Goal: Task Accomplishment & Management: Complete application form

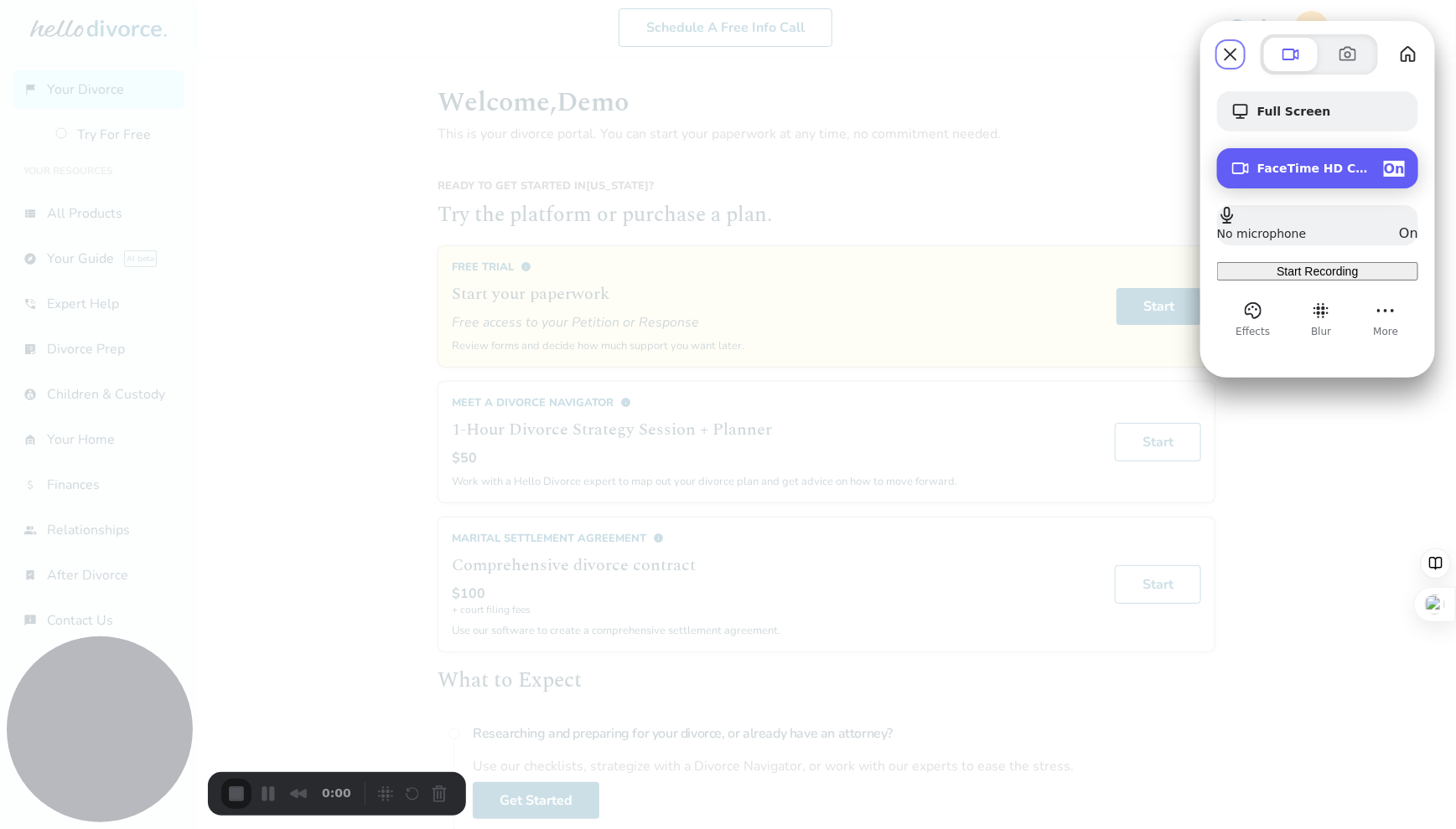
click at [1393, 170] on span "On" at bounding box center [1394, 169] width 21 height 16
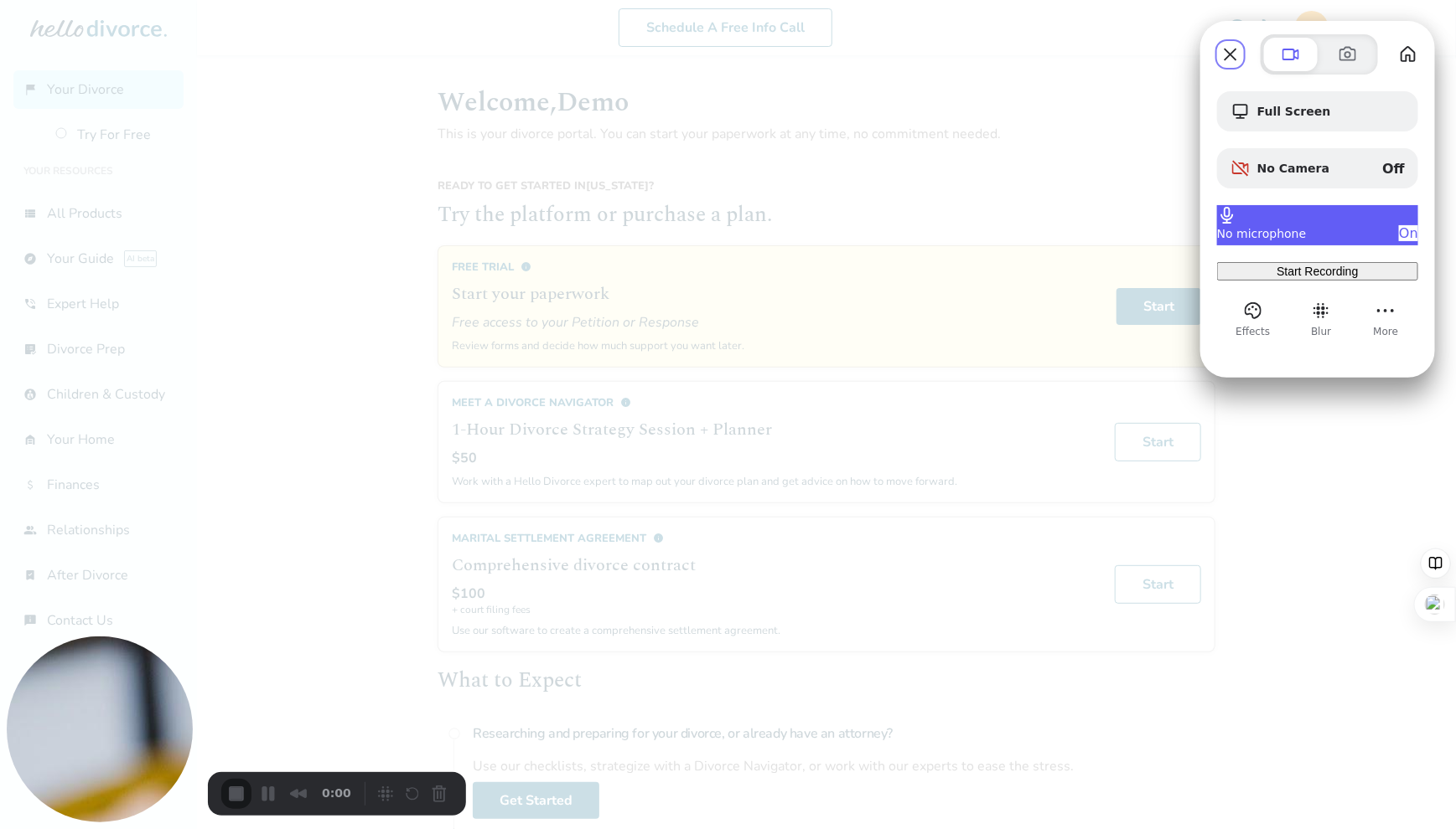
click at [1399, 231] on span "On" at bounding box center [1409, 232] width 19 height 16
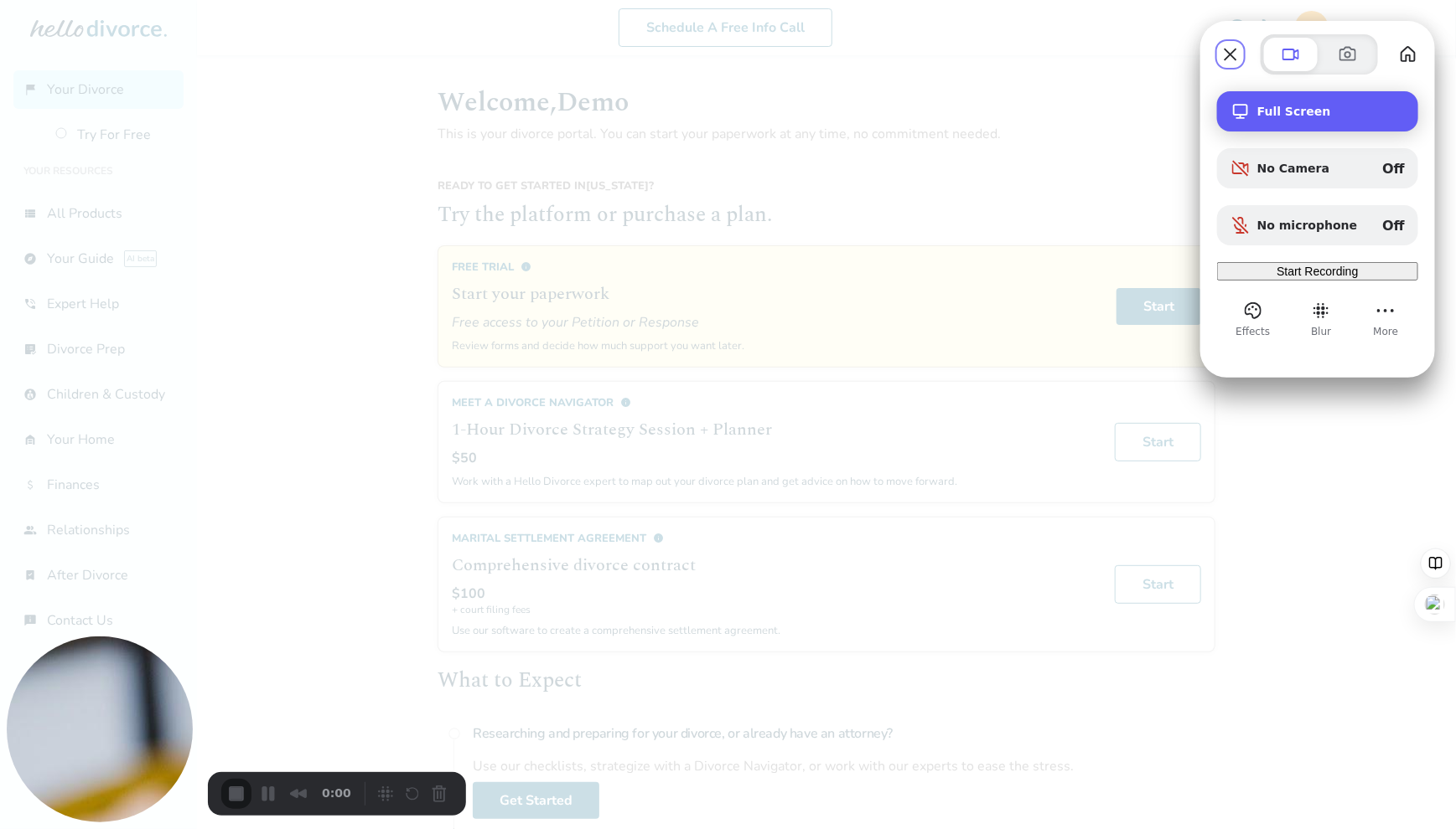
click at [1312, 122] on div "Full Screen" at bounding box center [1317, 111] width 201 height 40
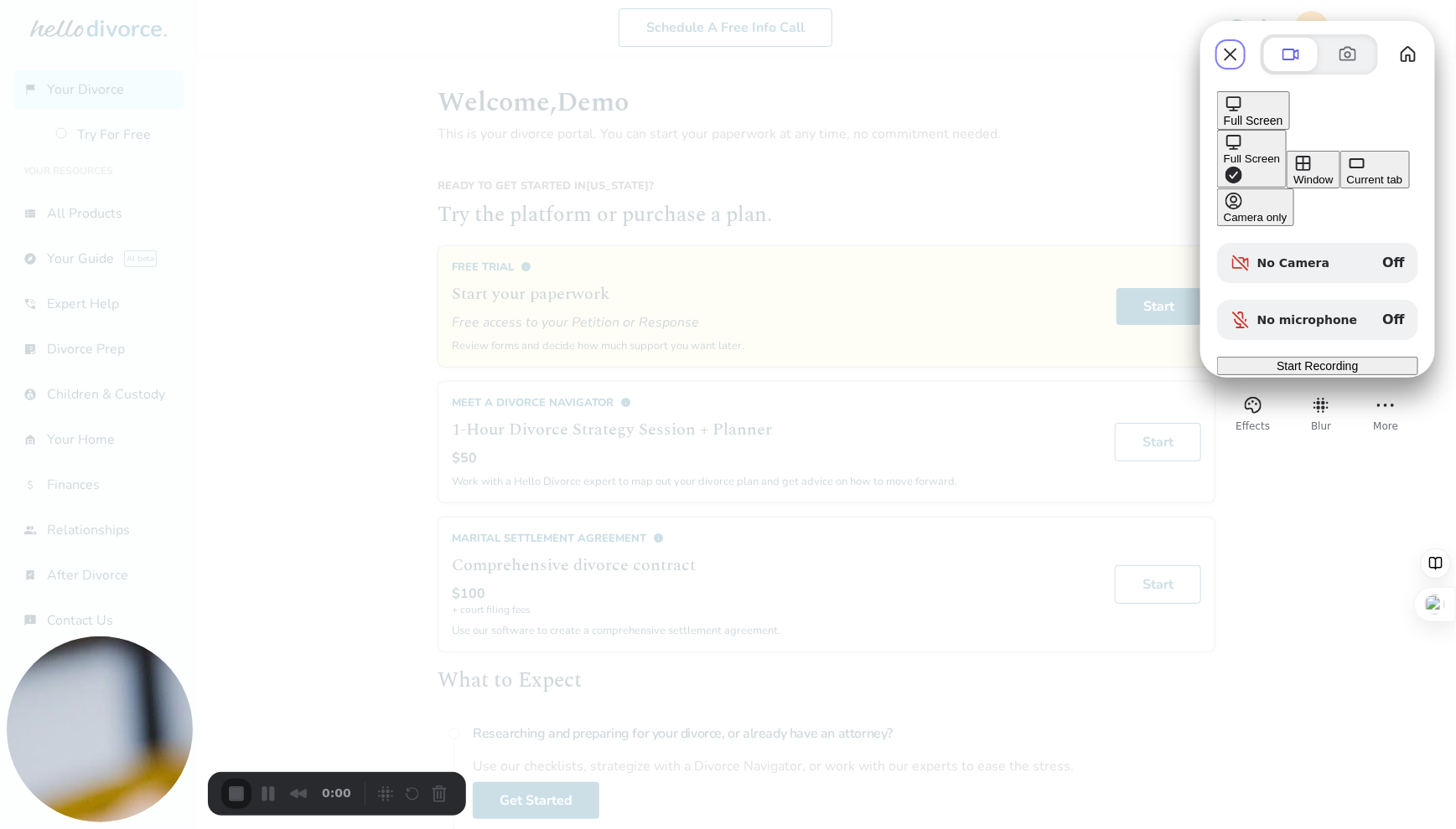
click at [1294, 173] on div "Window" at bounding box center [1313, 180] width 40 height 13
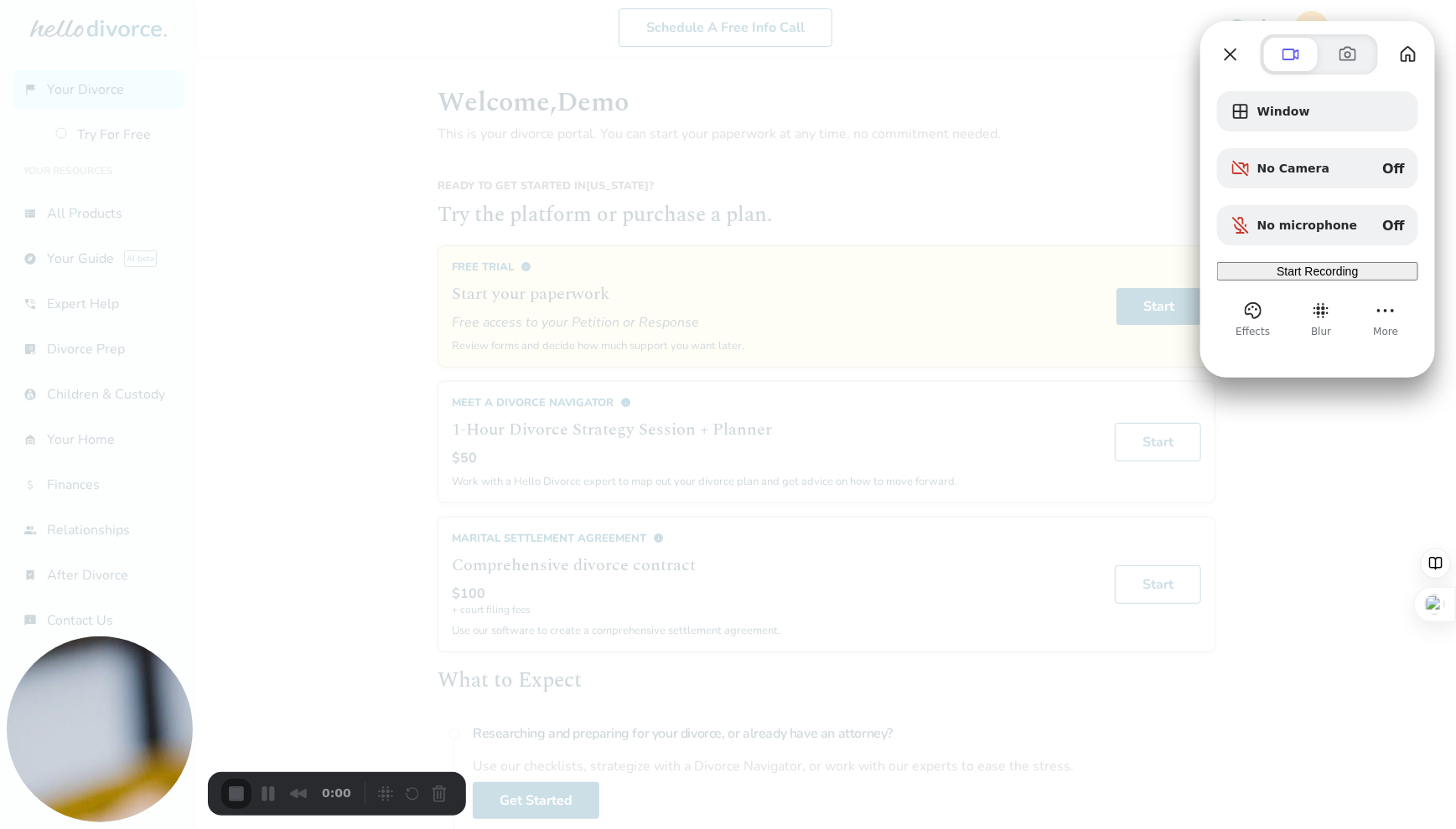
click at [1299, 278] on span "Start Recording" at bounding box center [1318, 271] width 82 height 13
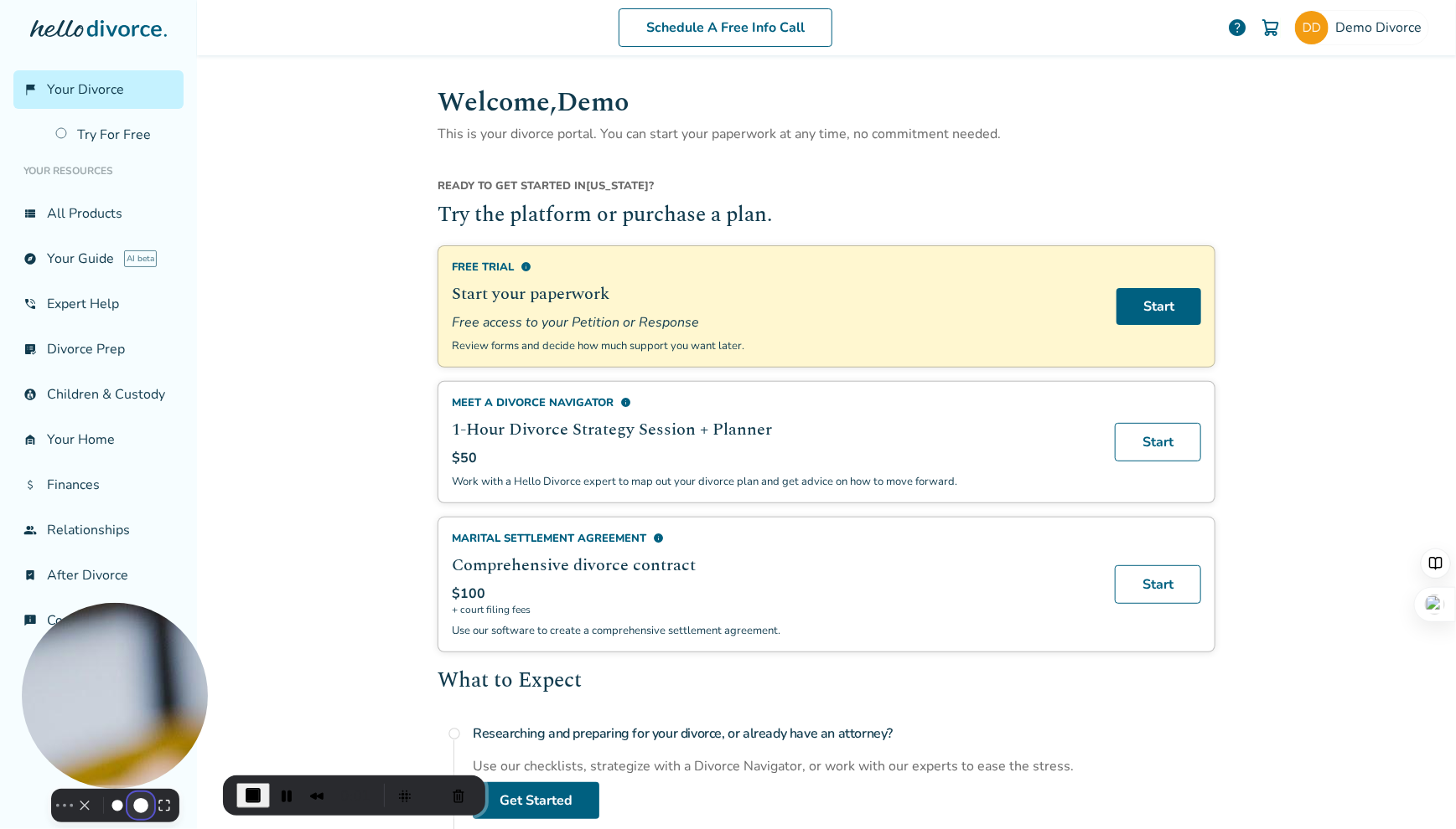
click at [127, 793] on button "Resize medium" at bounding box center [140, 806] width 27 height 27
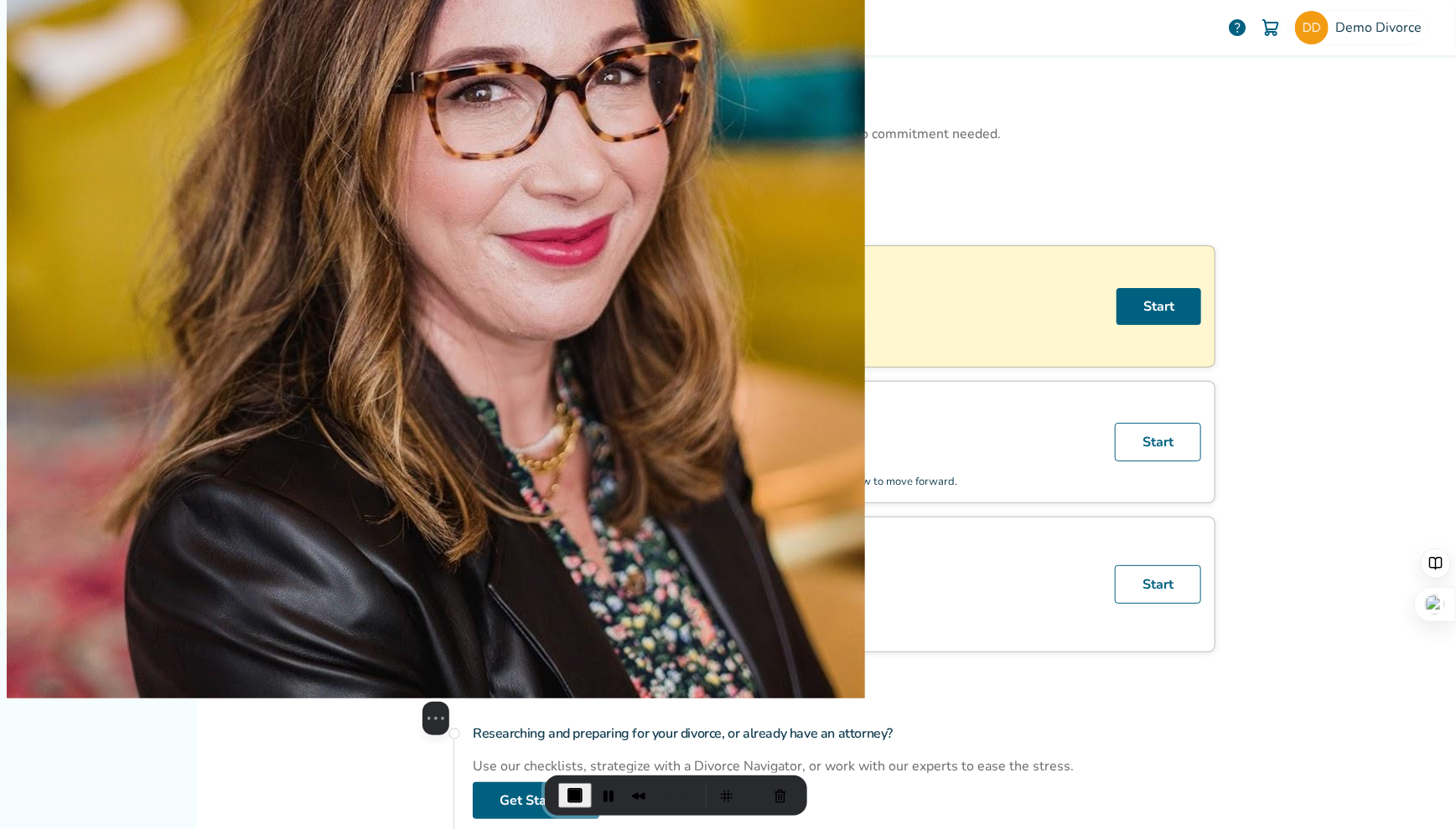
click at [115, 735] on div "Select video screen size" at bounding box center [436, 719] width 858 height 33
click at [428, 729] on button "Resize small" at bounding box center [438, 719] width 20 height 20
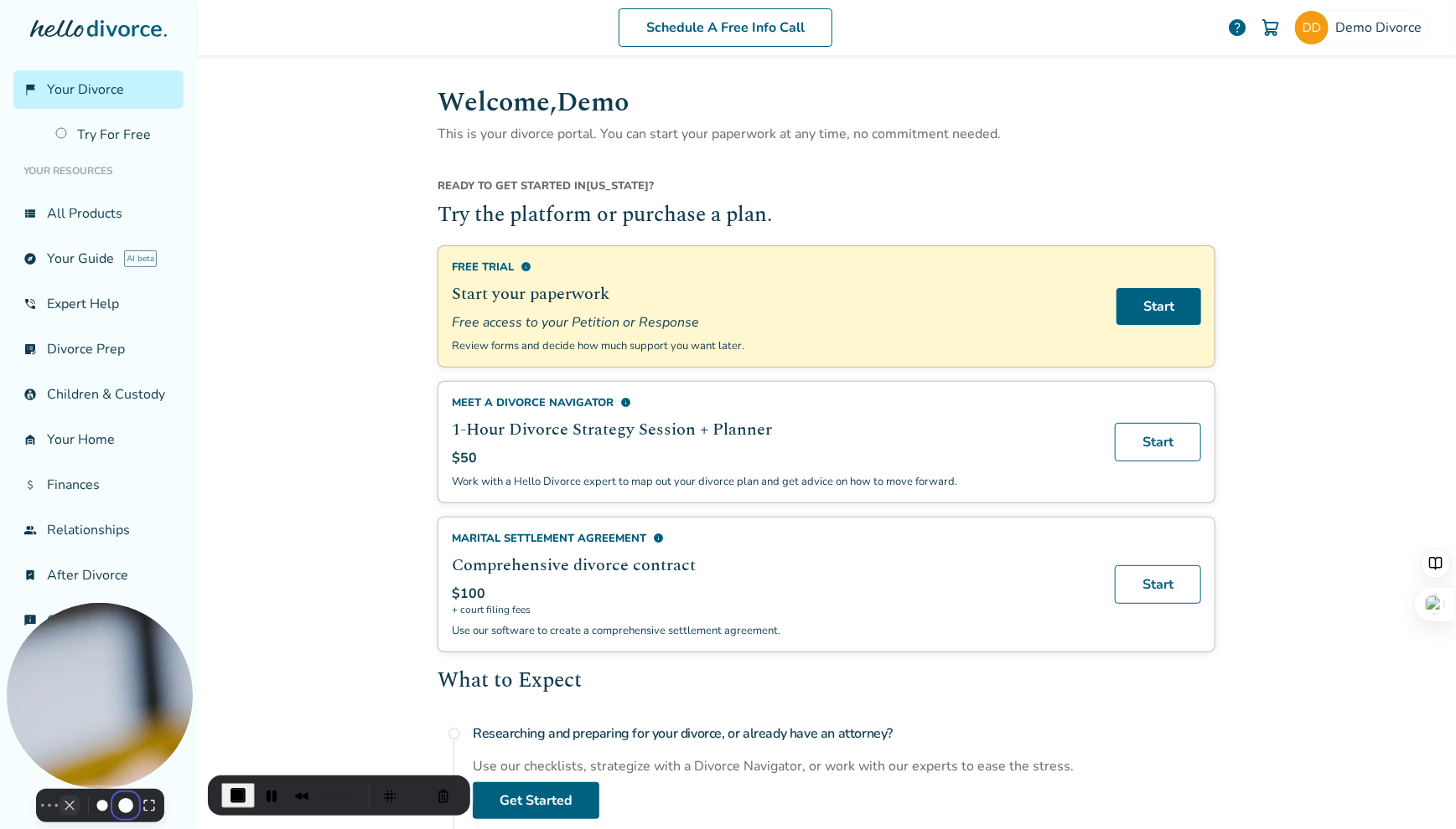
click at [59, 796] on button "Camera off" at bounding box center [70, 806] width 20 height 20
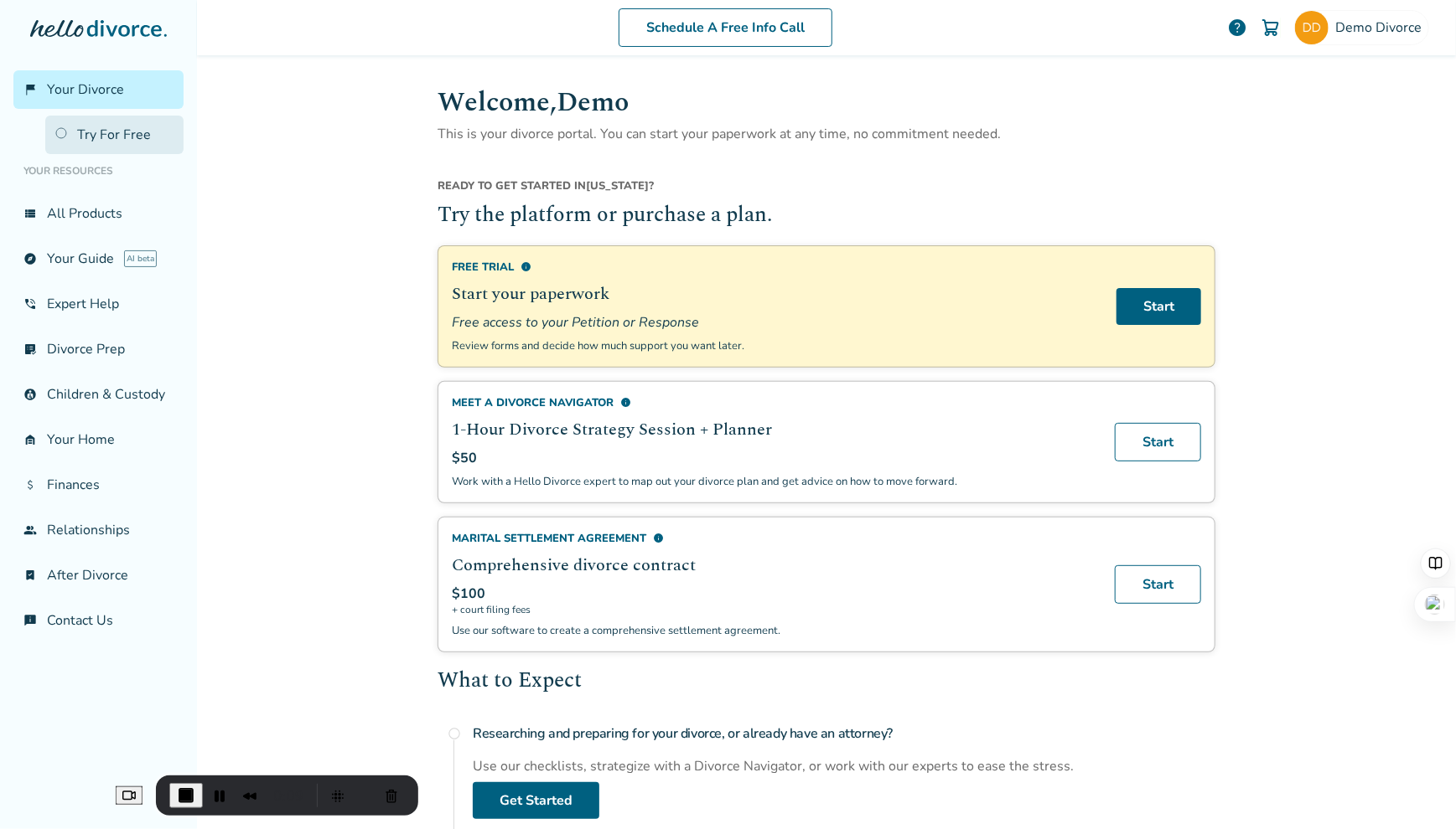
click at [121, 133] on link "Try For Free" at bounding box center [114, 135] width 138 height 39
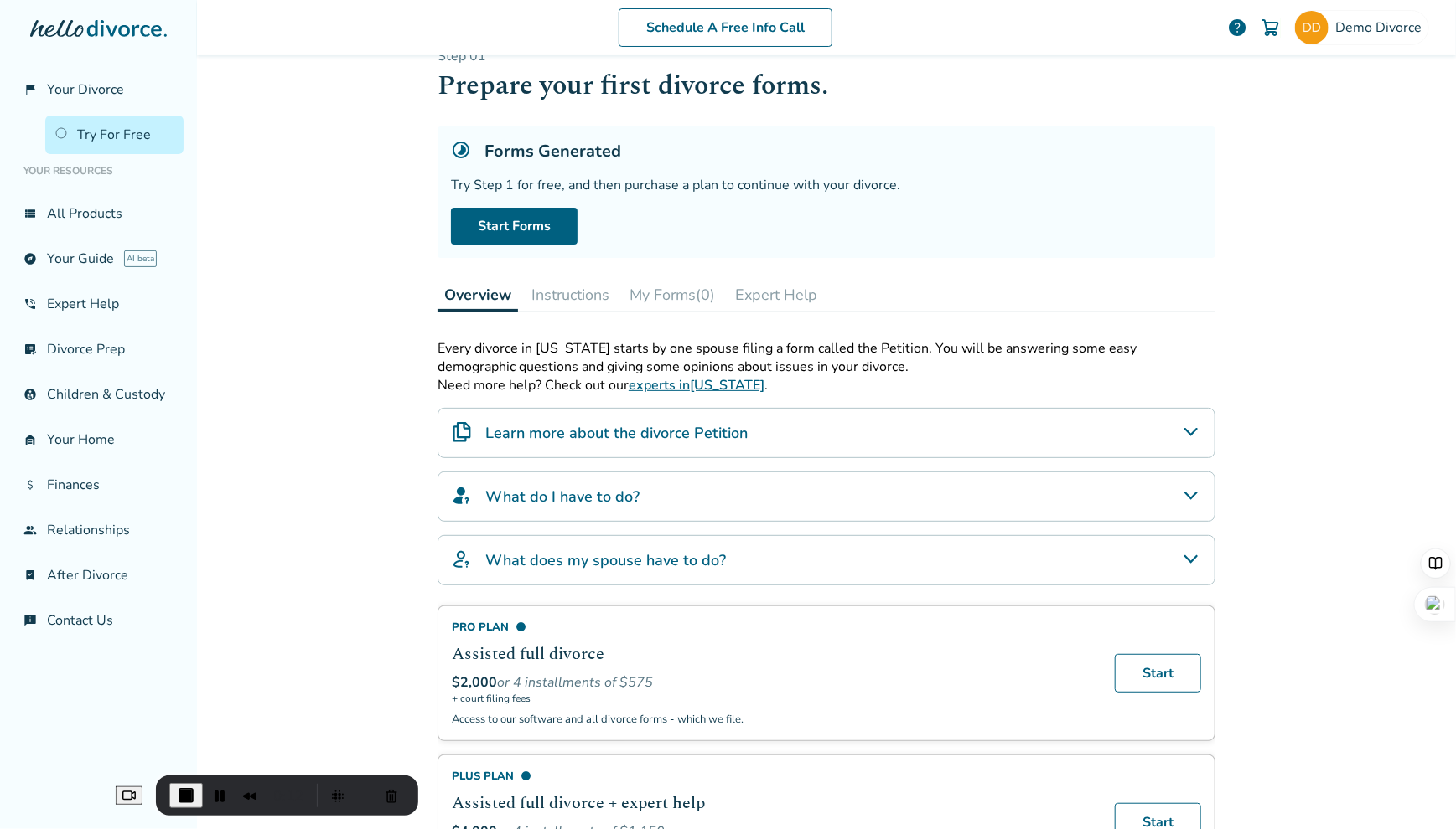
scroll to position [30, 0]
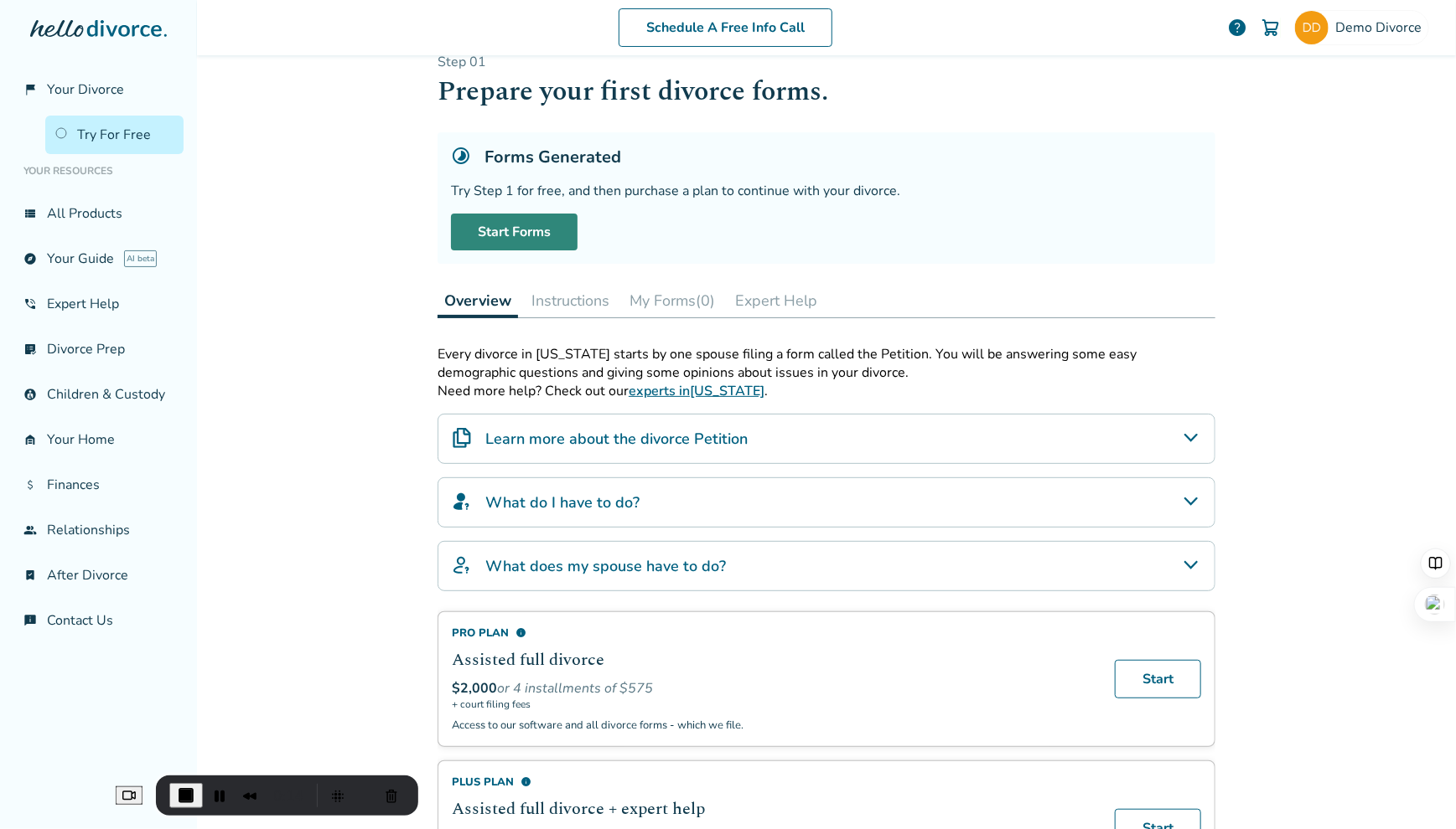
click at [505, 225] on link "Start Forms" at bounding box center [514, 232] width 127 height 37
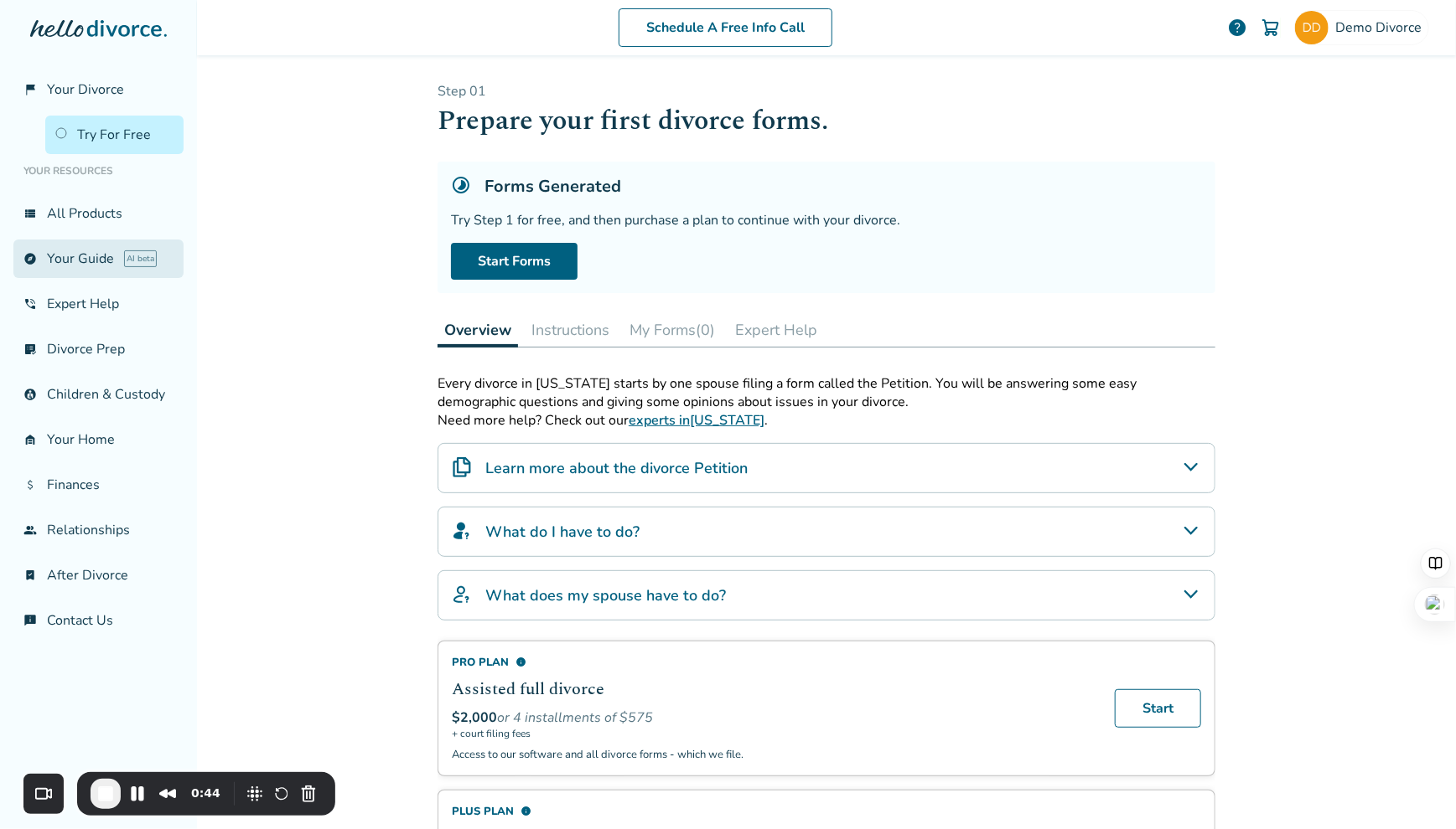
click at [87, 257] on link "explore Your Guide AI beta" at bounding box center [98, 259] width 171 height 39
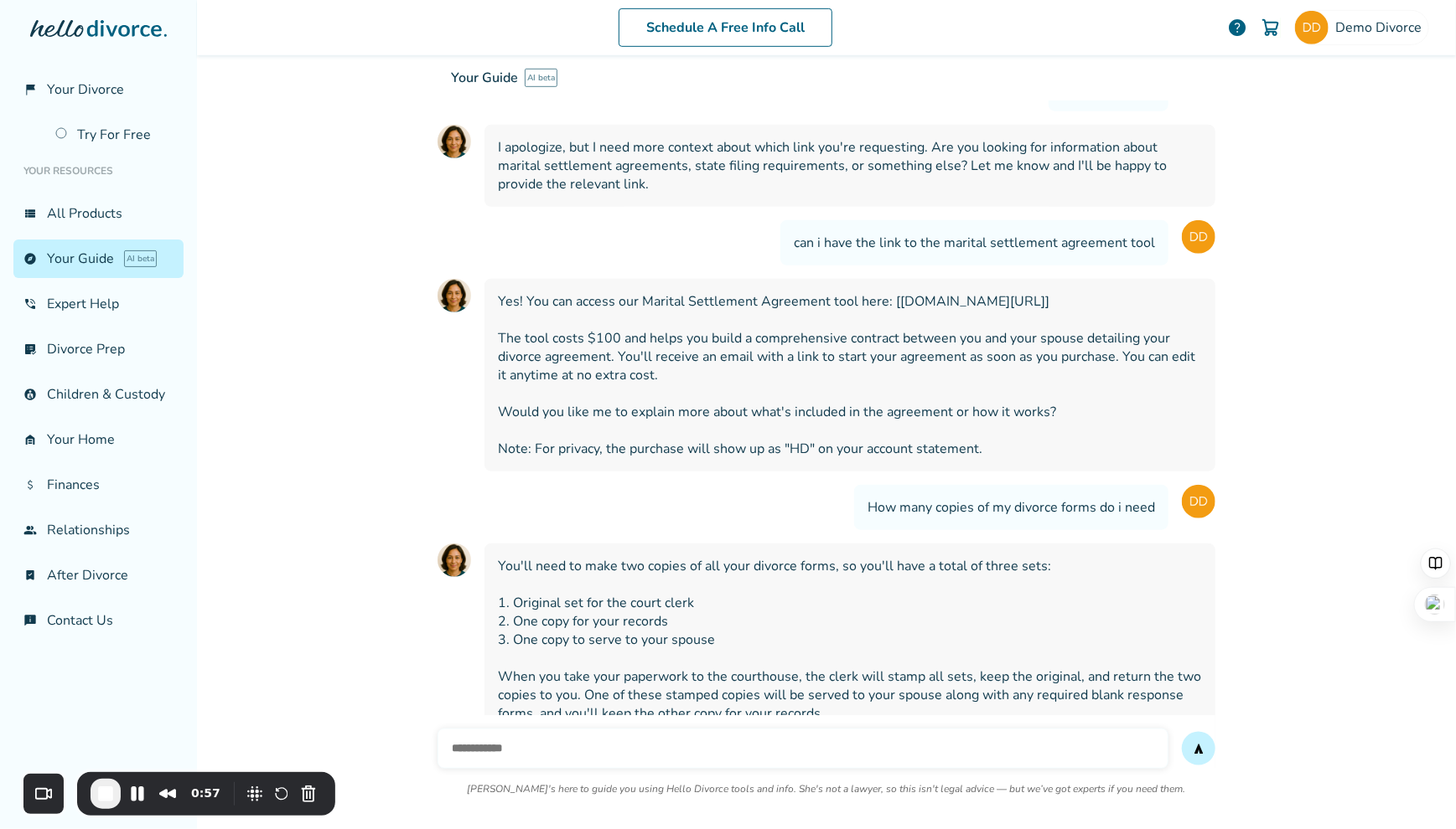
scroll to position [29619, 0]
click at [524, 729] on input "text" at bounding box center [803, 748] width 731 height 40
type input "**********"
click at [1182, 733] on button "send" at bounding box center [1198, 749] width 33 height 33
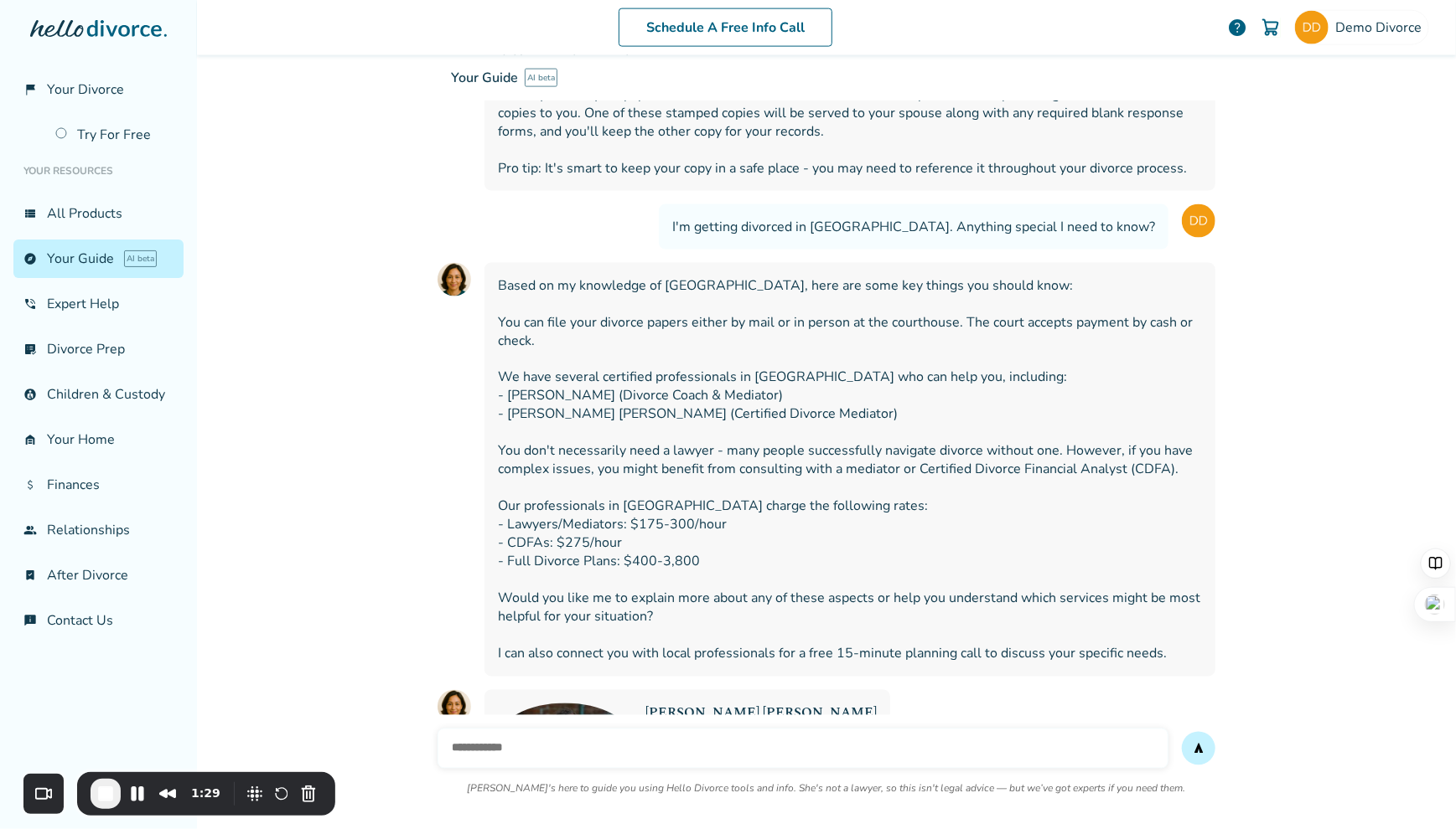
scroll to position [30218, 0]
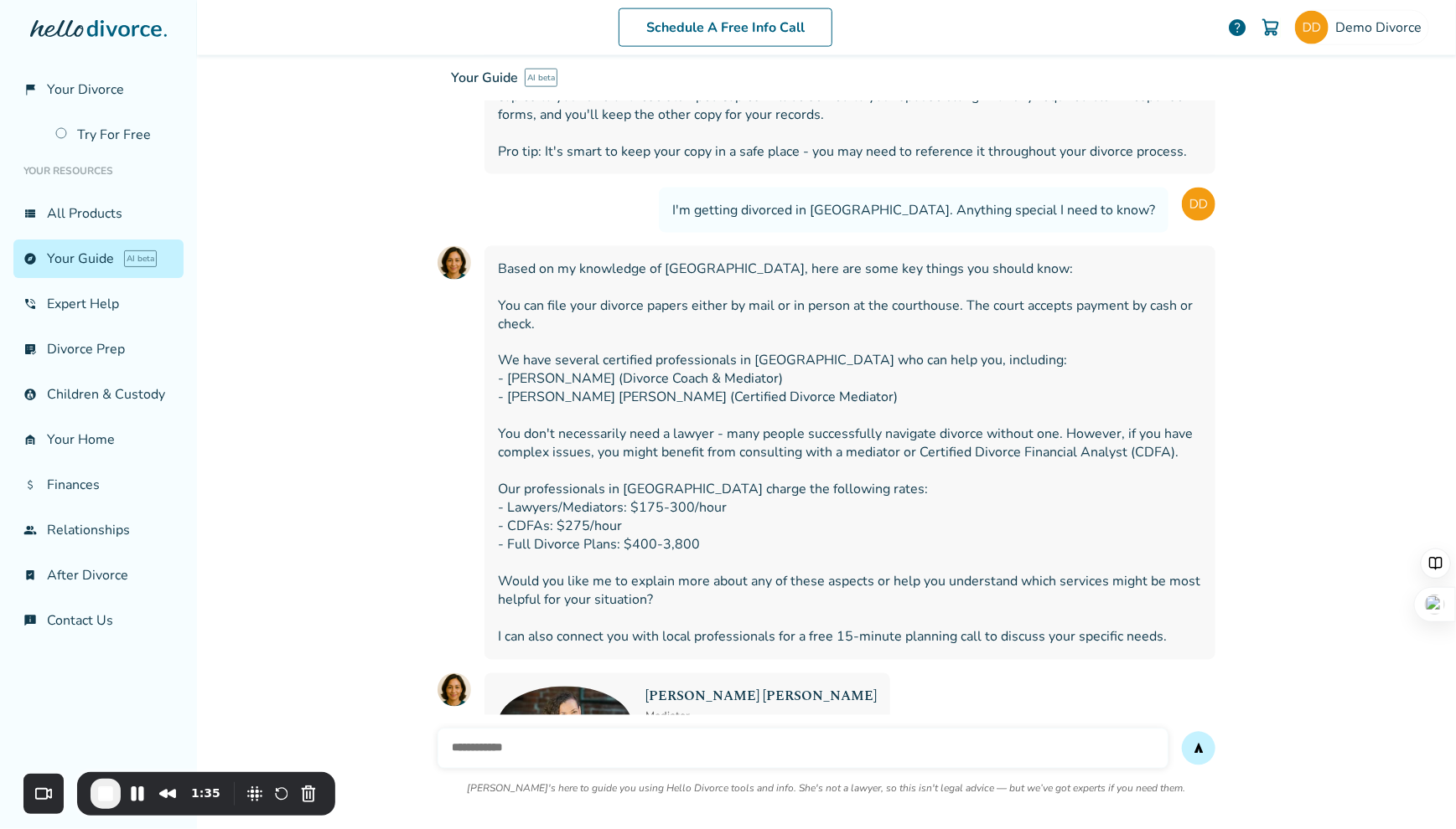
click at [608, 729] on input "text" at bounding box center [803, 748] width 731 height 40
type input "*"
type input "**********"
click at [1182, 733] on button "send" at bounding box center [1198, 749] width 33 height 33
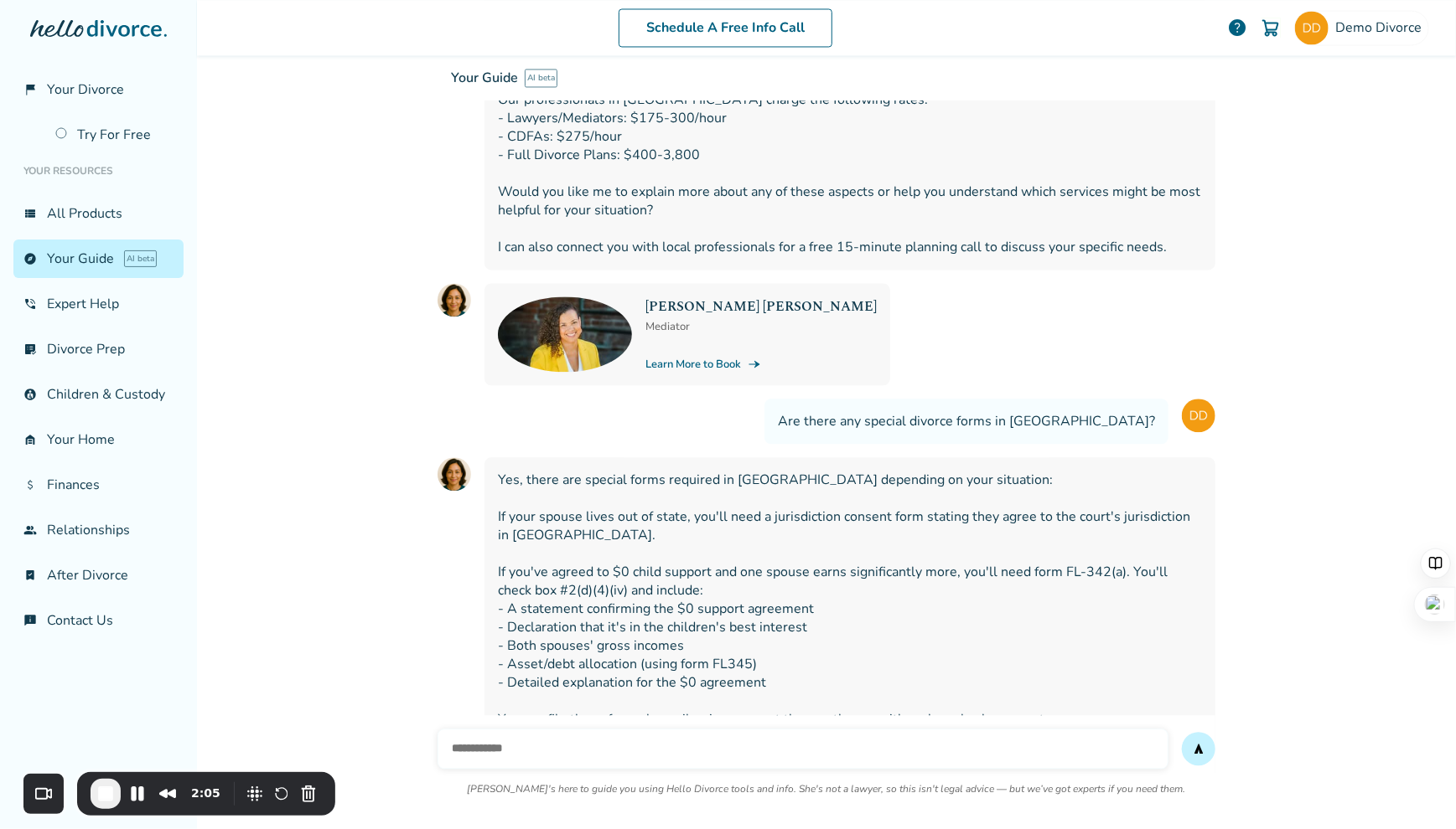
scroll to position [30610, 0]
click at [622, 729] on input "text" at bounding box center [803, 748] width 731 height 40
type input "**********"
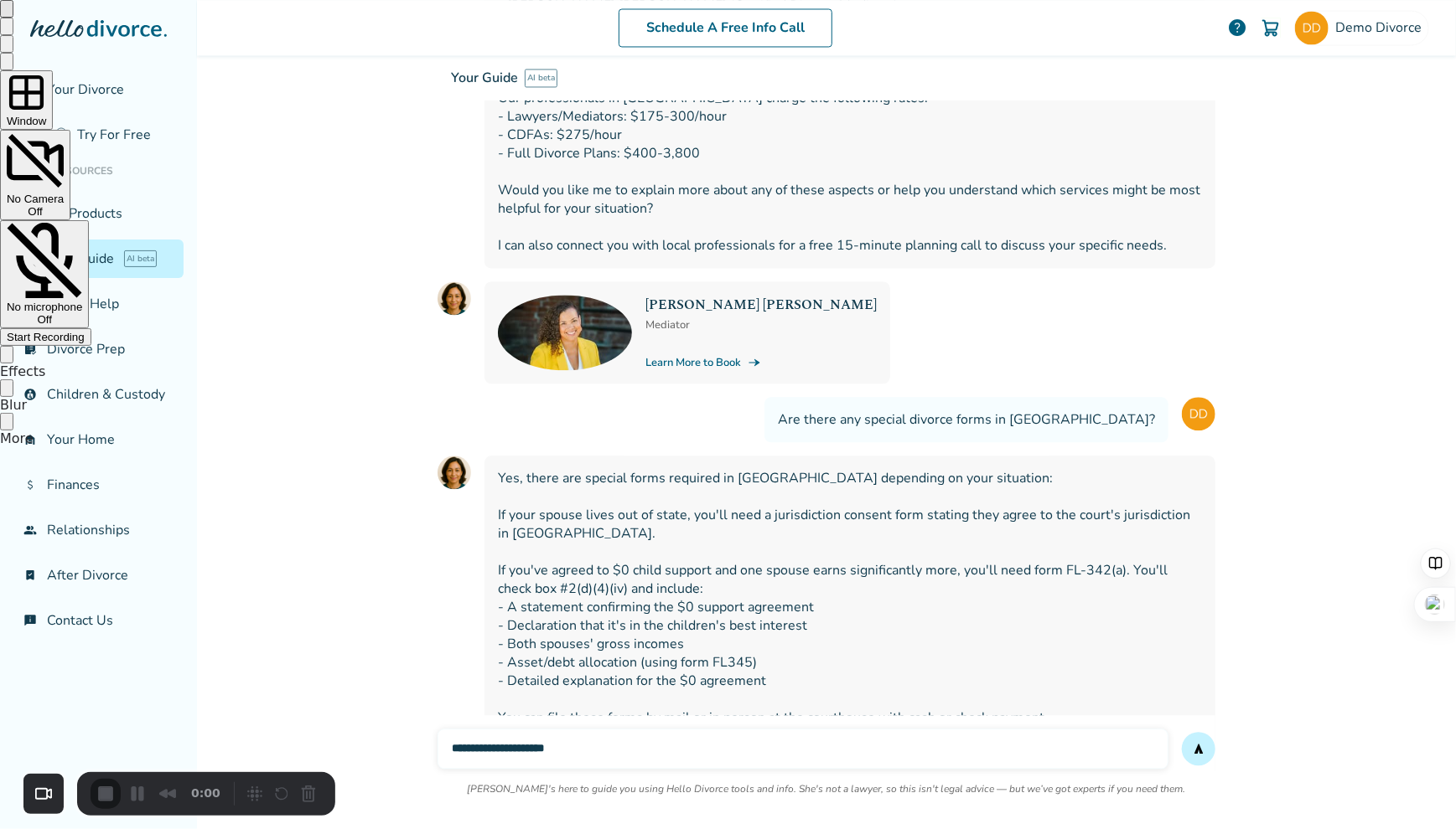
click at [84, 331] on span "Start Recording" at bounding box center [45, 337] width 78 height 13
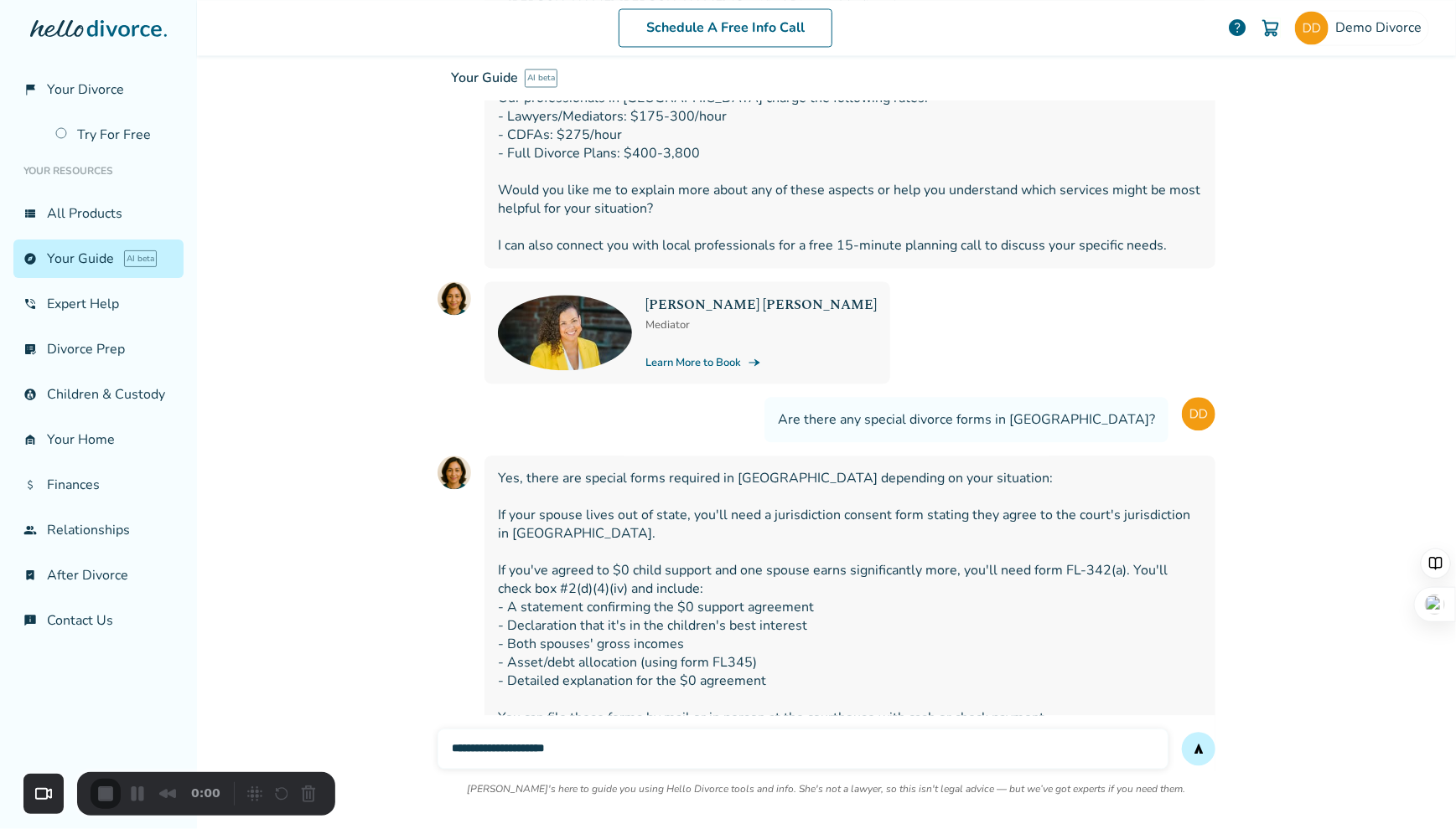
click at [79, 92] on span "Your Divorce" at bounding box center [85, 90] width 77 height 19
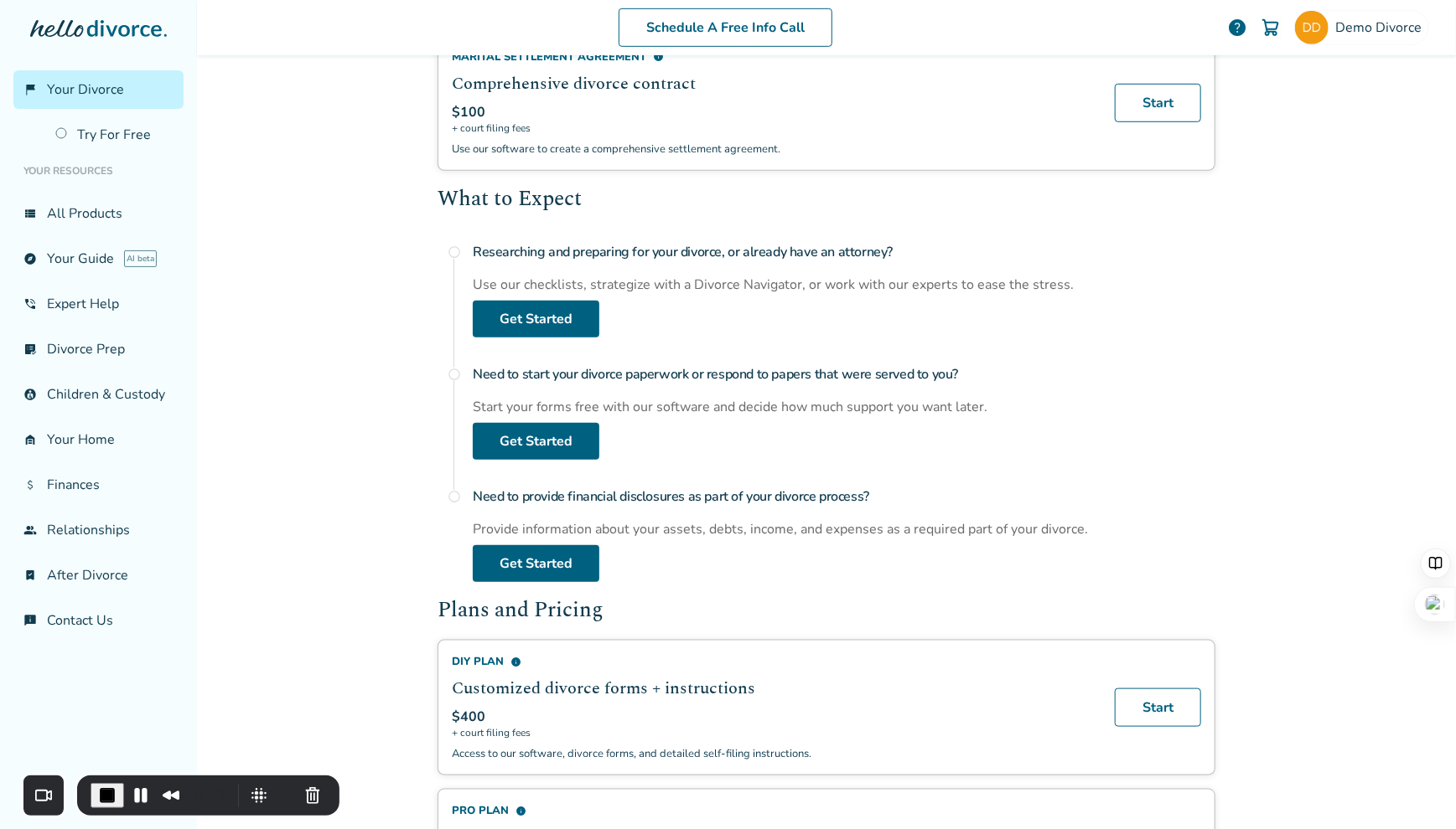
scroll to position [504, 0]
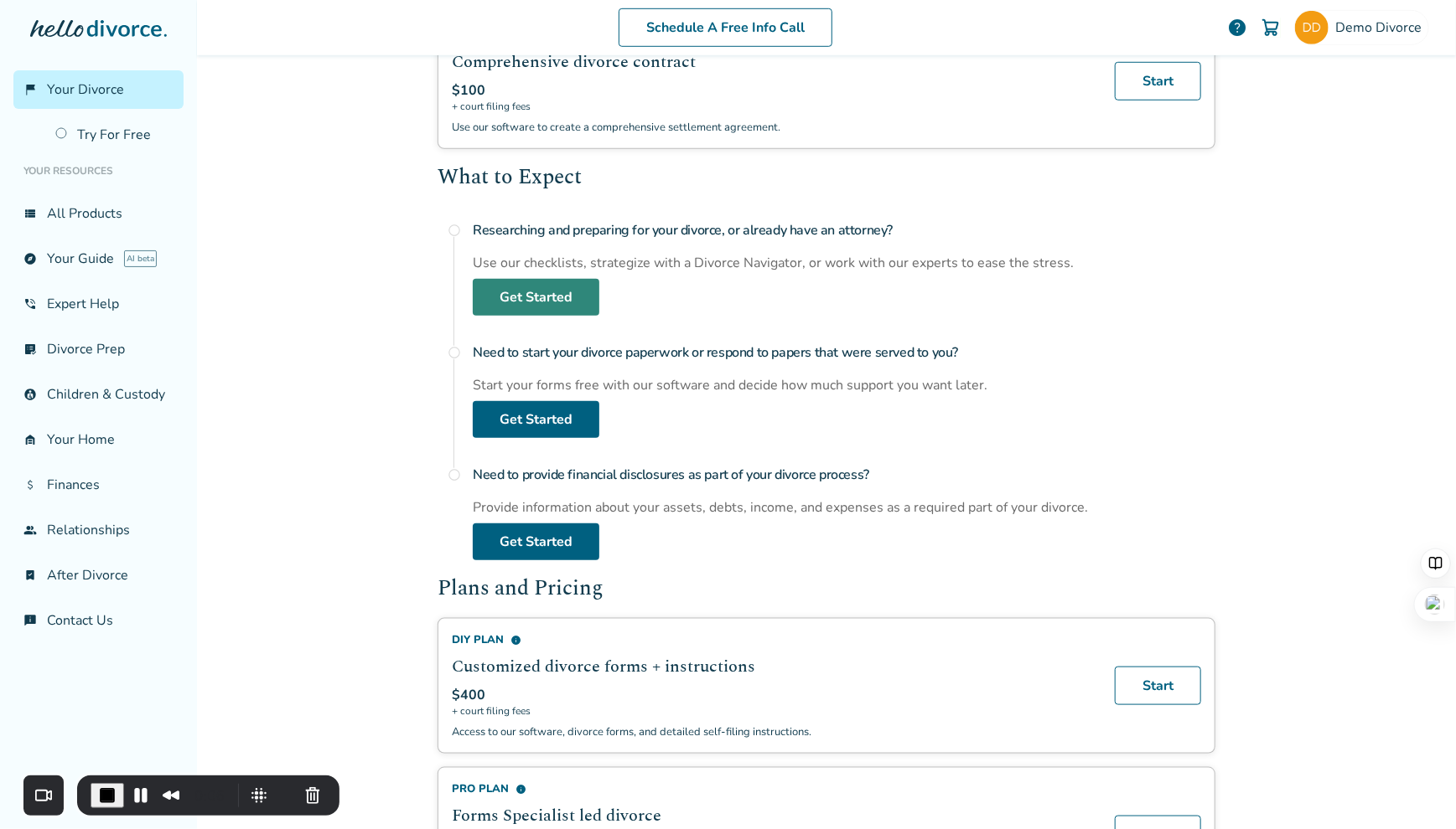
click at [542, 293] on link "Get Started" at bounding box center [536, 297] width 127 height 37
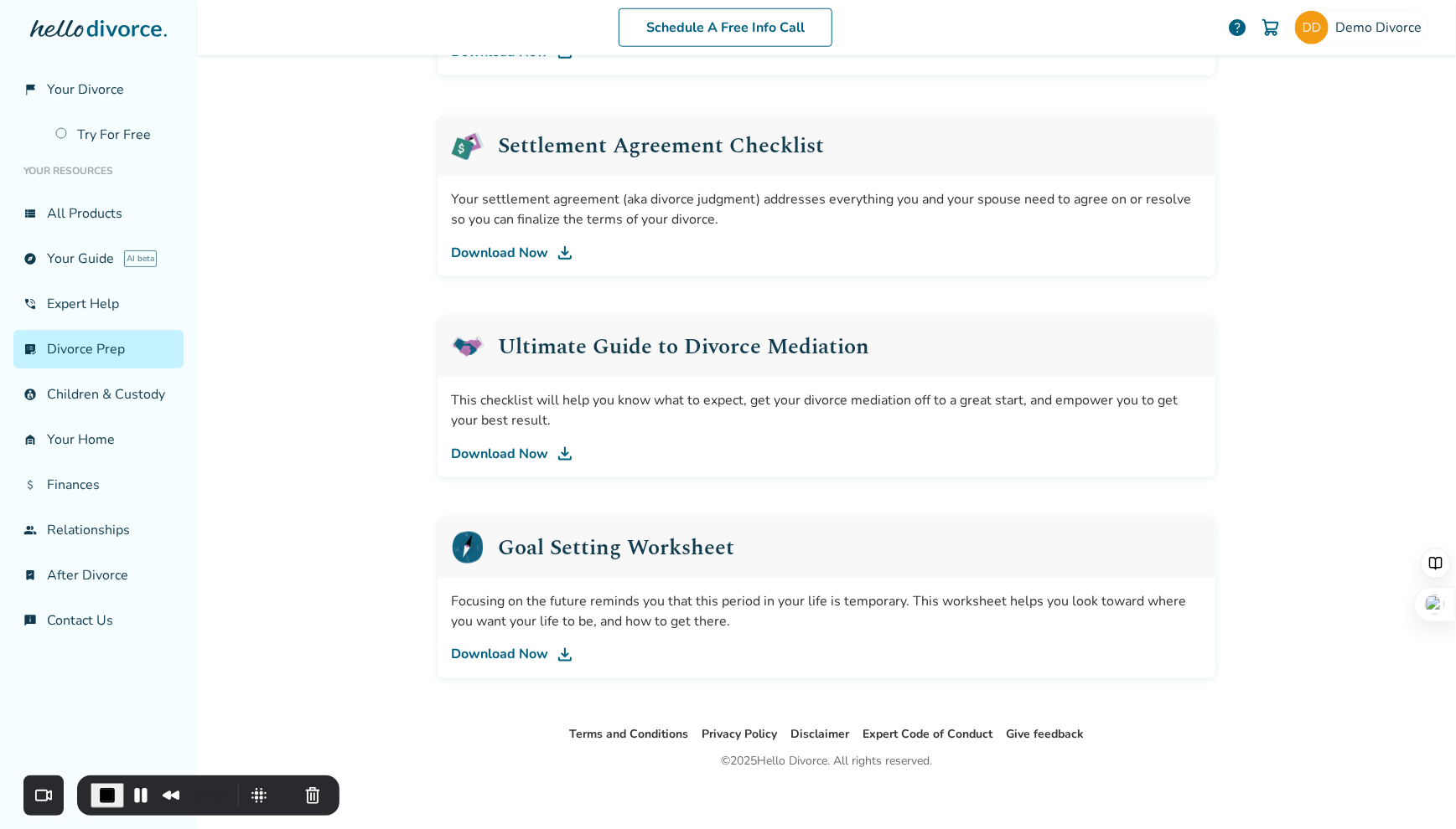
scroll to position [809, 0]
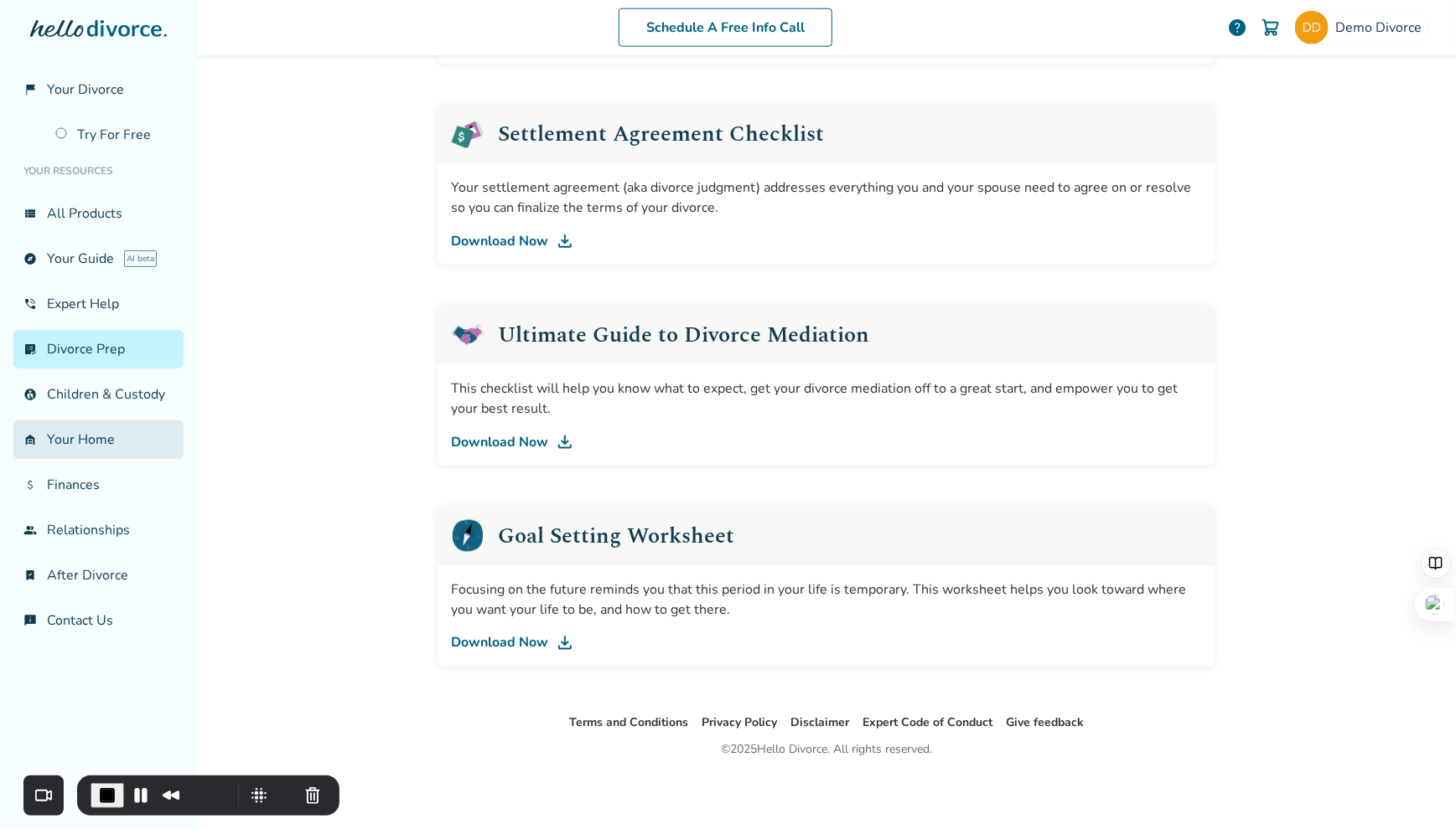
click at [111, 435] on link "garage_home Your Home" at bounding box center [98, 440] width 171 height 39
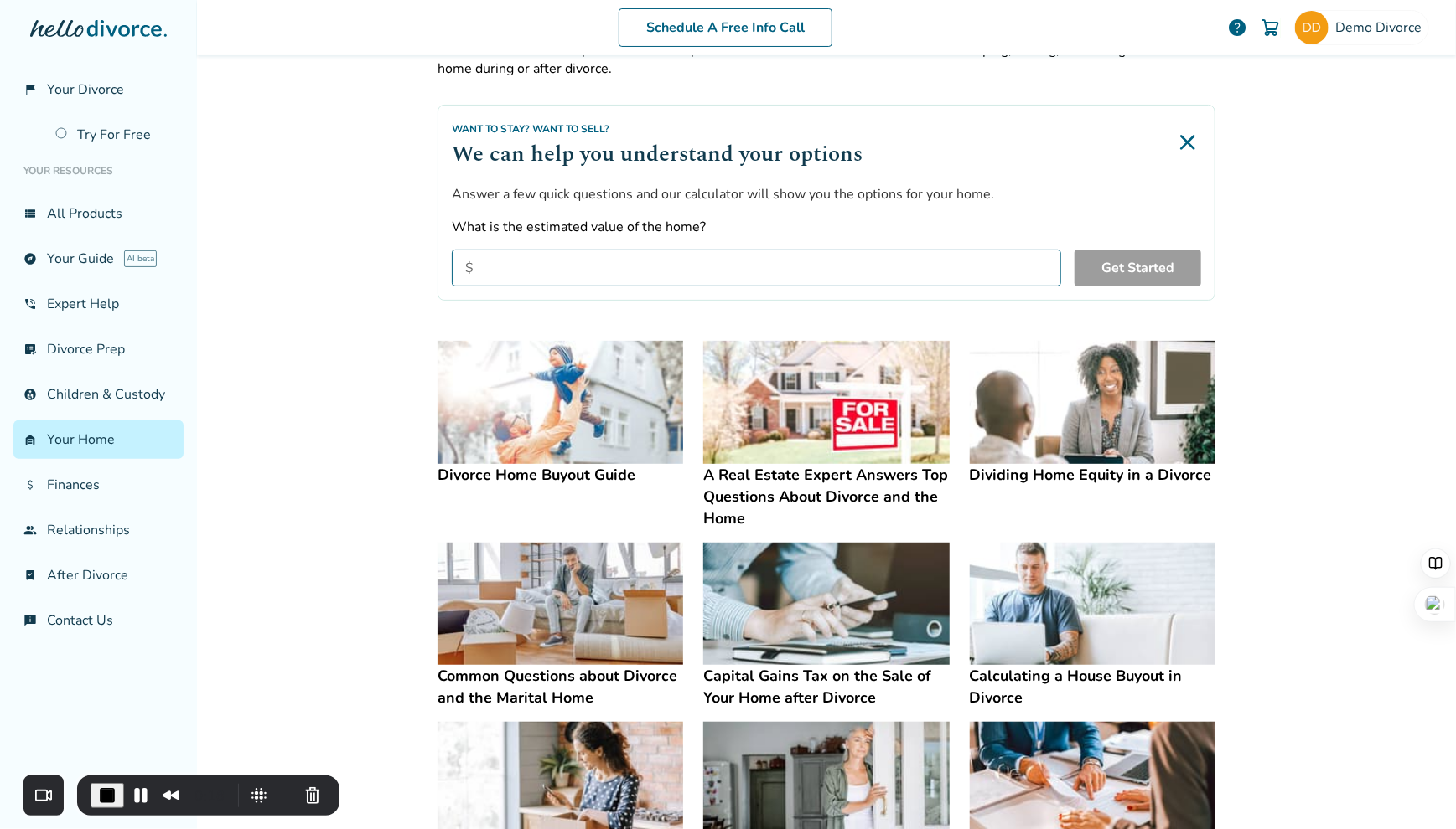
click at [537, 272] on input "What is the estimated value of the home?" at bounding box center [757, 269] width 610 height 37
type input "*******"
click at [1122, 272] on button "Get Started" at bounding box center [1138, 269] width 127 height 37
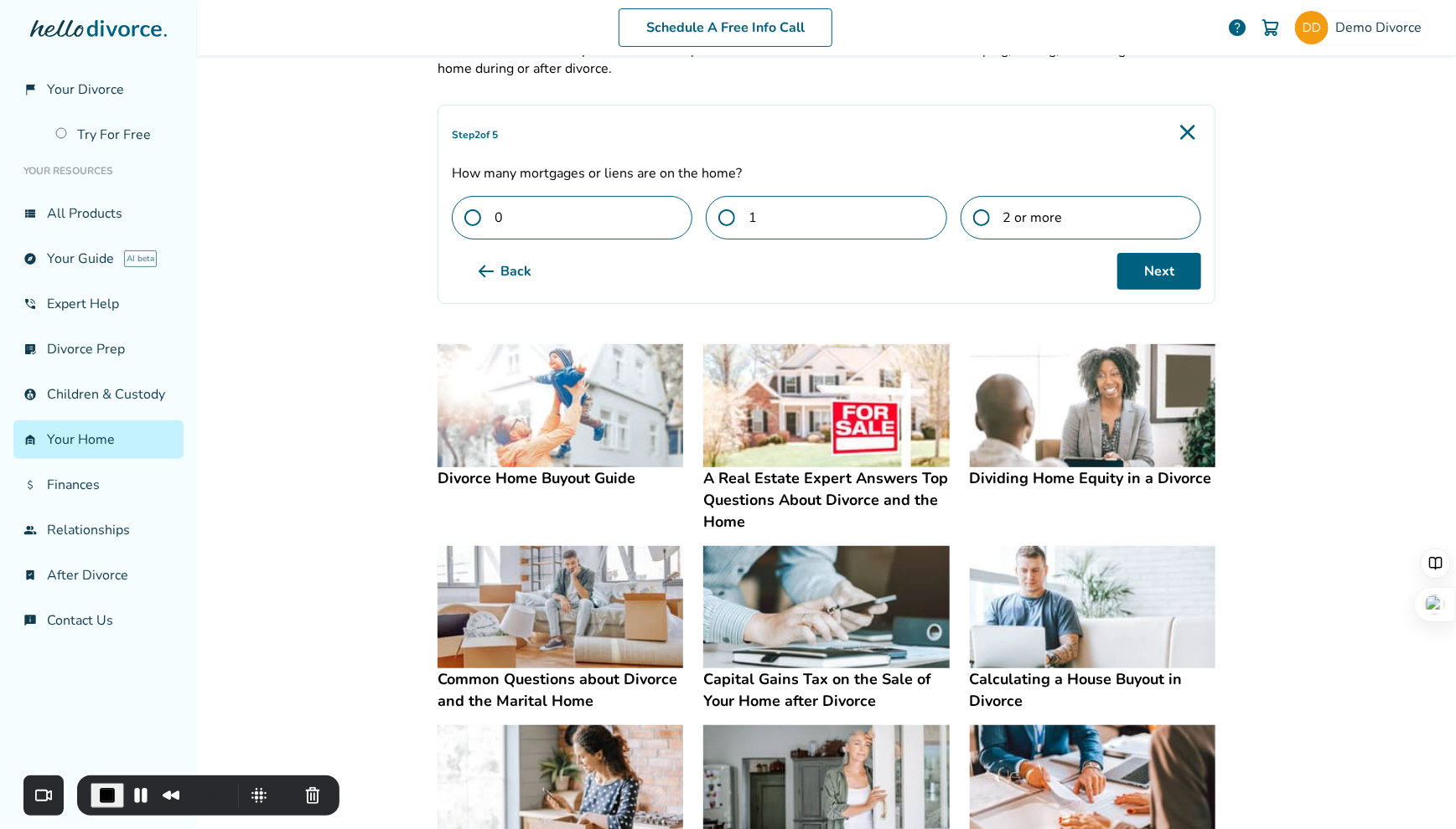
click at [716, 217] on body "flag_2 Your Divorce Try For Free Your Resources view_list All Products explore …" at bounding box center [728, 414] width 1456 height 829
click at [729, 220] on span at bounding box center [733, 218] width 31 height 17
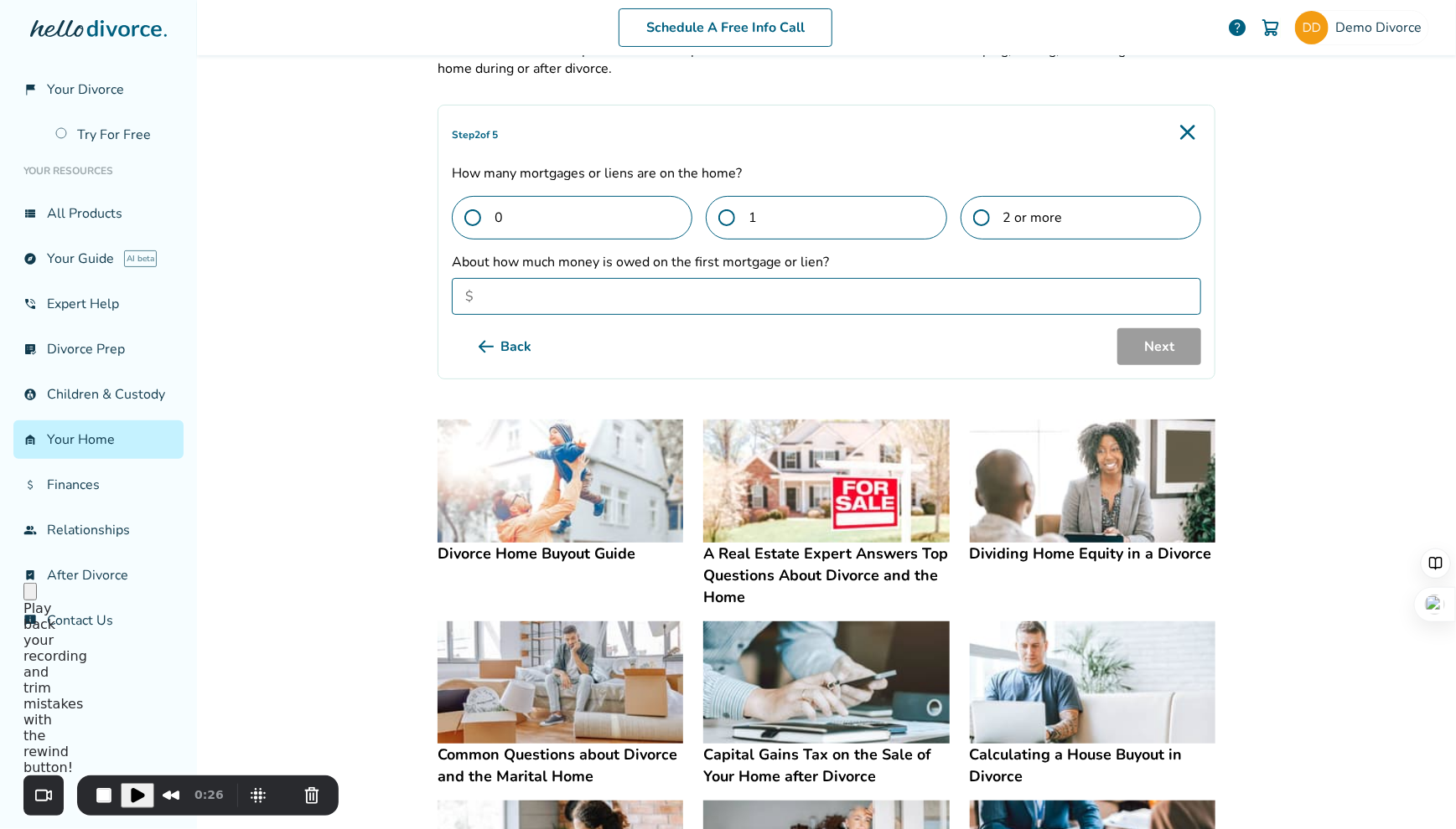
click at [871, 295] on input "About how much money is owed on the first mortgage or lien?" at bounding box center [827, 296] width 750 height 37
type input "*******"
click at [1165, 349] on button "Next" at bounding box center [1159, 347] width 83 height 37
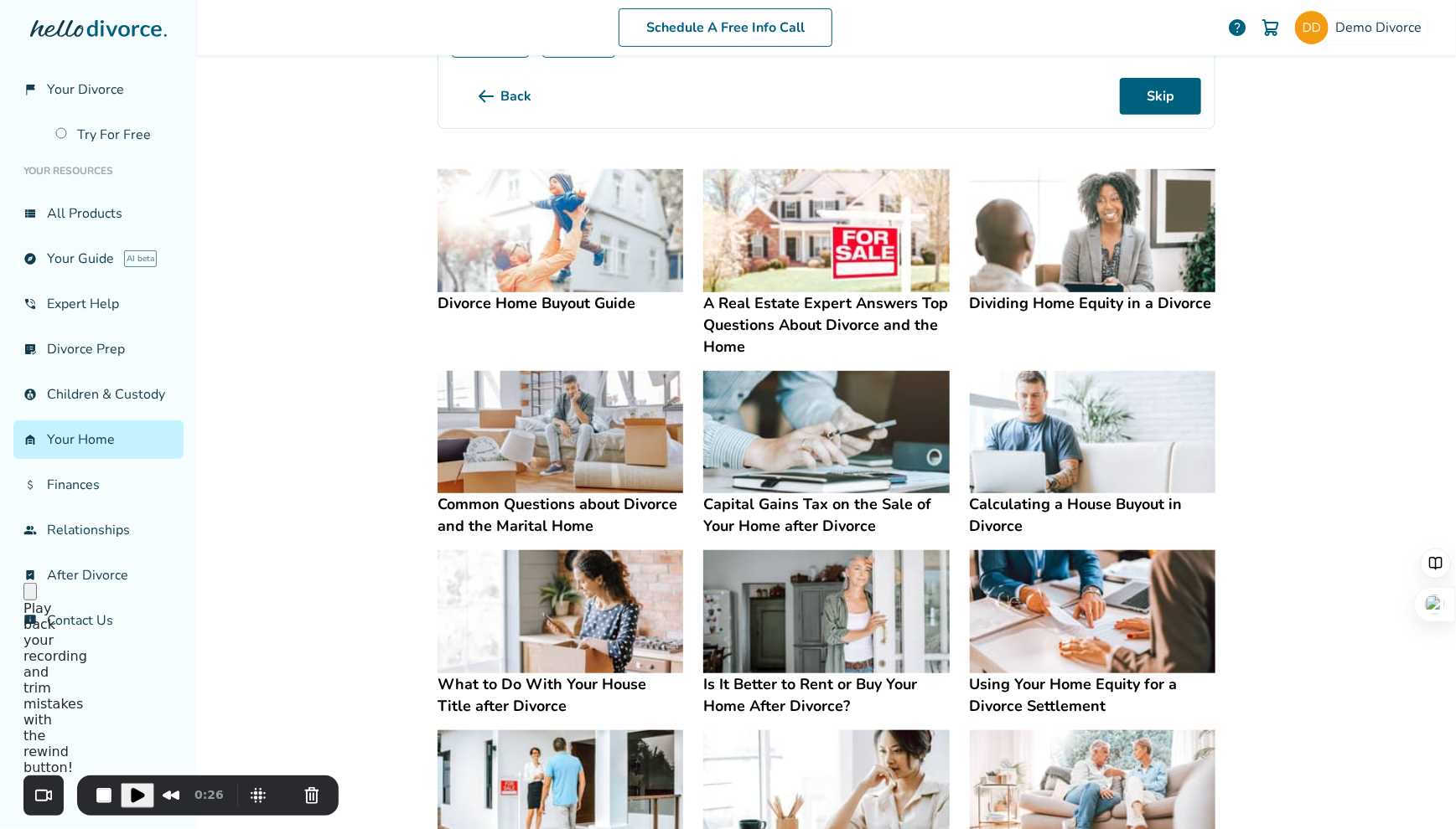
scroll to position [262, 0]
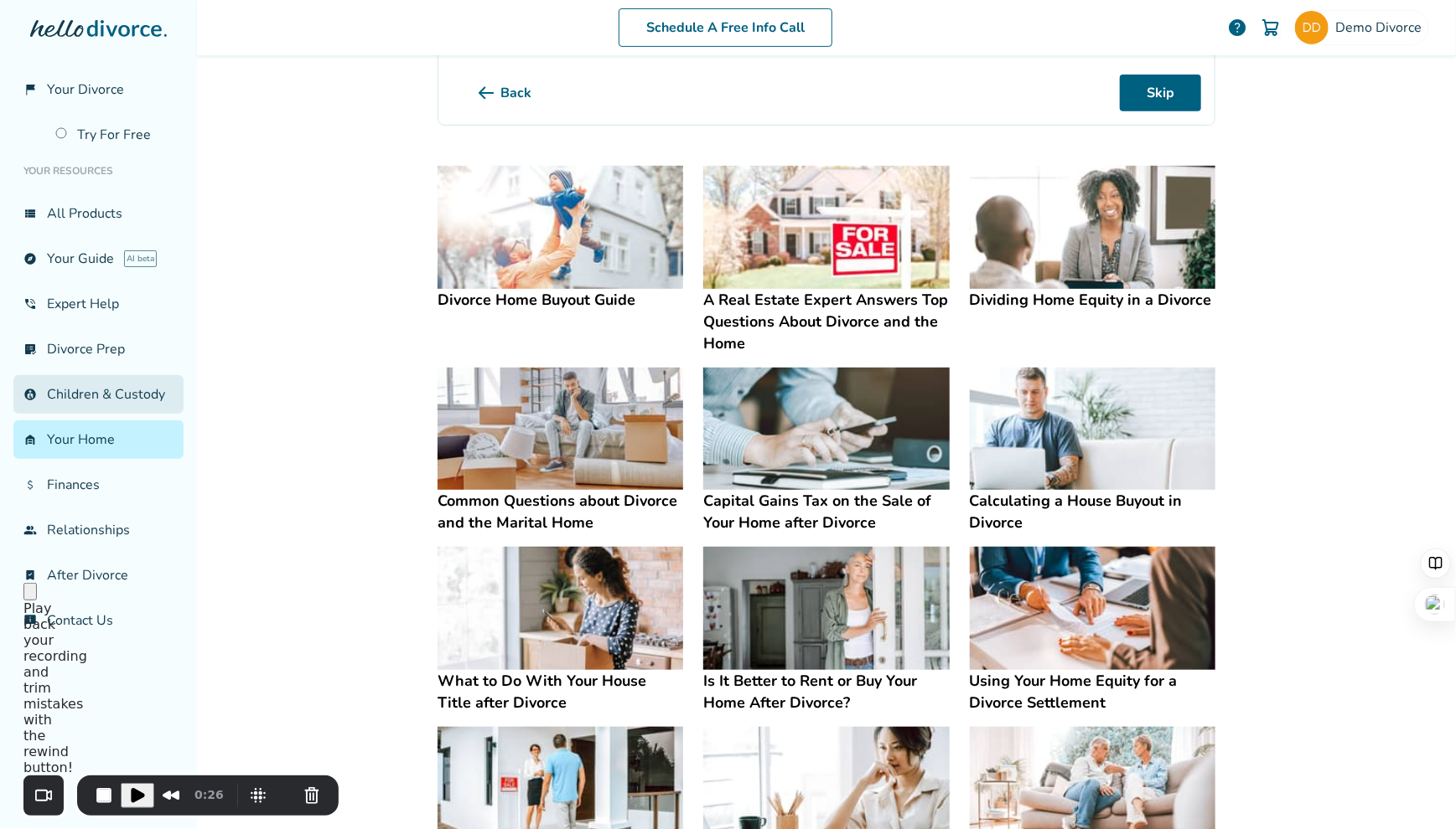
click at [119, 396] on link "account_child Children & Custody" at bounding box center [98, 395] width 171 height 39
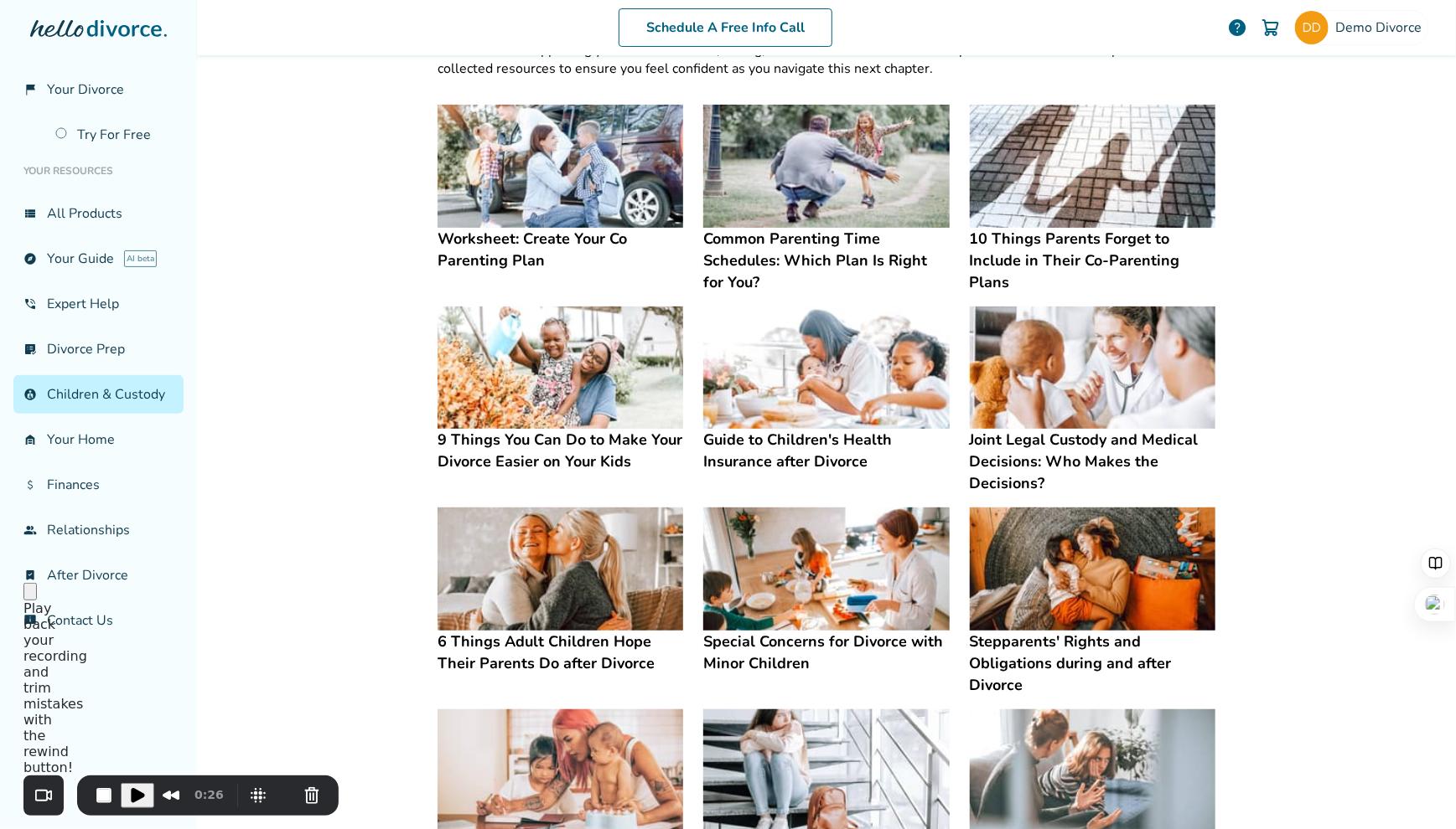
click at [547, 223] on img at bounding box center [560, 166] width 246 height 123
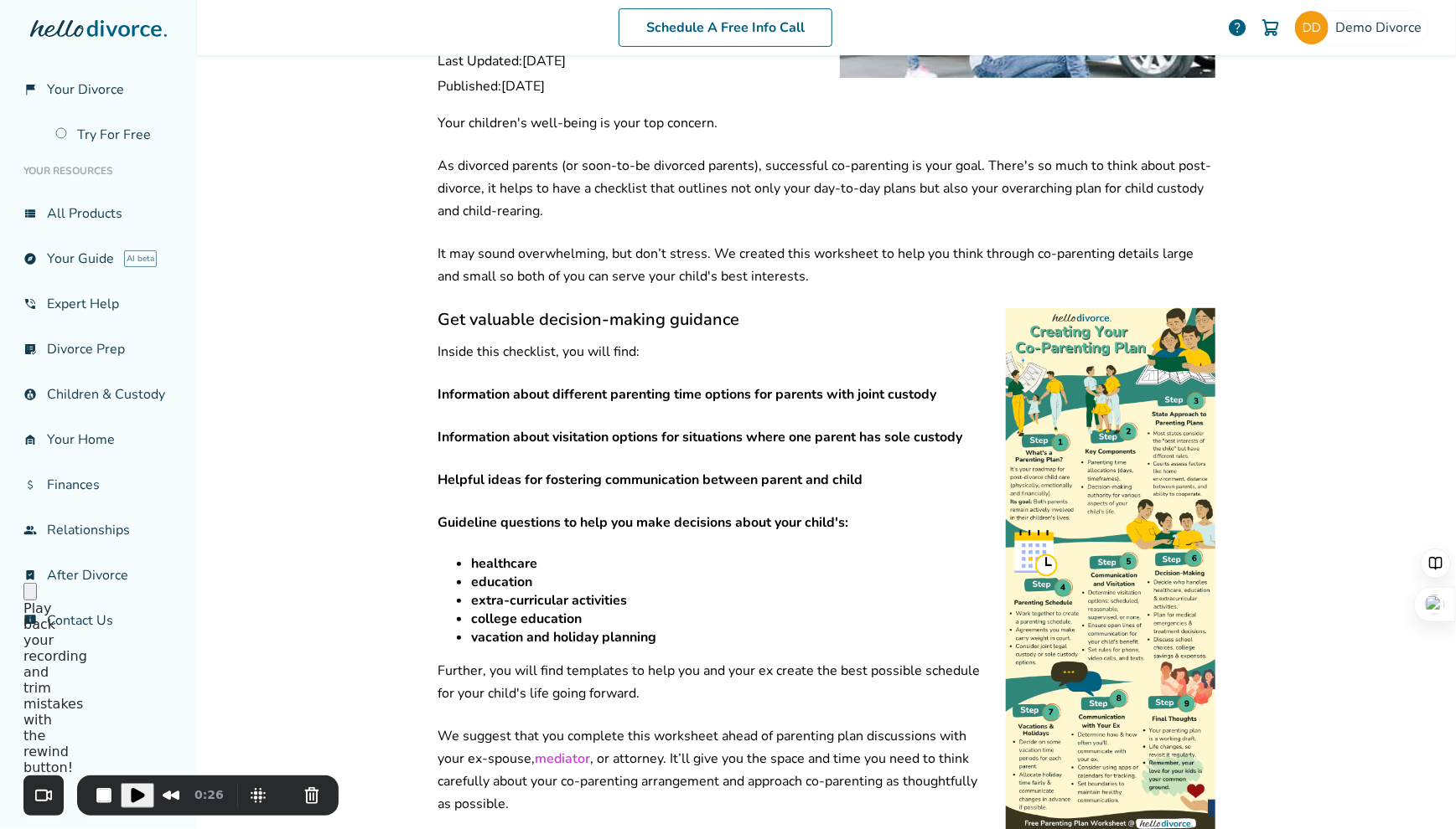
scroll to position [241, 0]
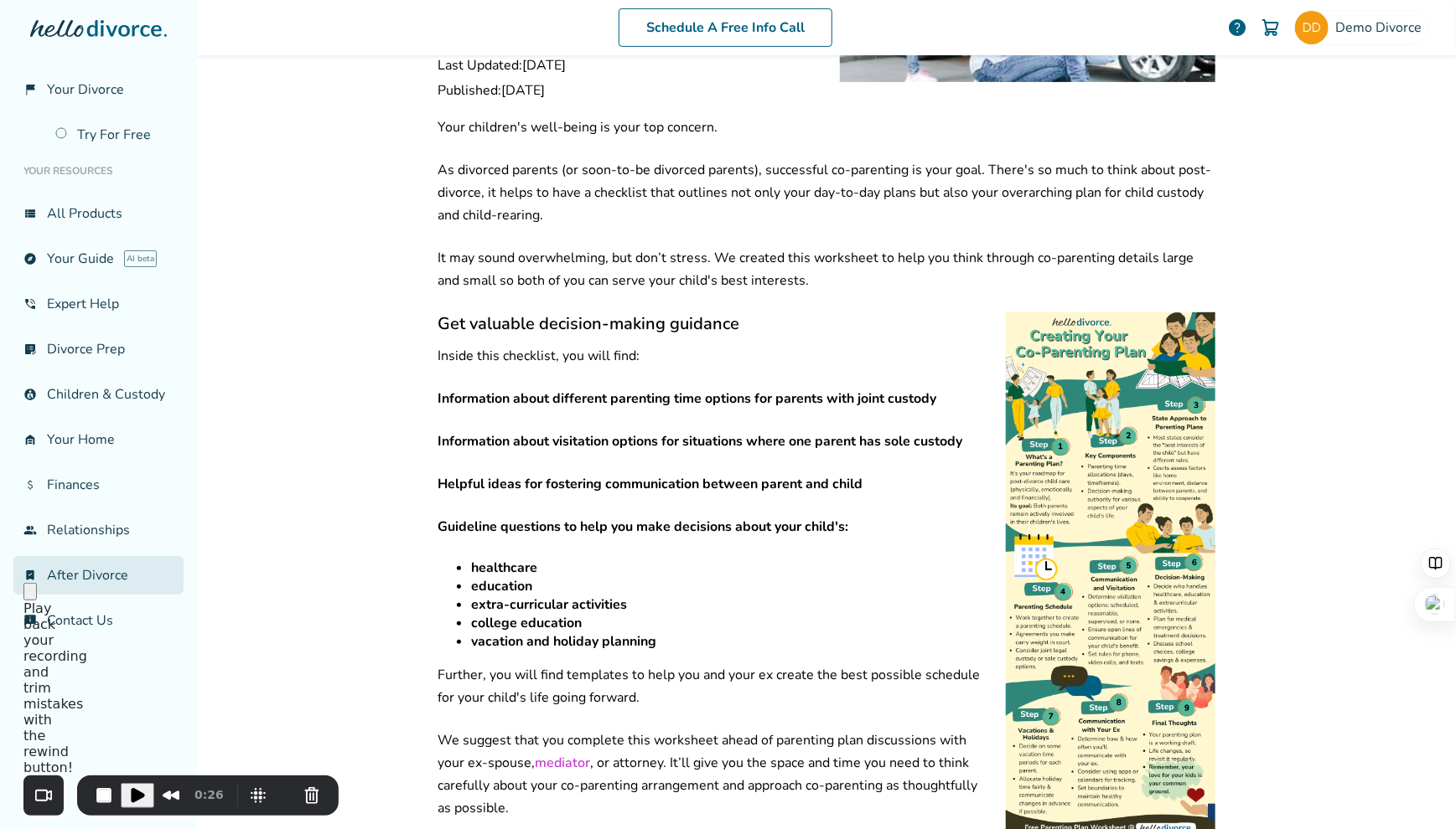
click at [99, 568] on link "bookmark_check After Divorce" at bounding box center [98, 576] width 171 height 39
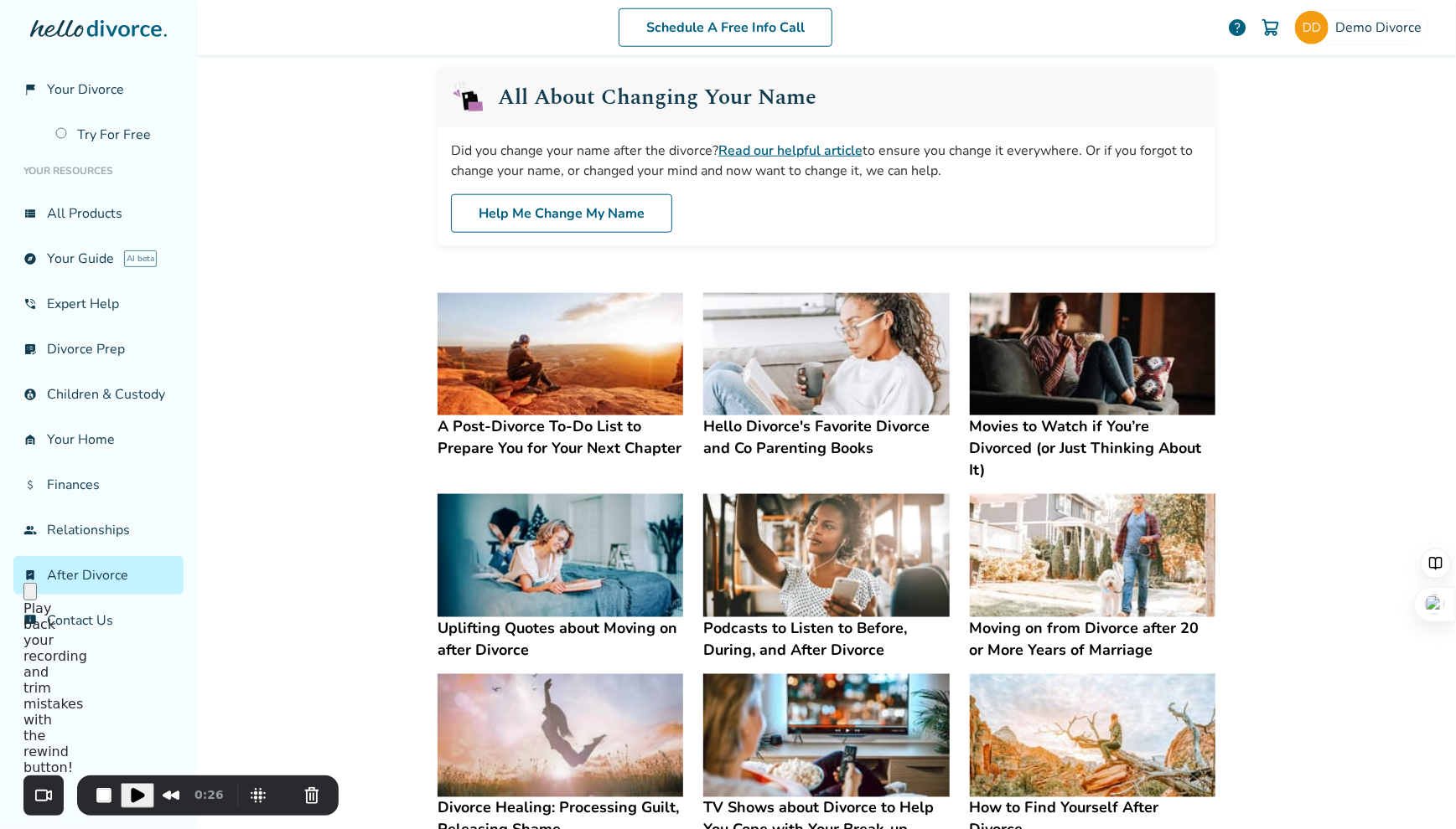
scroll to position [745, 0]
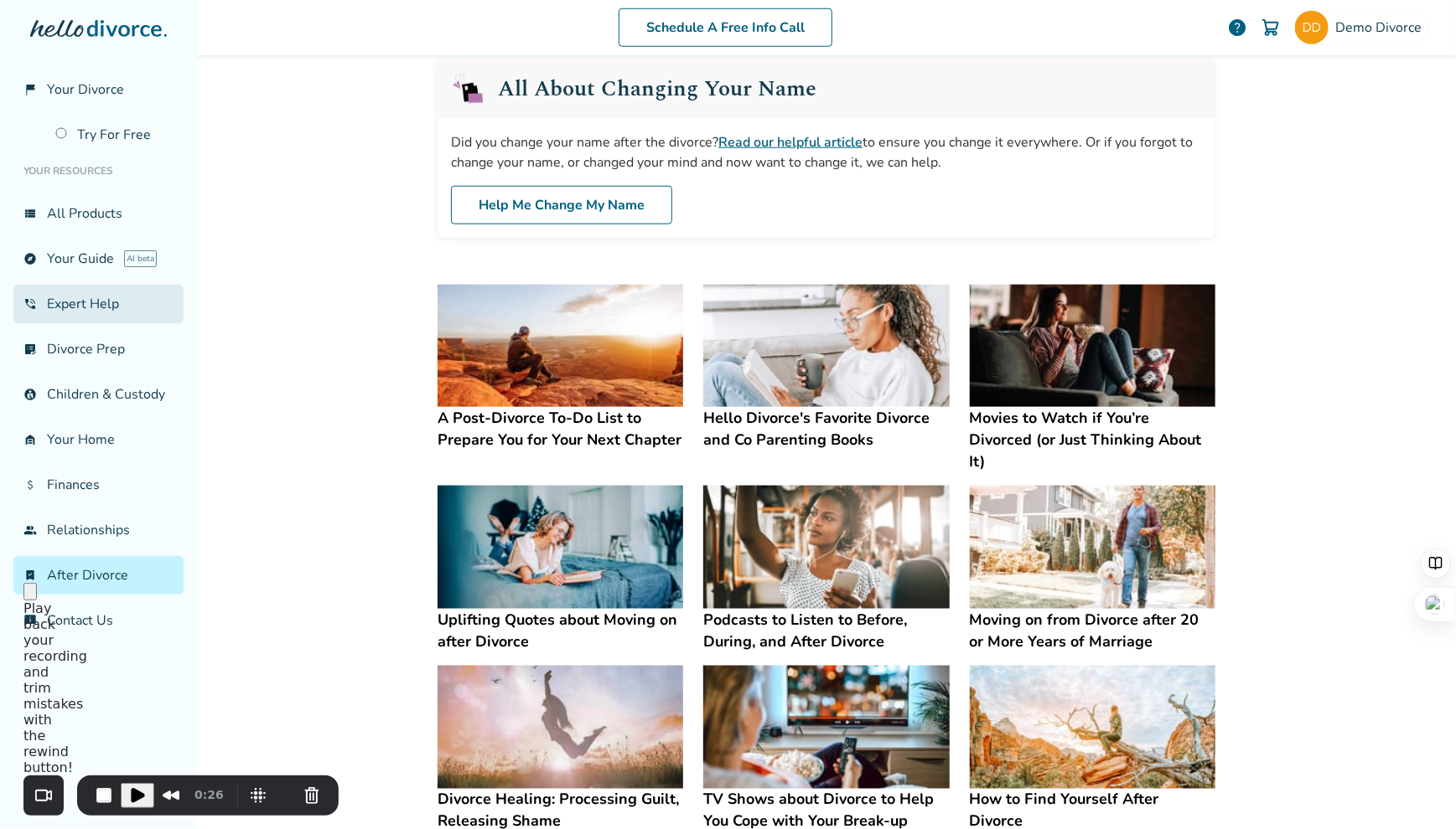
click at [84, 302] on link "phone_in_talk Expert Help" at bounding box center [98, 305] width 171 height 39
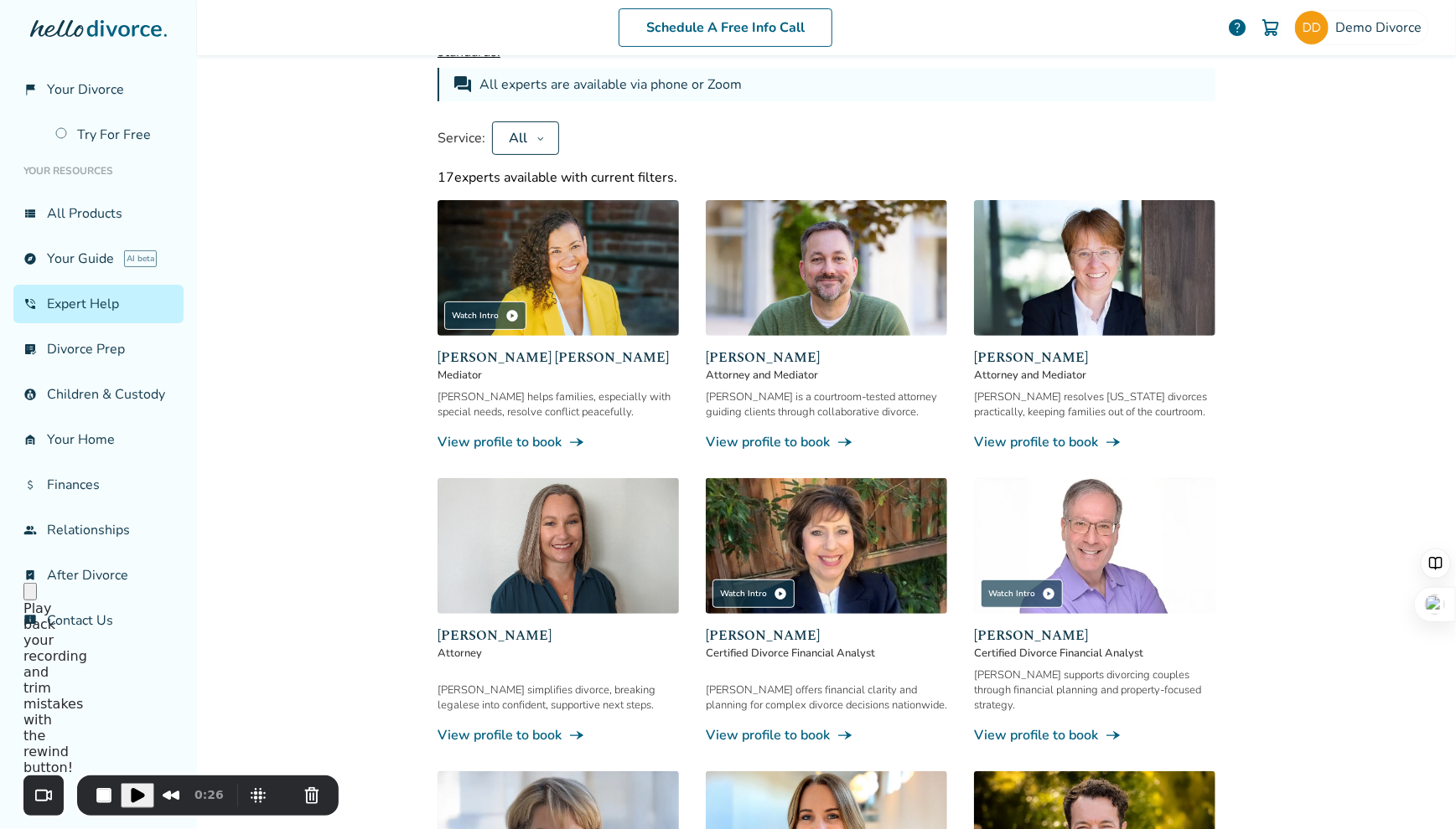
scroll to position [119, 0]
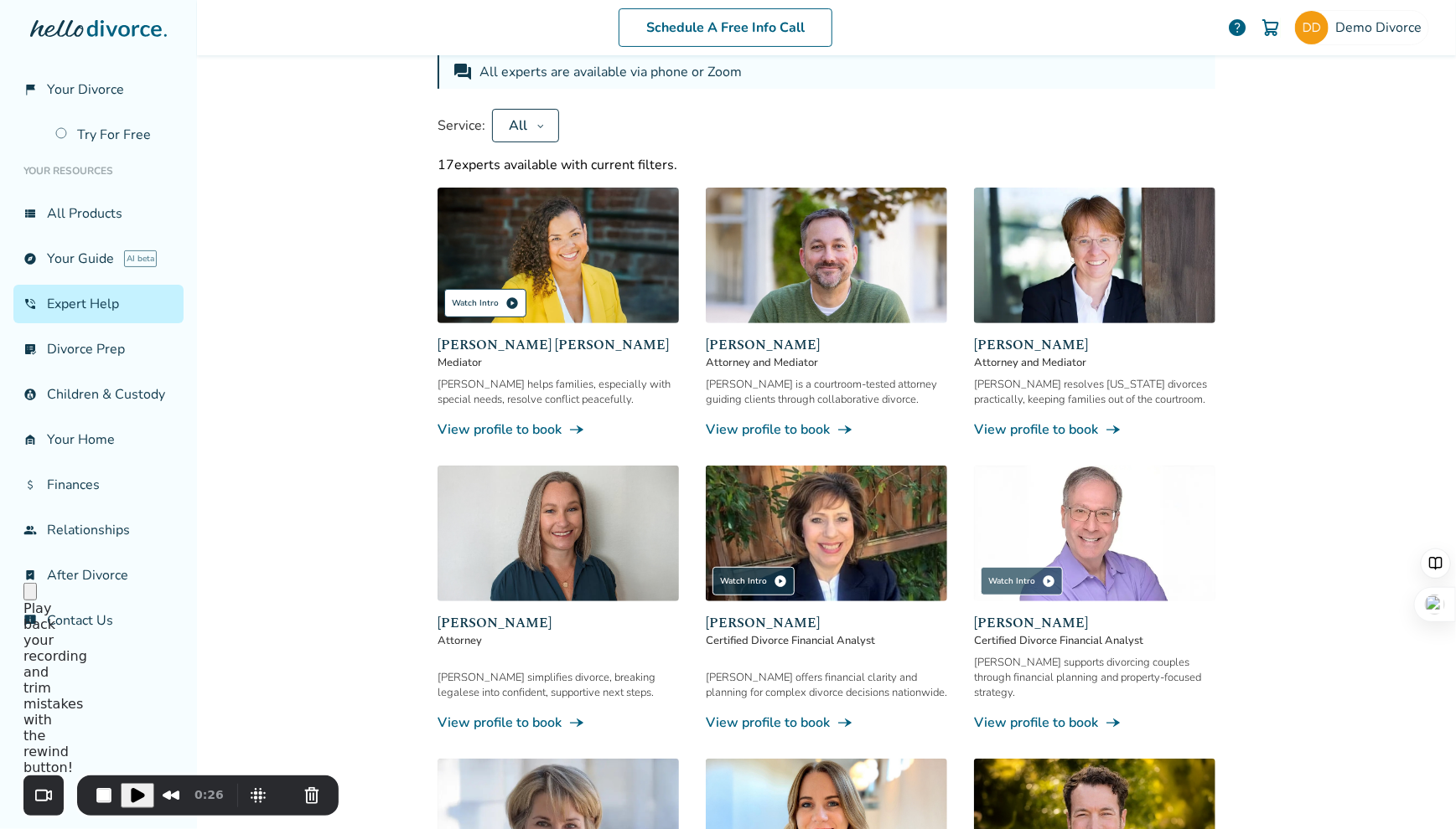
click at [471, 300] on div "Watch Intro play_circle" at bounding box center [485, 303] width 82 height 29
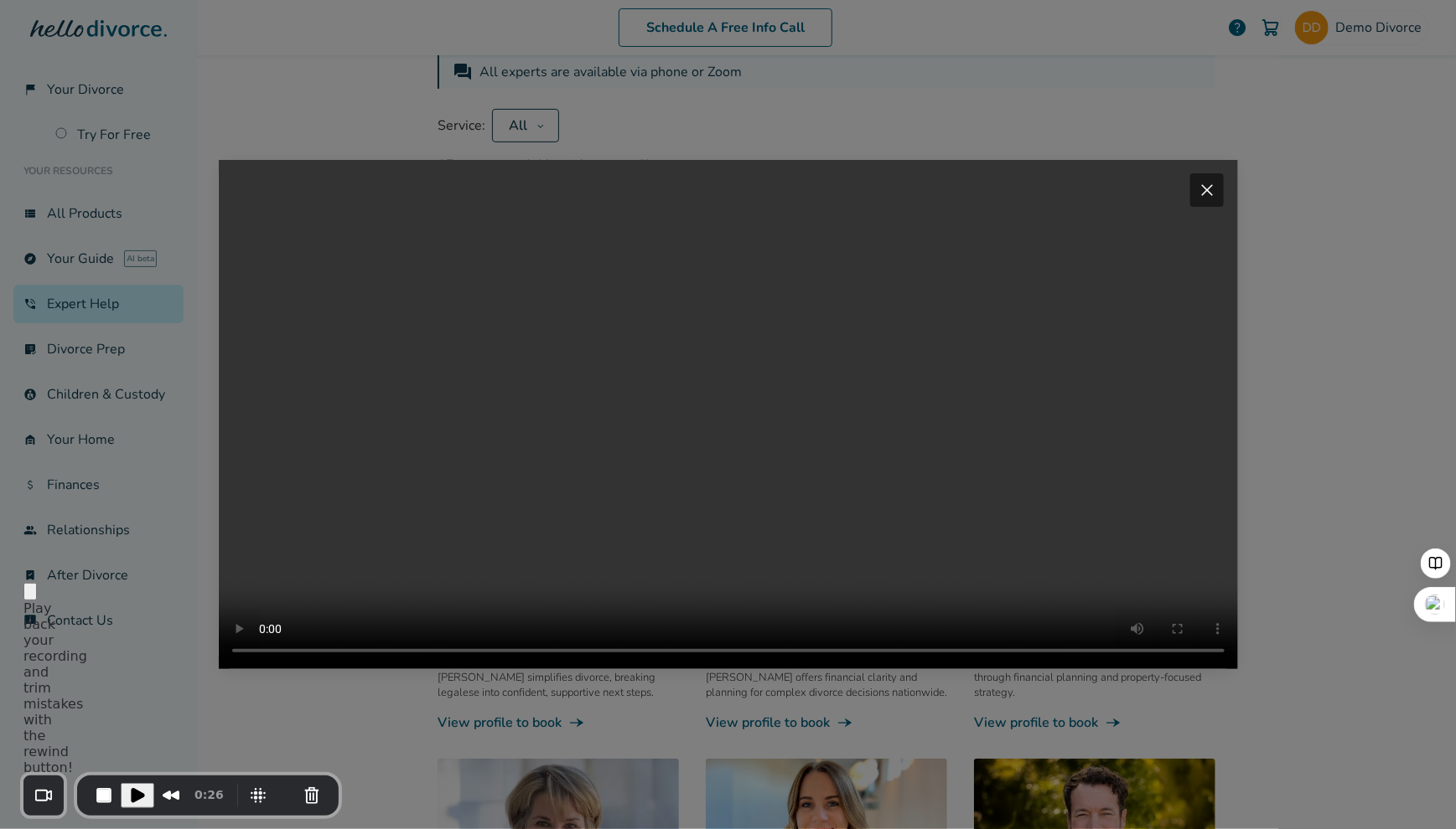
click at [1205, 180] on span "close" at bounding box center [1208, 190] width 20 height 20
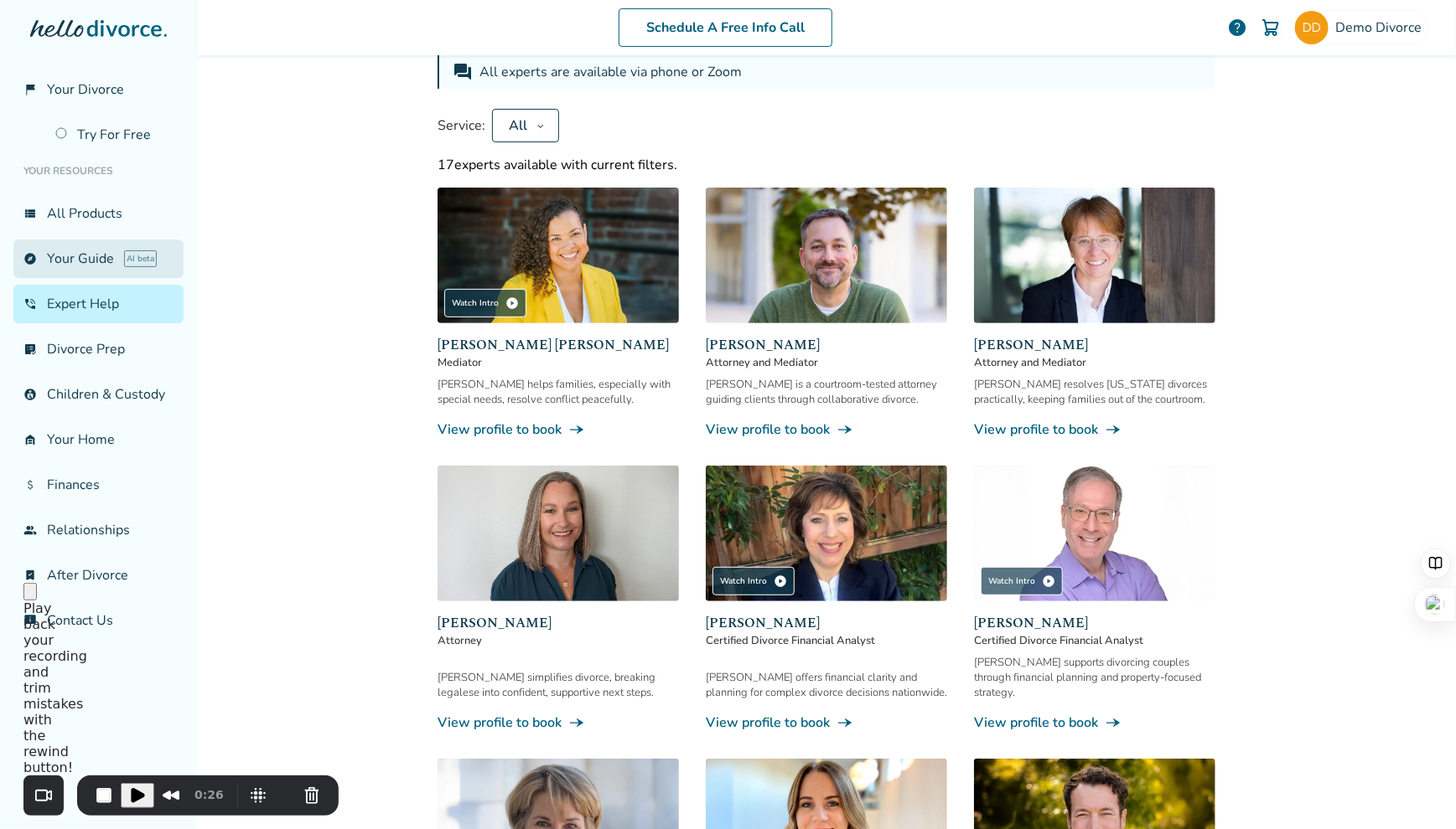
click at [107, 254] on link "explore Your Guide AI beta" at bounding box center [98, 259] width 171 height 39
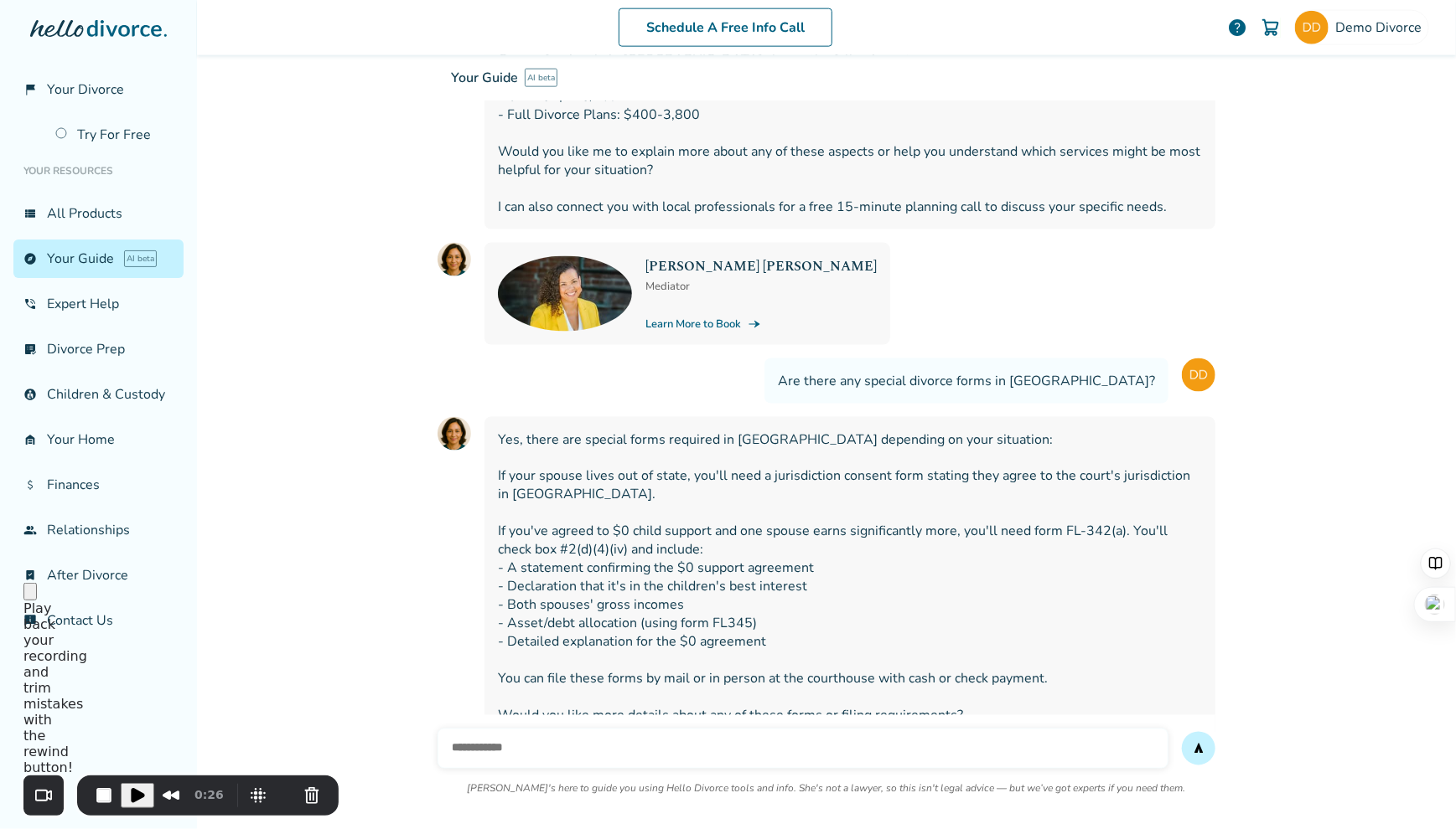
click at [509, 729] on input "text" at bounding box center [803, 748] width 731 height 40
type input "**********"
click at [1182, 733] on button "send" at bounding box center [1198, 749] width 33 height 33
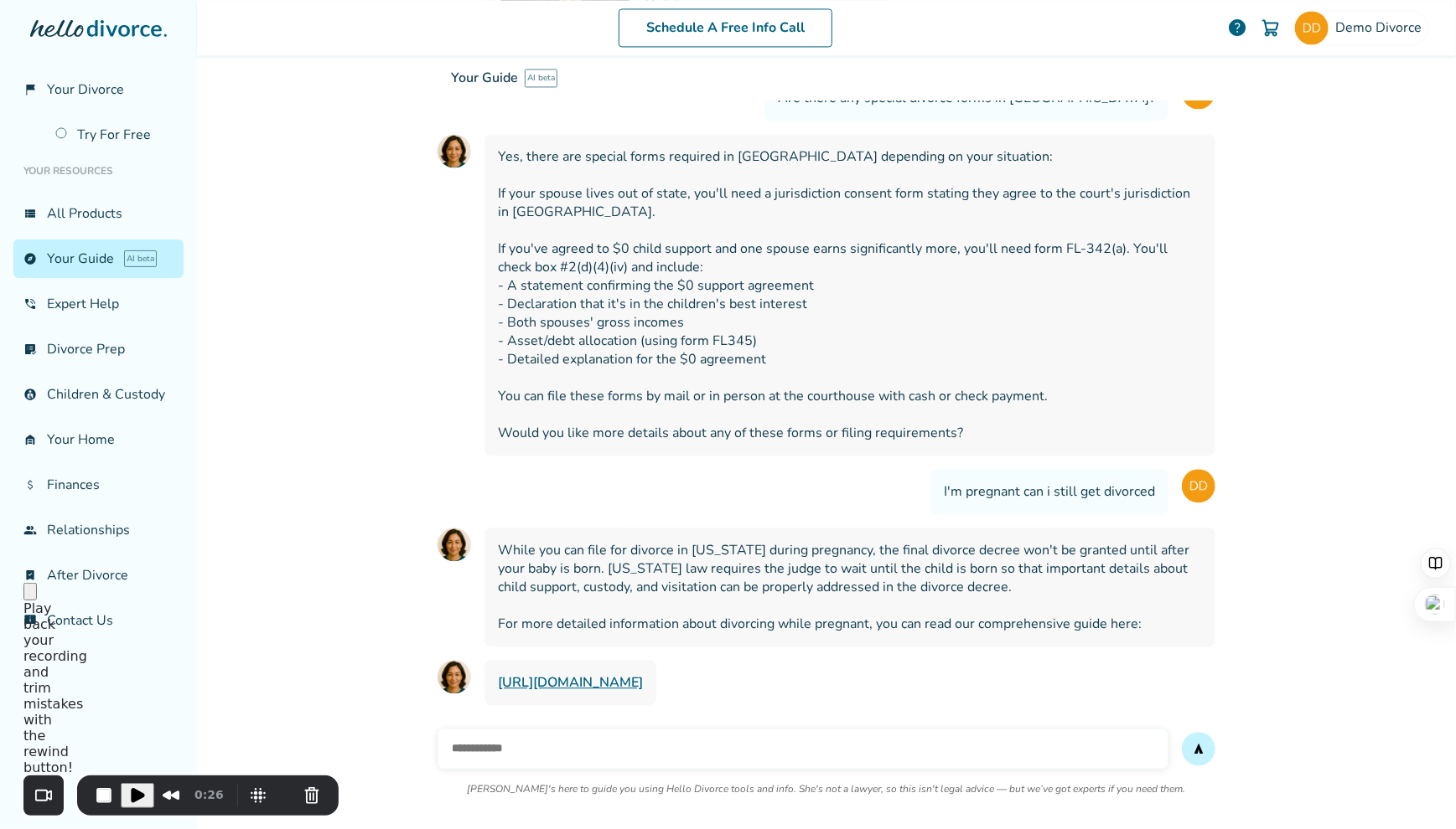
scroll to position [30724, 0]
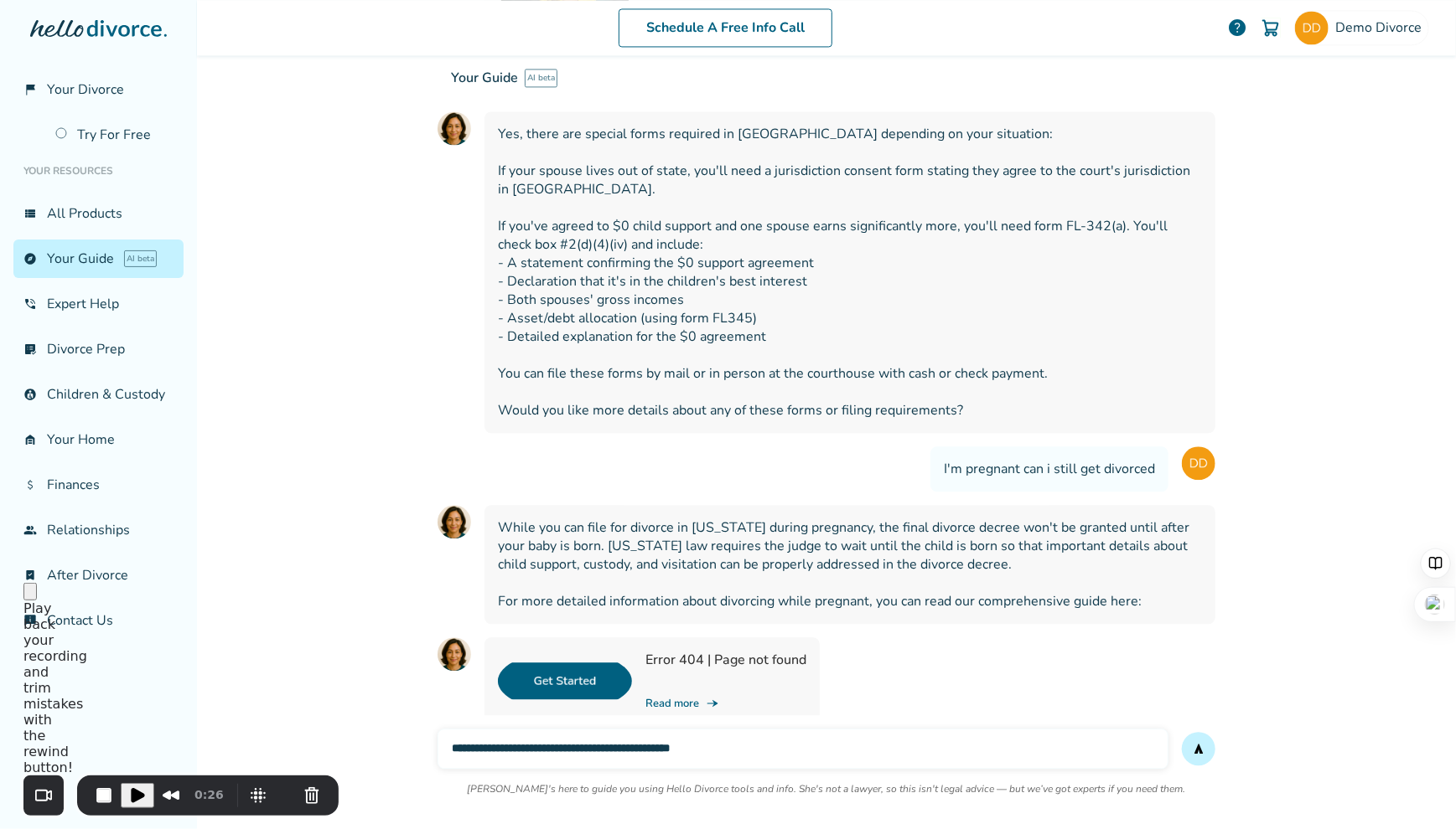
type input "**********"
click at [1182, 733] on button "send" at bounding box center [1198, 749] width 33 height 33
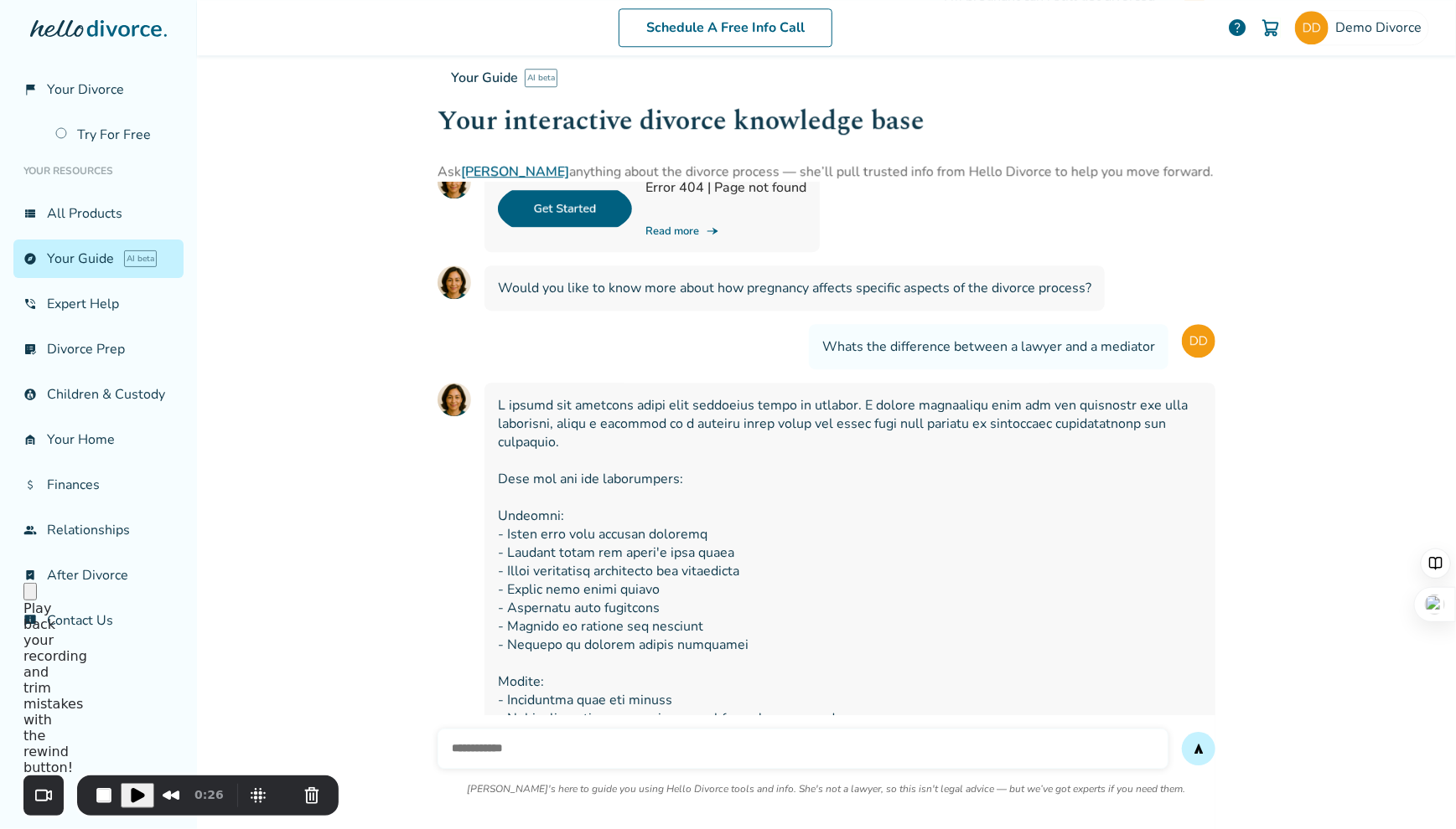
scroll to position [31171, 0]
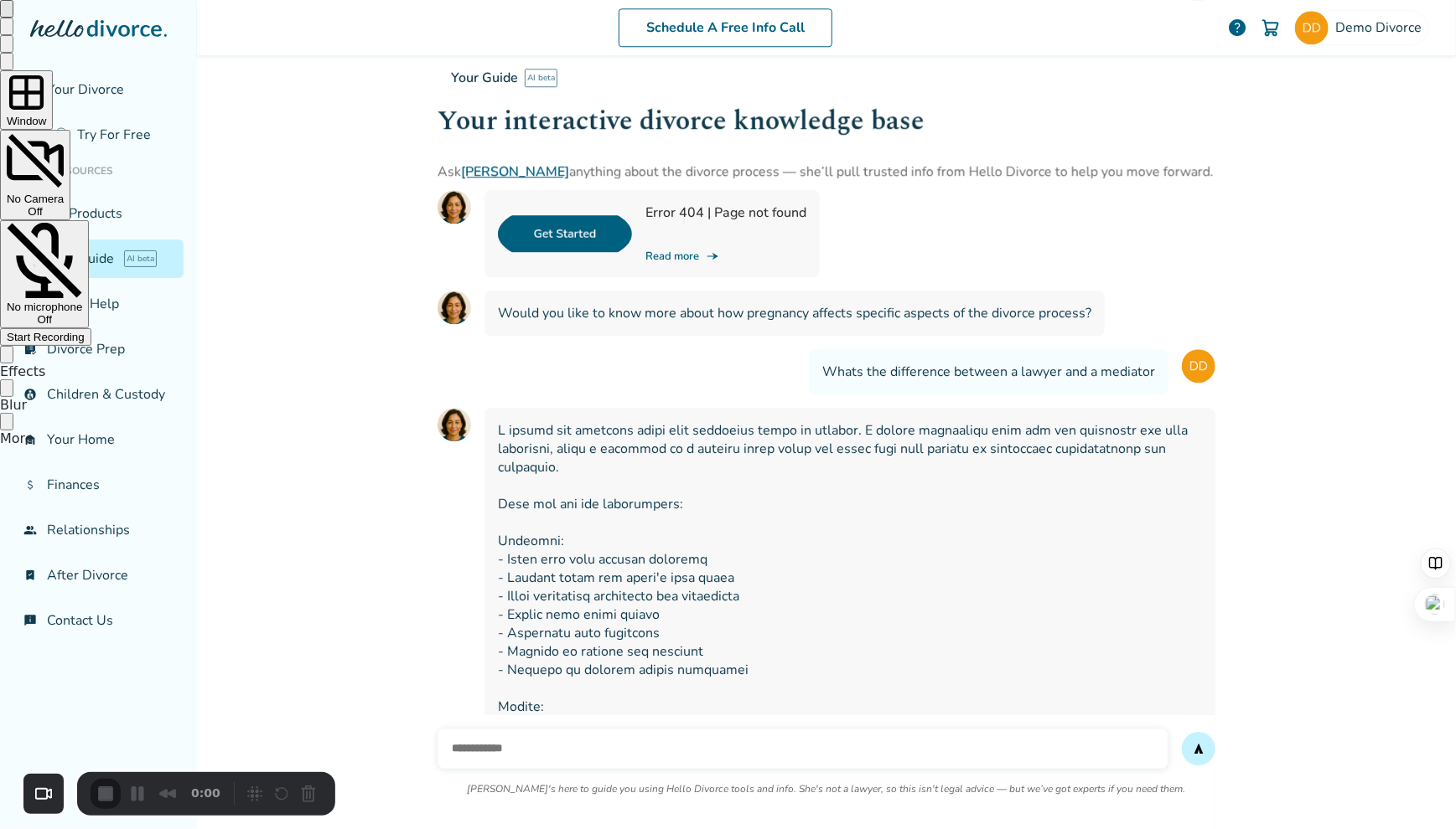
click at [84, 331] on span "Start Recording" at bounding box center [45, 337] width 78 height 13
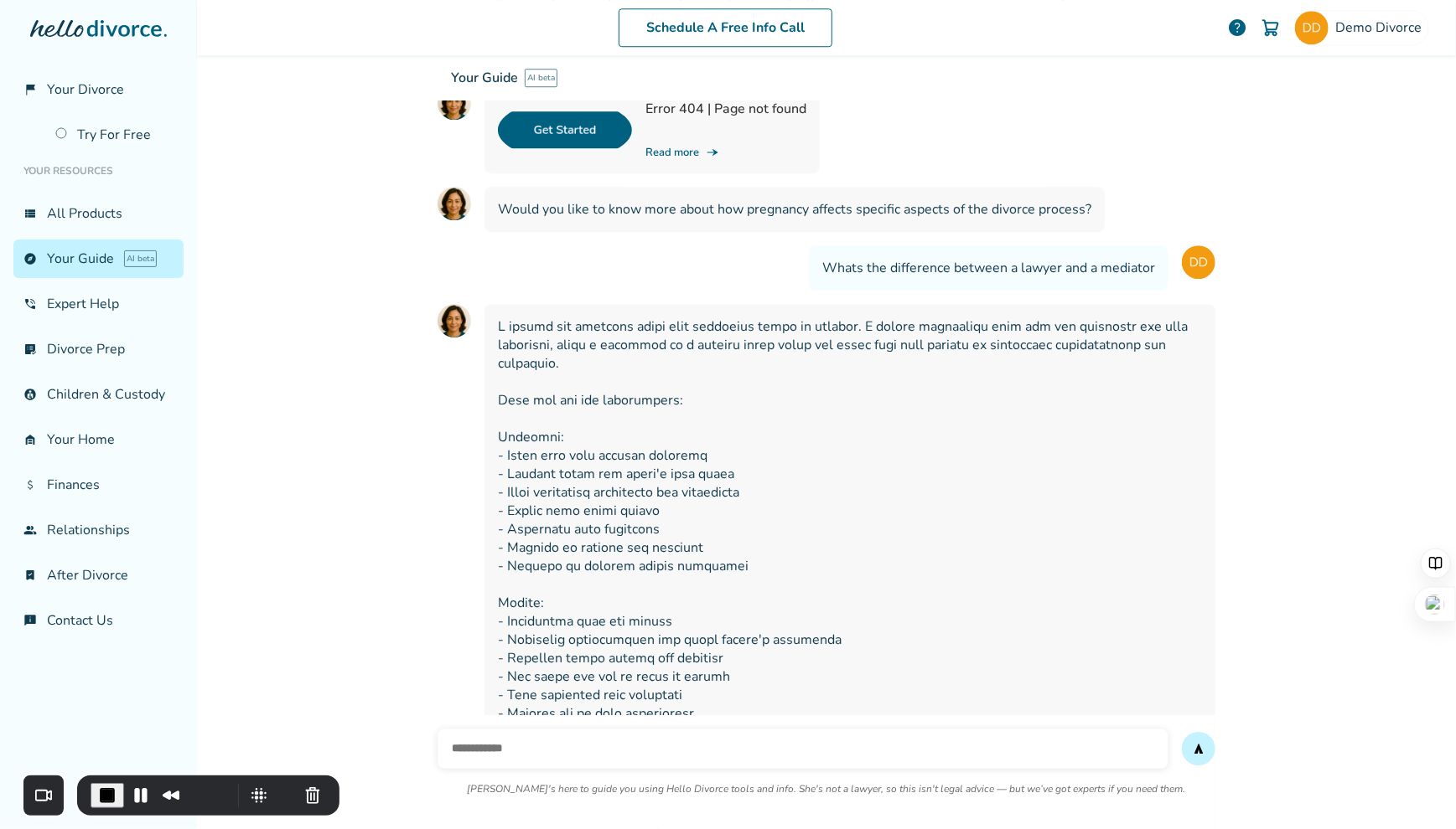
scroll to position [31377, 0]
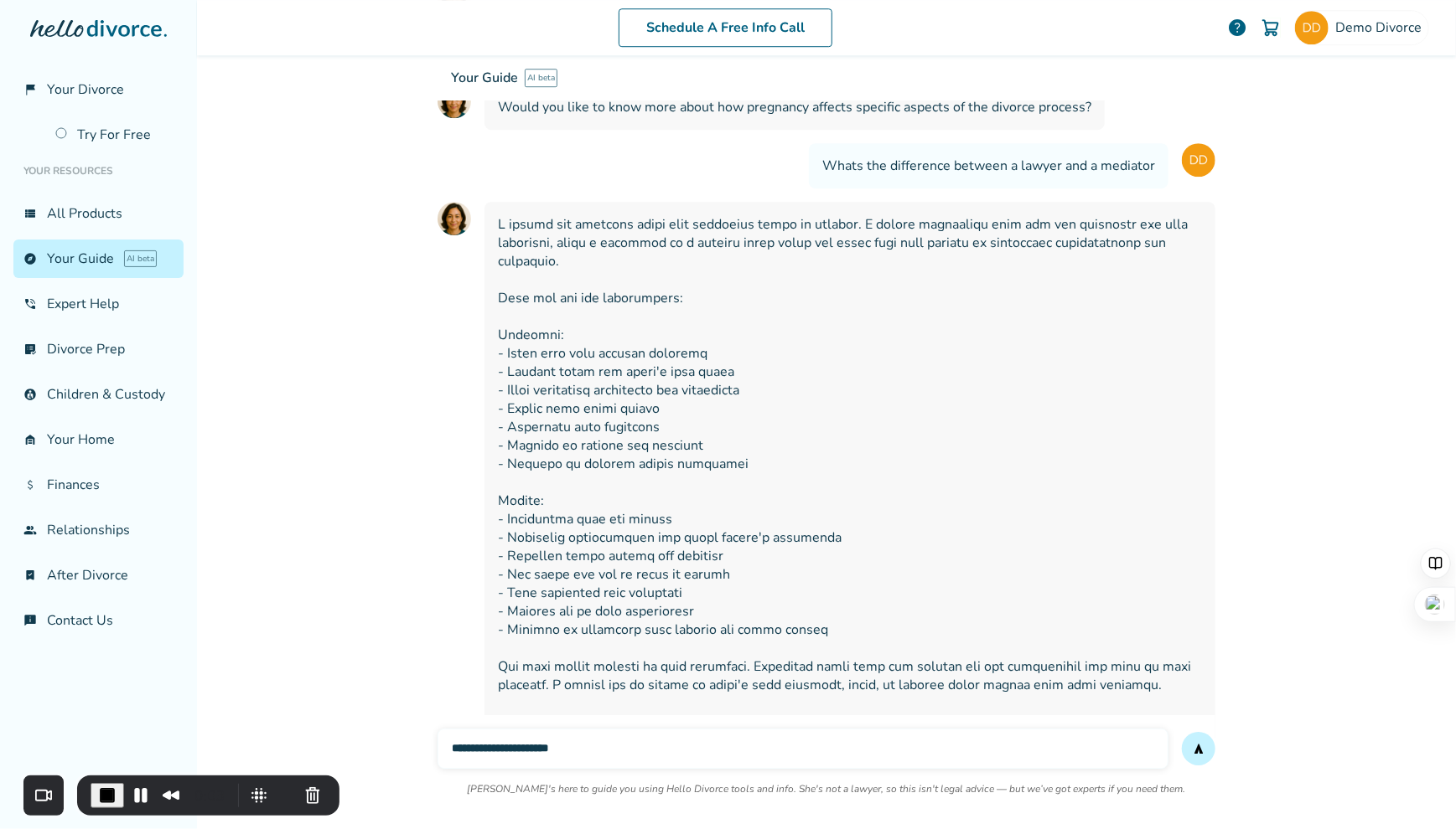
type input "**********"
click at [130, 793] on span "Play Recording" at bounding box center [137, 796] width 20 height 20
click at [617, 729] on input "**********" at bounding box center [803, 748] width 731 height 40
type input "**********"
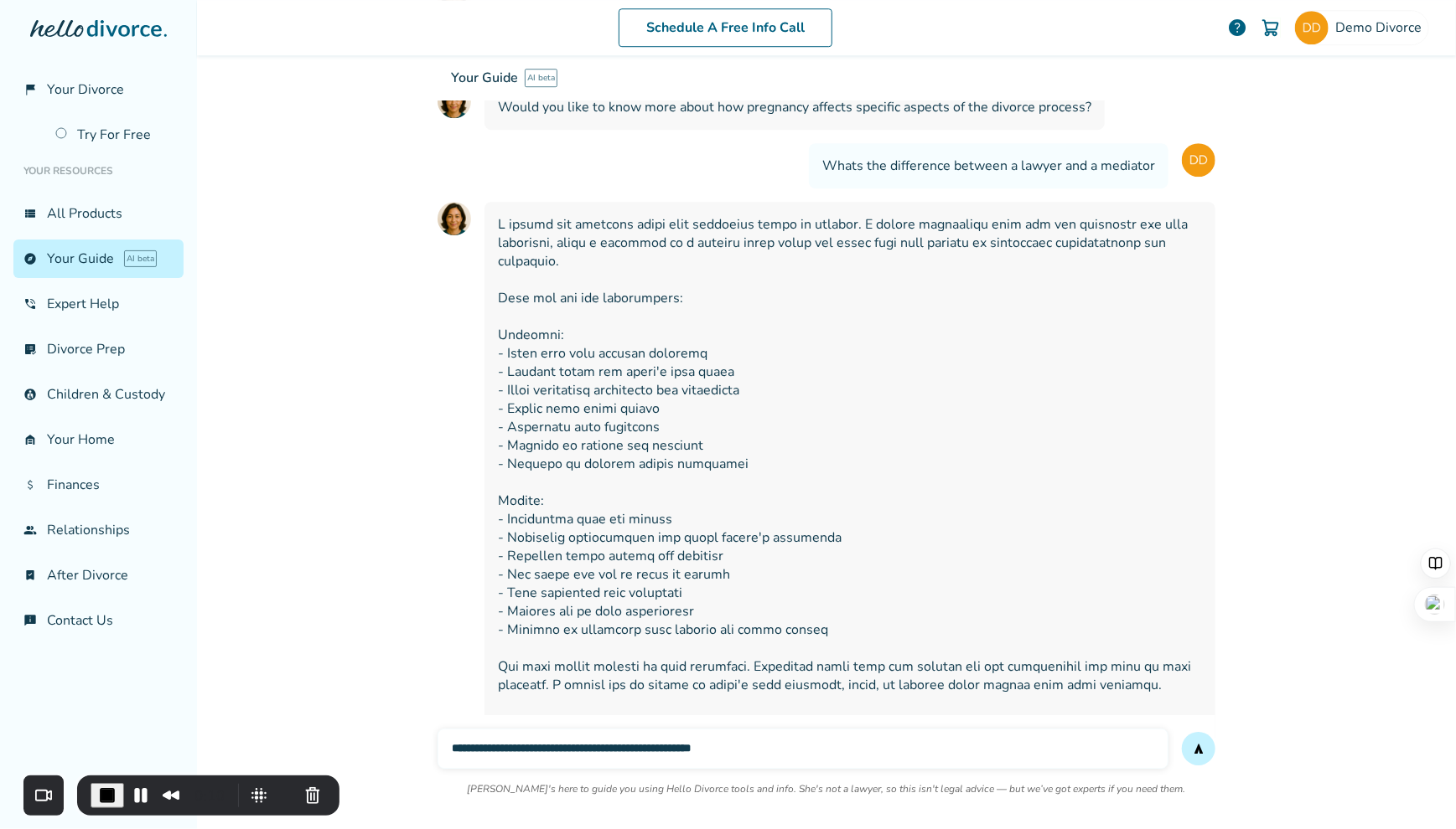
click at [1182, 733] on button "send" at bounding box center [1198, 749] width 33 height 33
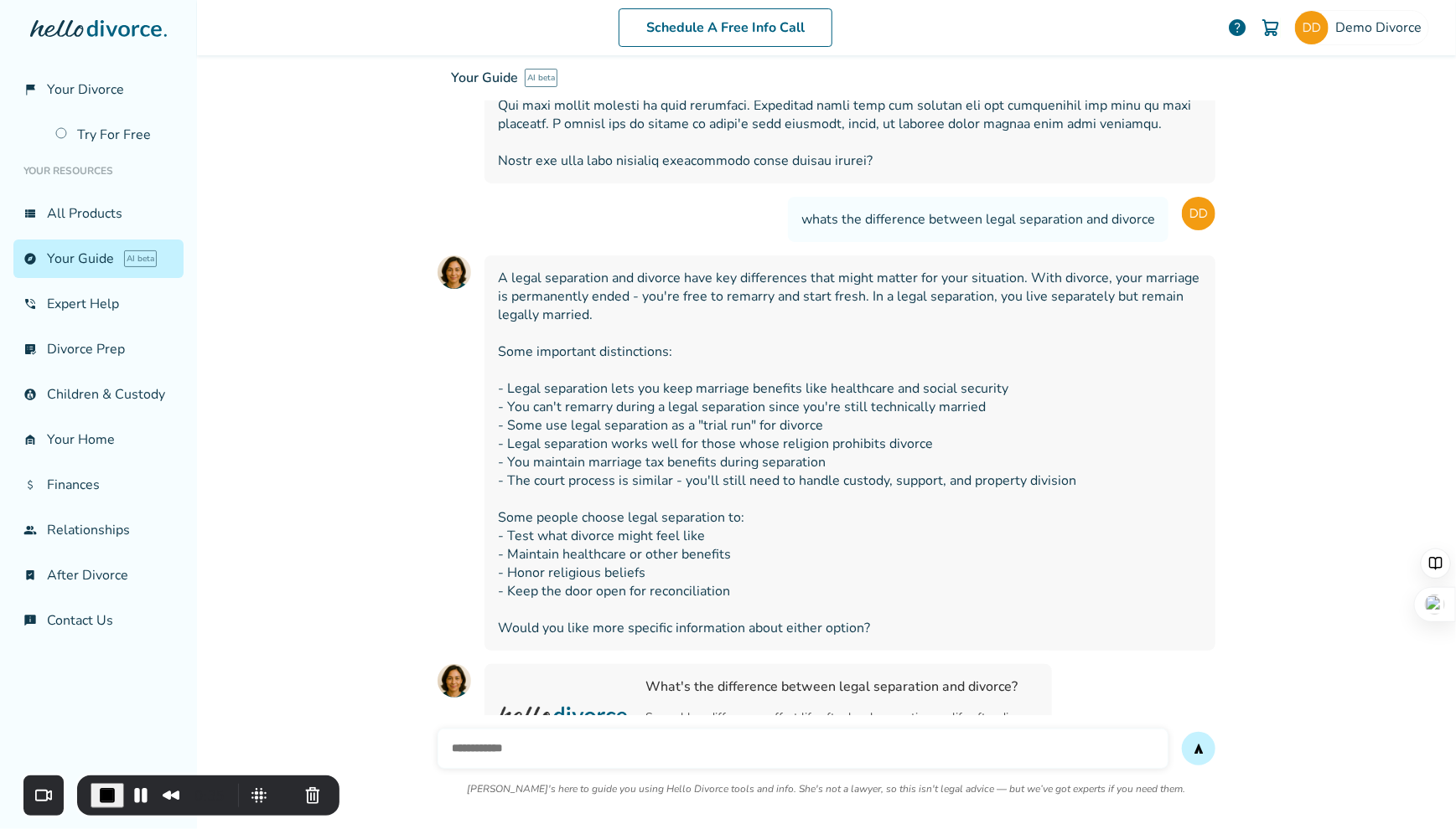
scroll to position [31959, 0]
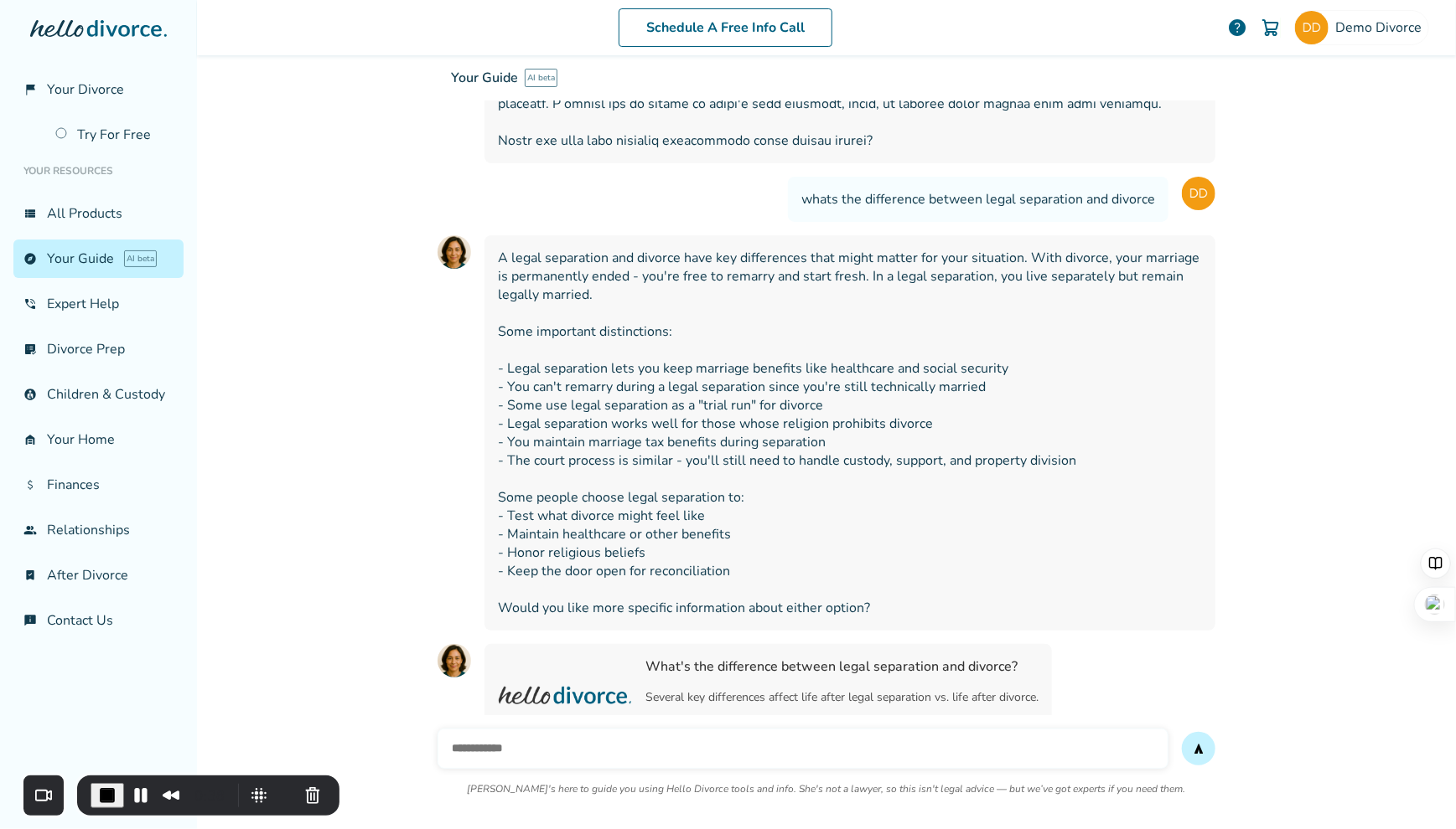
click at [771, 729] on input "text" at bounding box center [803, 748] width 731 height 40
type input "**********"
click at [1182, 733] on button "send" at bounding box center [1198, 749] width 33 height 33
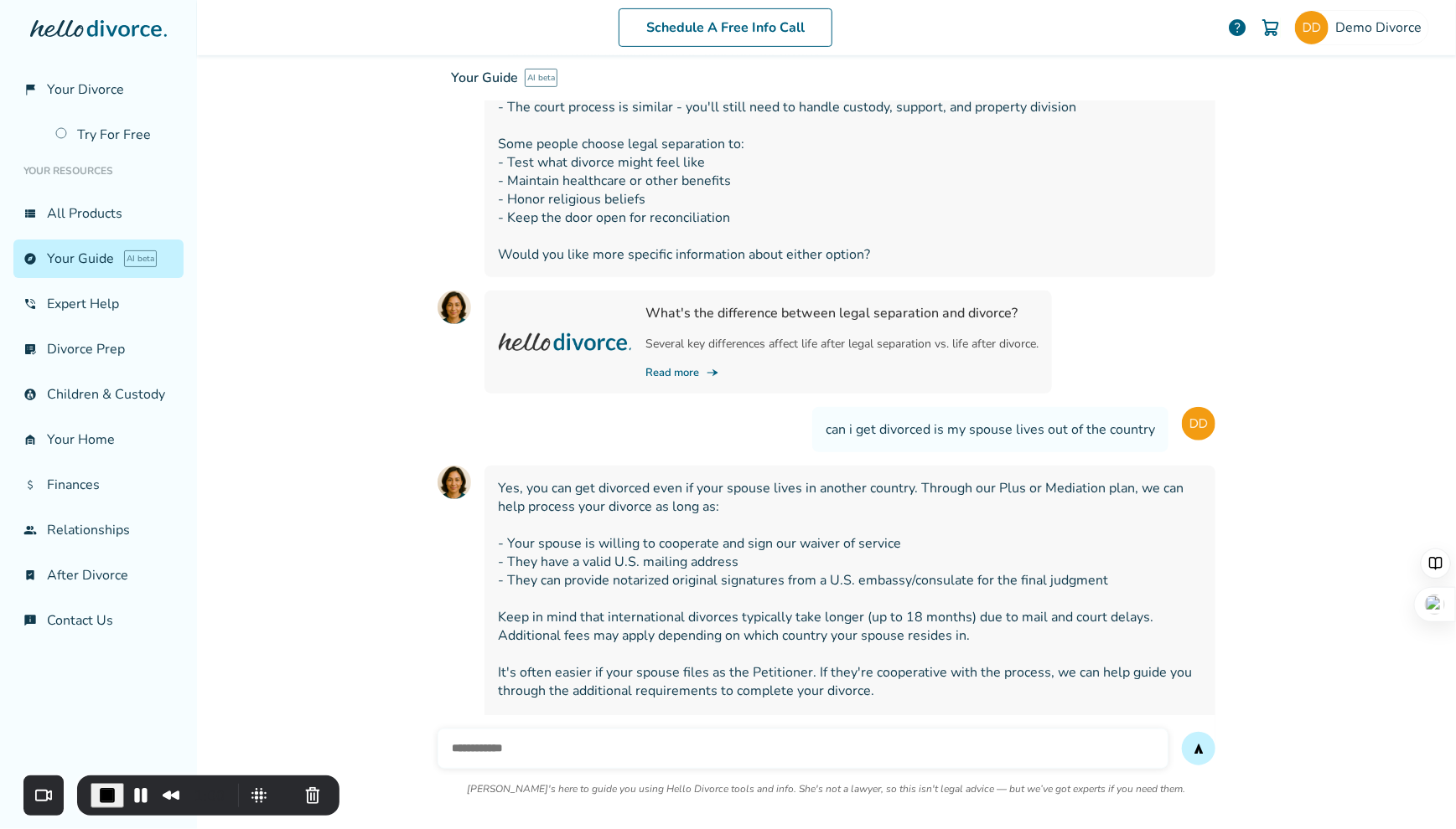
scroll to position [32313, 0]
type input "**********"
click at [1182, 733] on button "send" at bounding box center [1198, 749] width 33 height 33
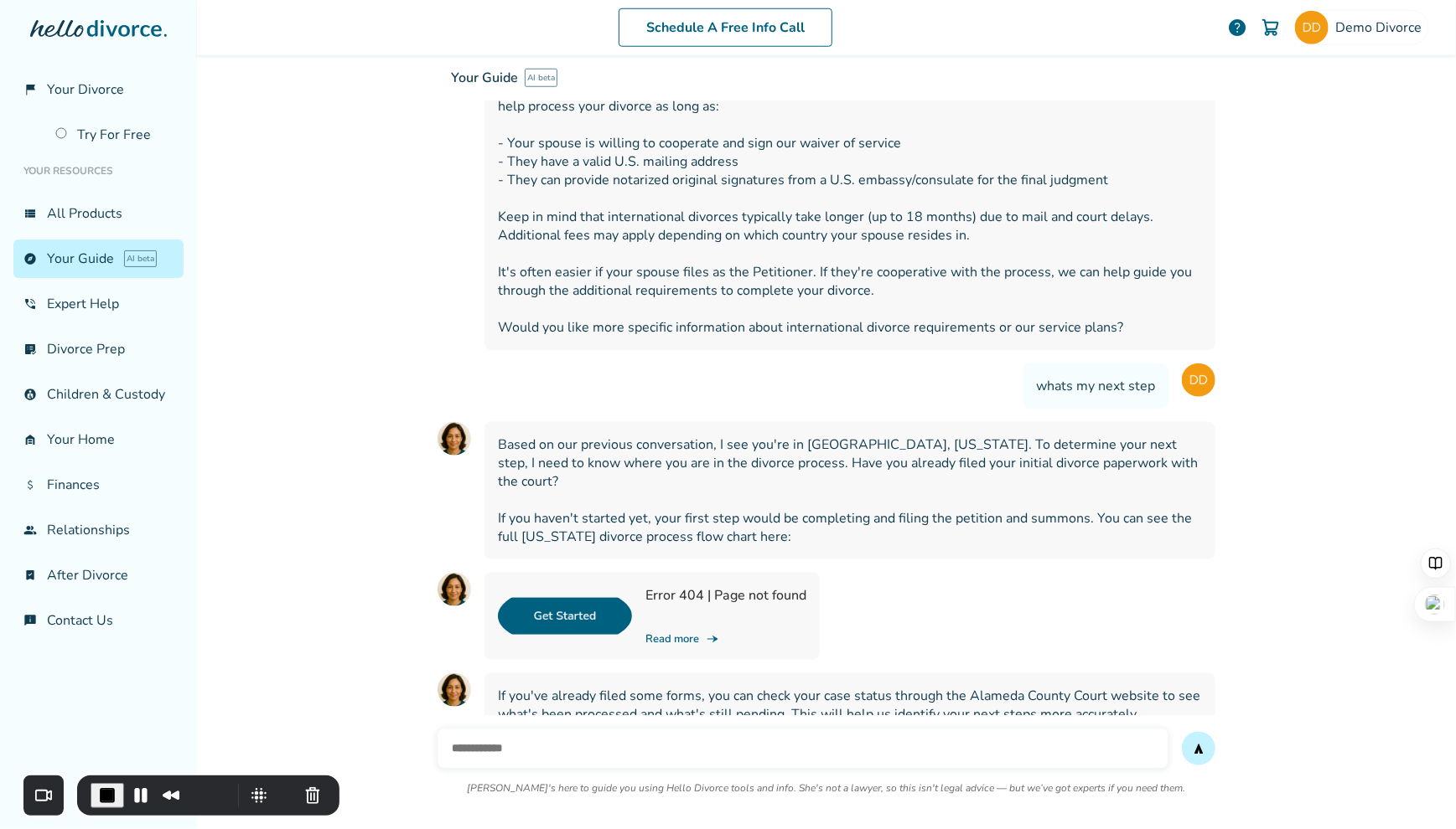
scroll to position [32717, 0]
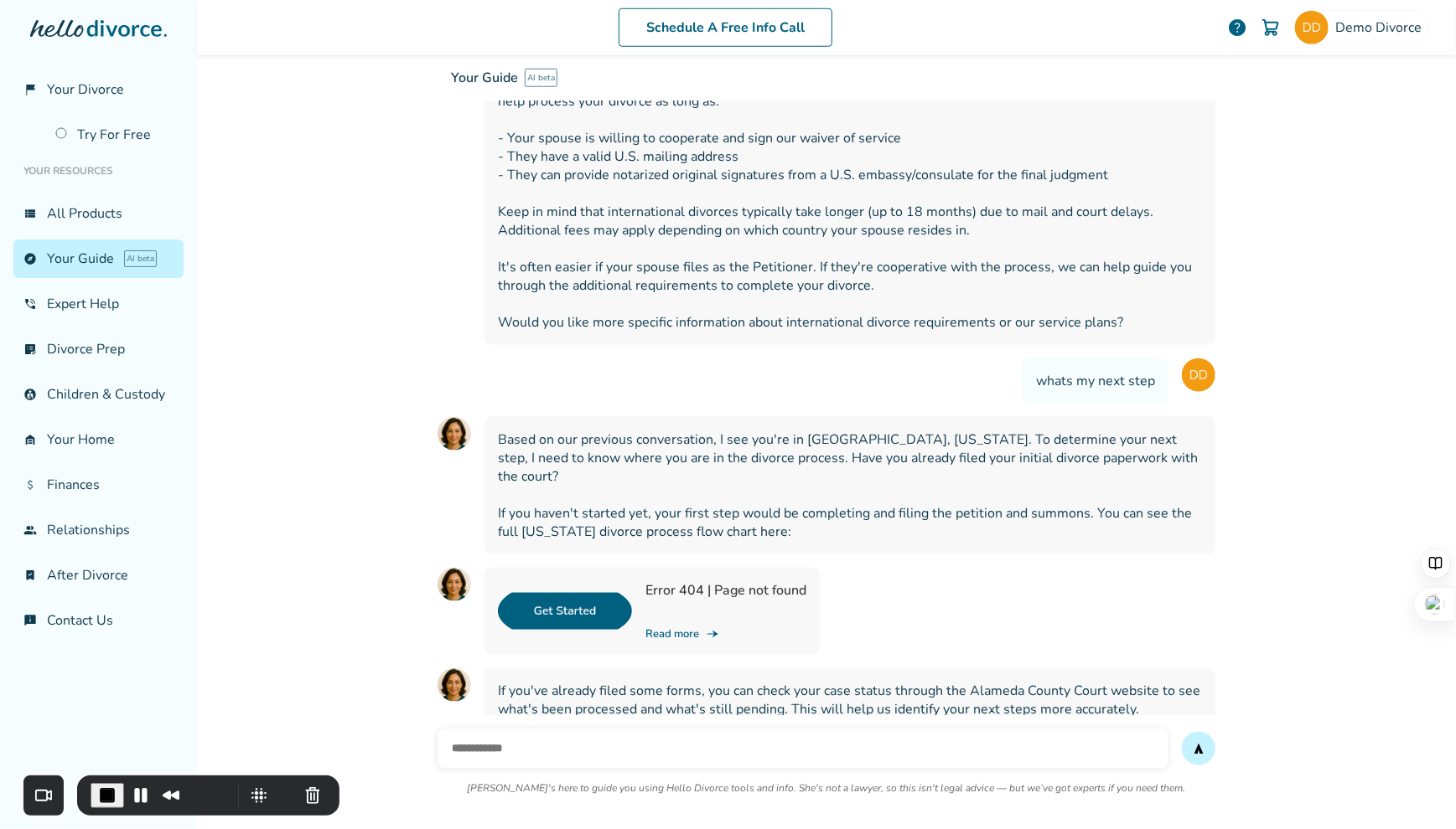
click at [654, 729] on input "text" at bounding box center [803, 748] width 731 height 40
type input "**********"
click at [1182, 733] on button "send" at bounding box center [1198, 749] width 33 height 33
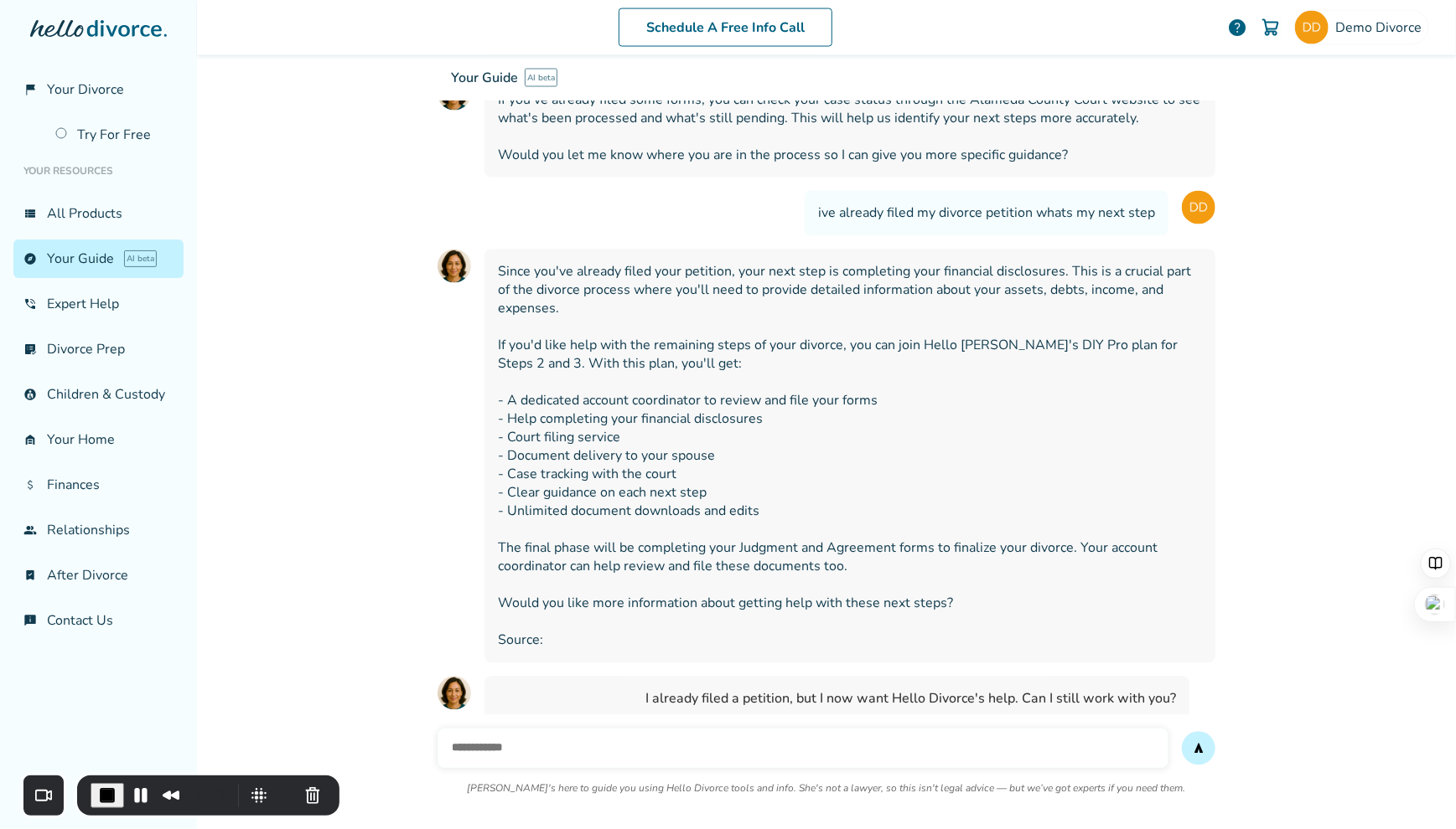
scroll to position [33317, 0]
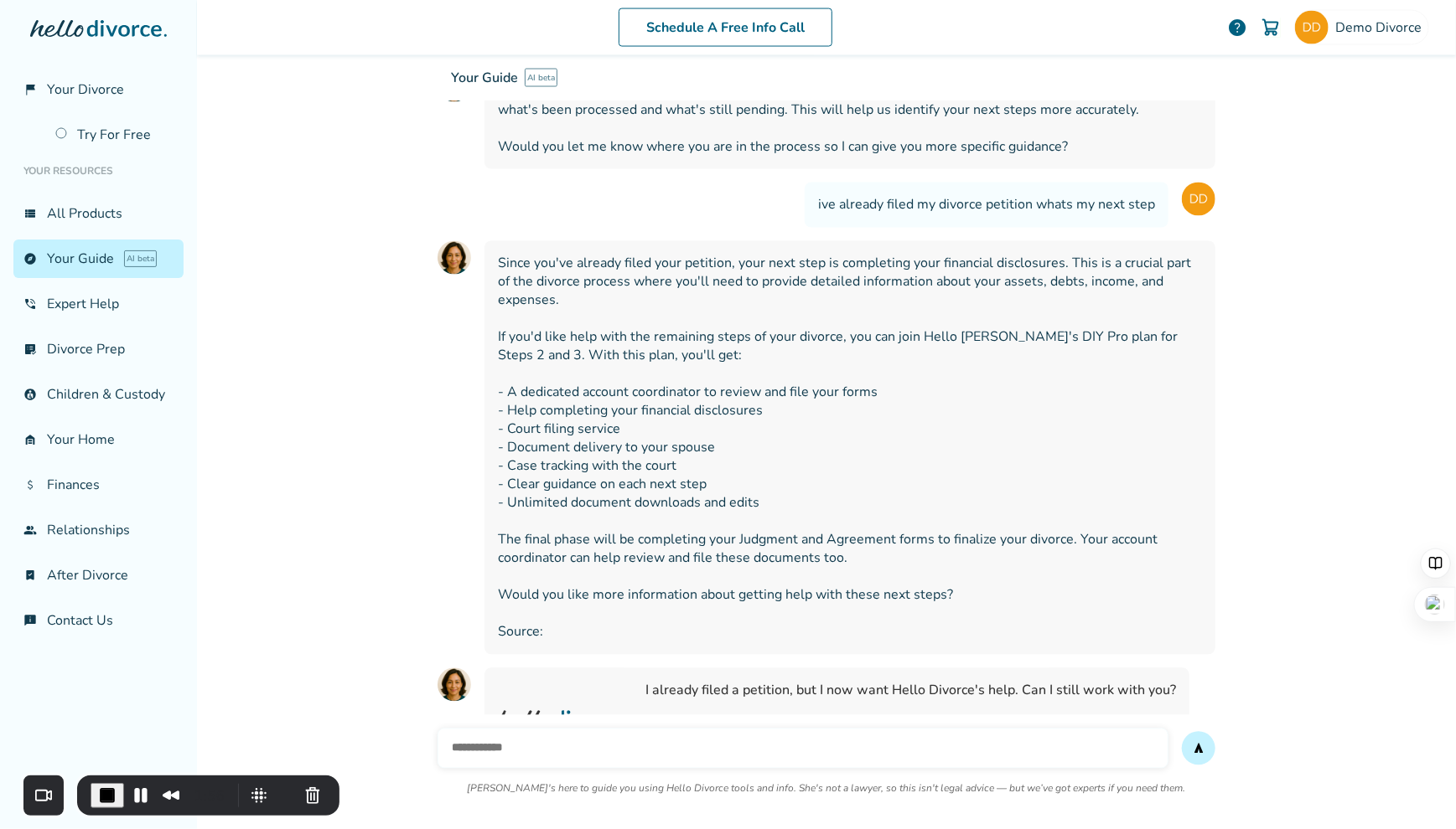
click at [601, 729] on input "text" at bounding box center [803, 748] width 731 height 40
type input "**********"
click at [1182, 733] on button "send" at bounding box center [1198, 749] width 33 height 33
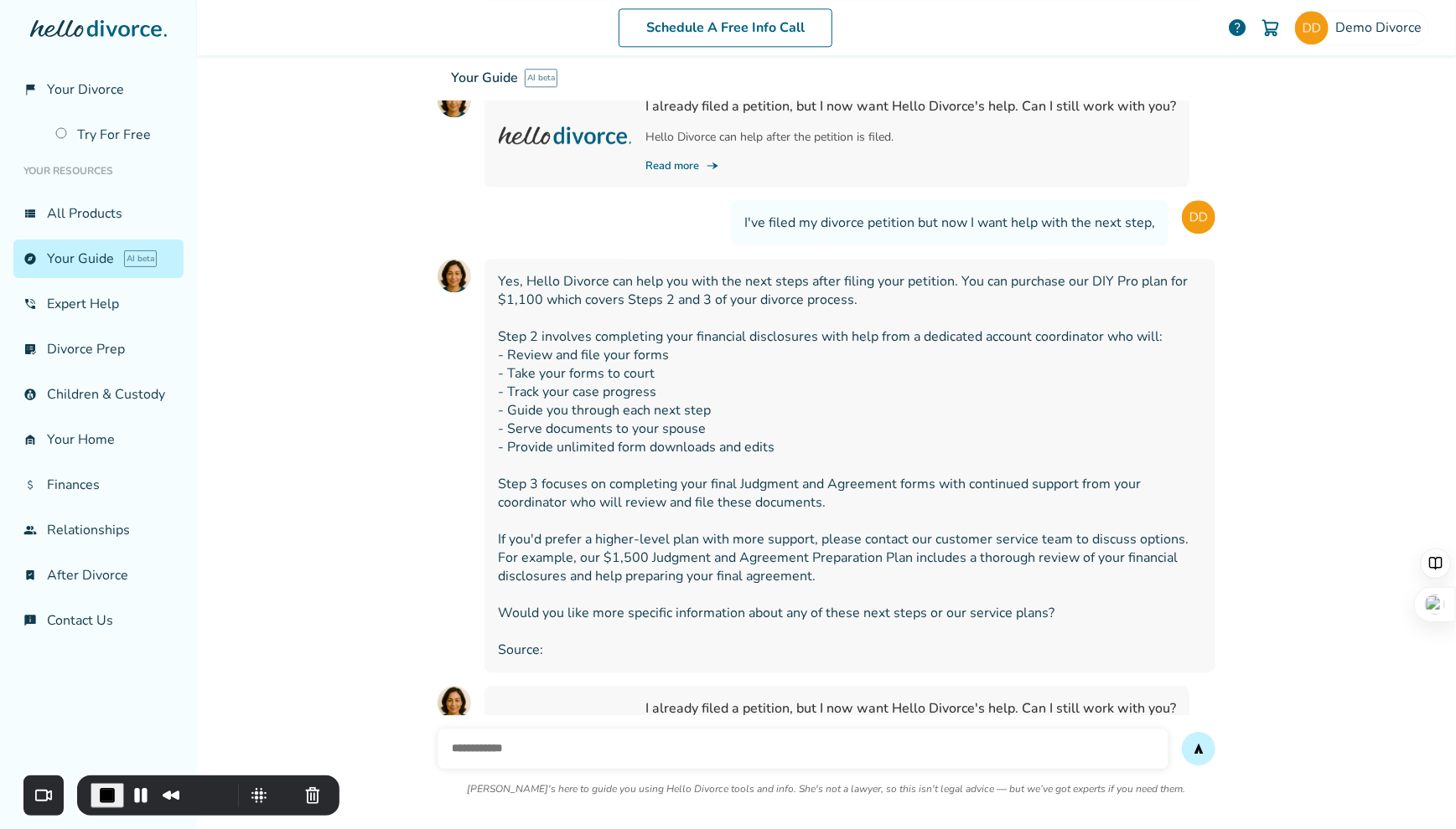
scroll to position [33917, 0]
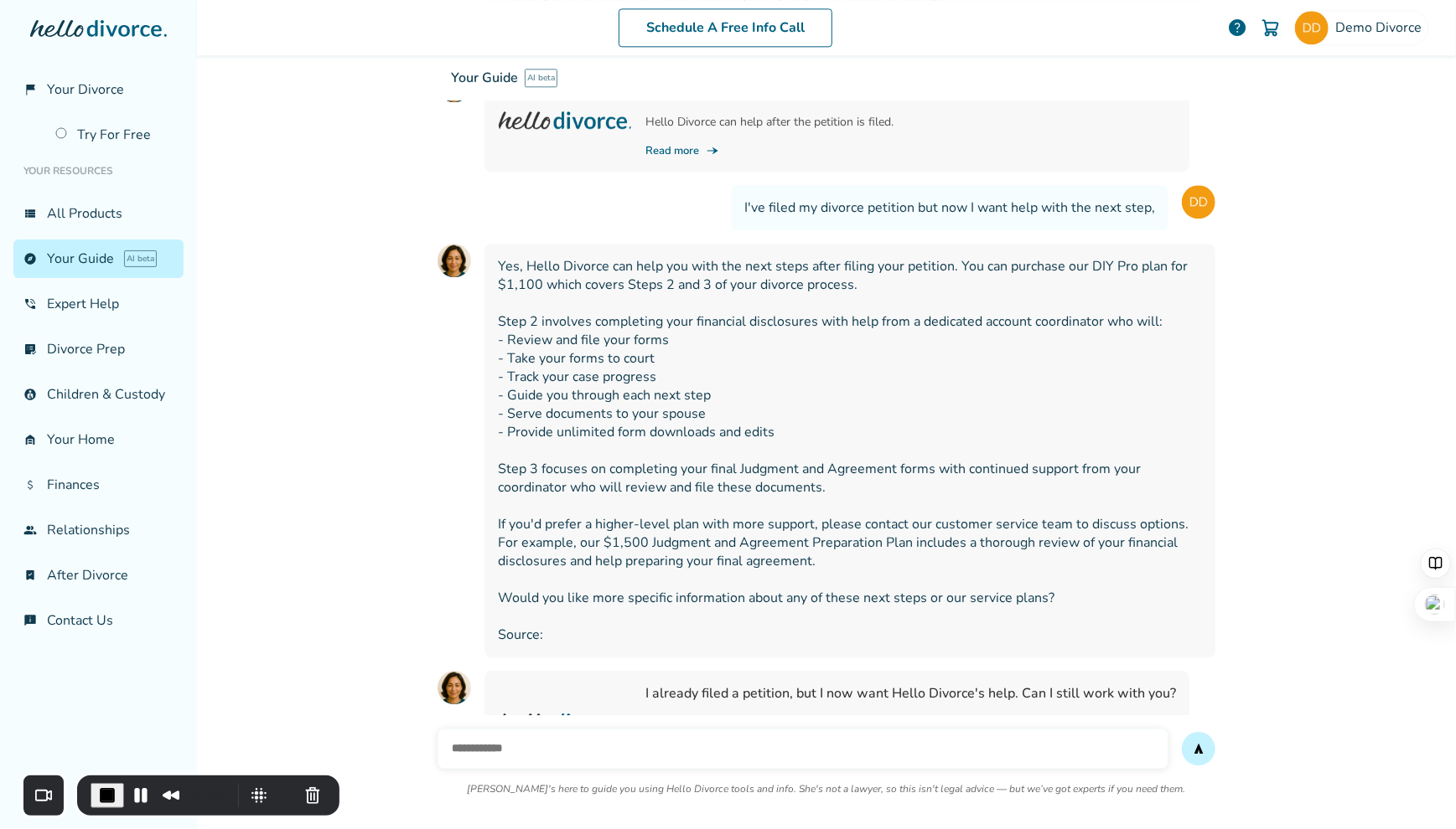
click at [632, 729] on input "text" at bounding box center [803, 748] width 731 height 40
type input "**********"
click at [1182, 733] on button "send" at bounding box center [1198, 749] width 33 height 33
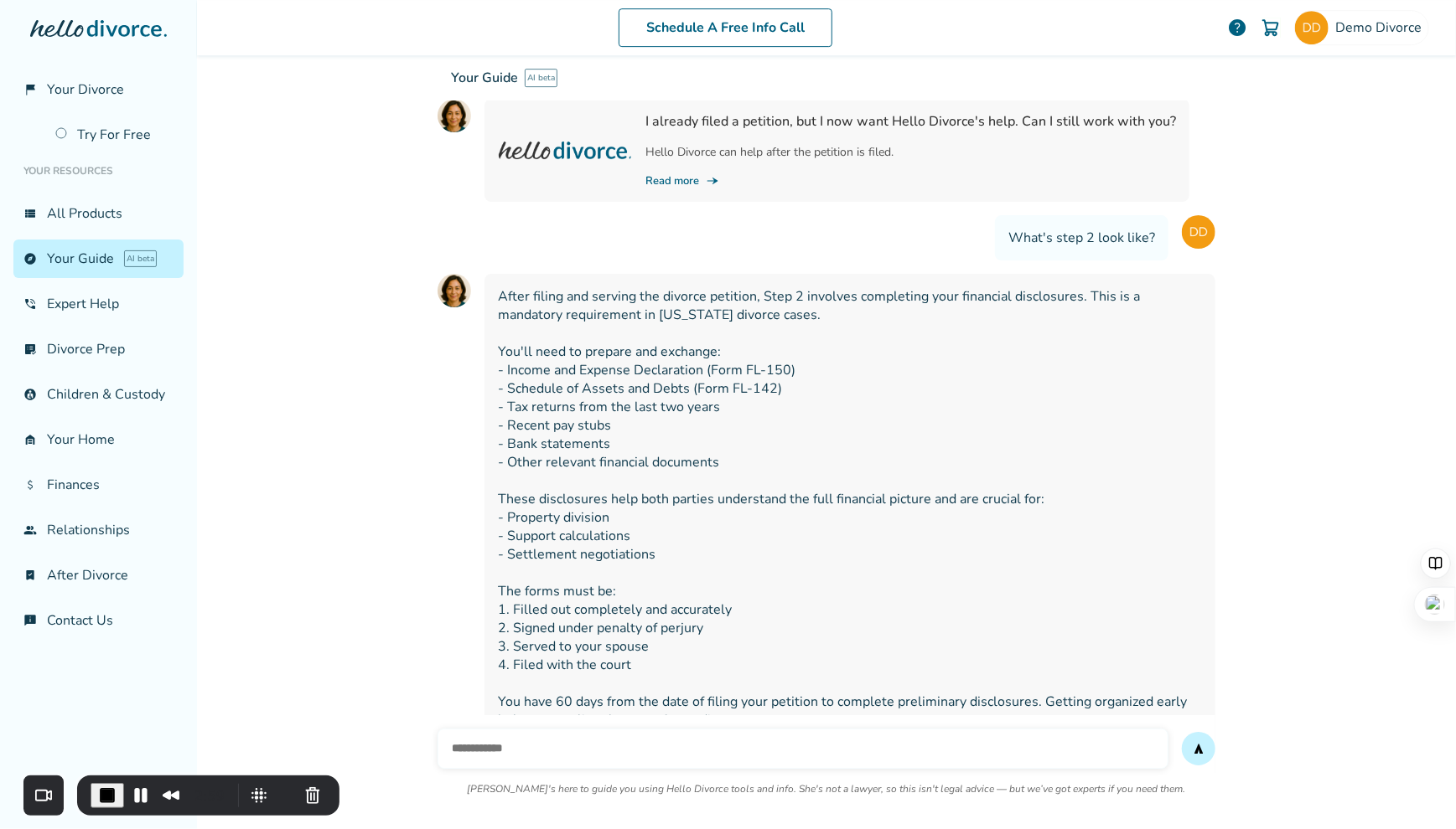
scroll to position [34493, 0]
type input "*"
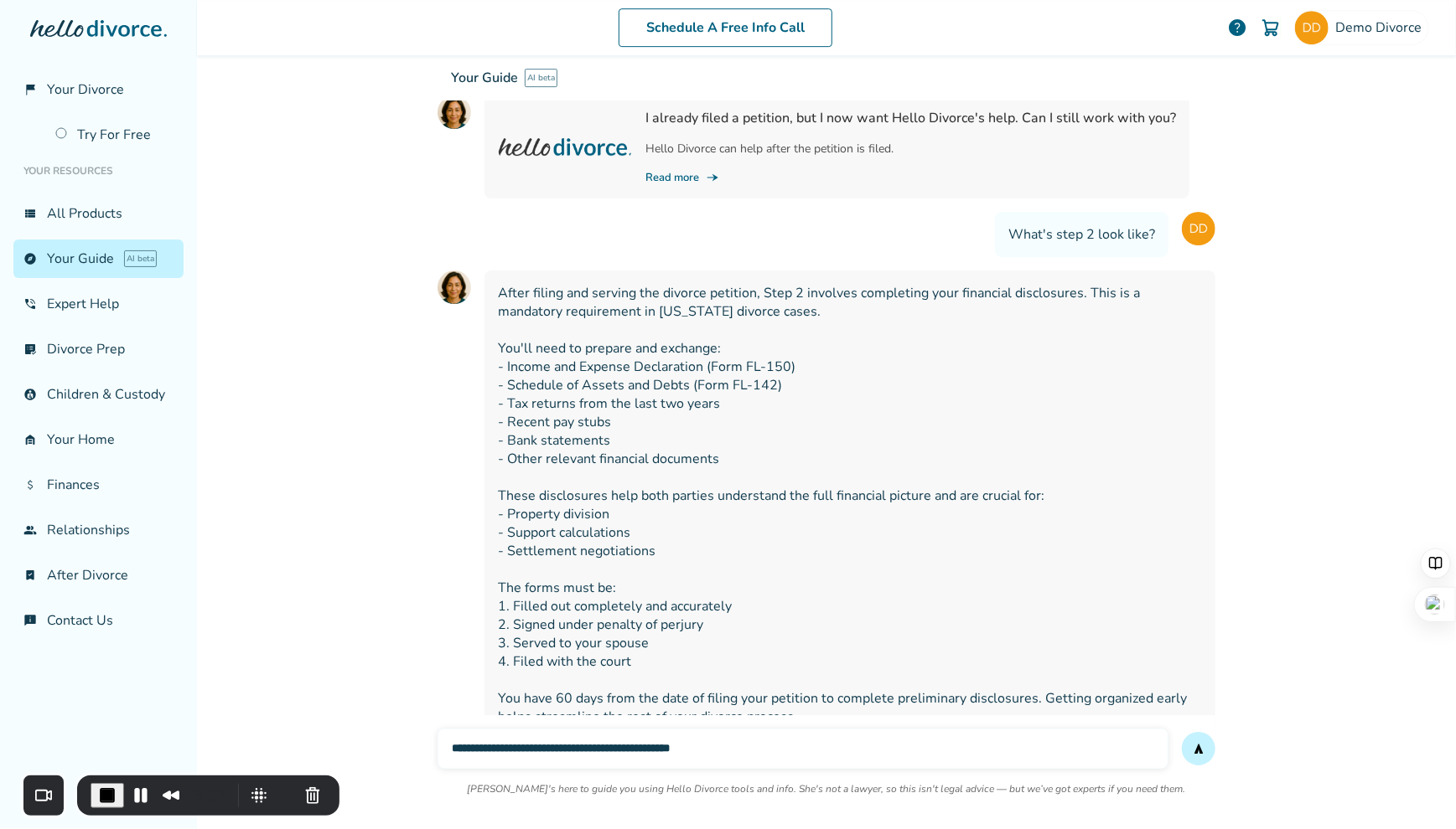
type input "**********"
click at [1182, 733] on button "send" at bounding box center [1198, 749] width 33 height 33
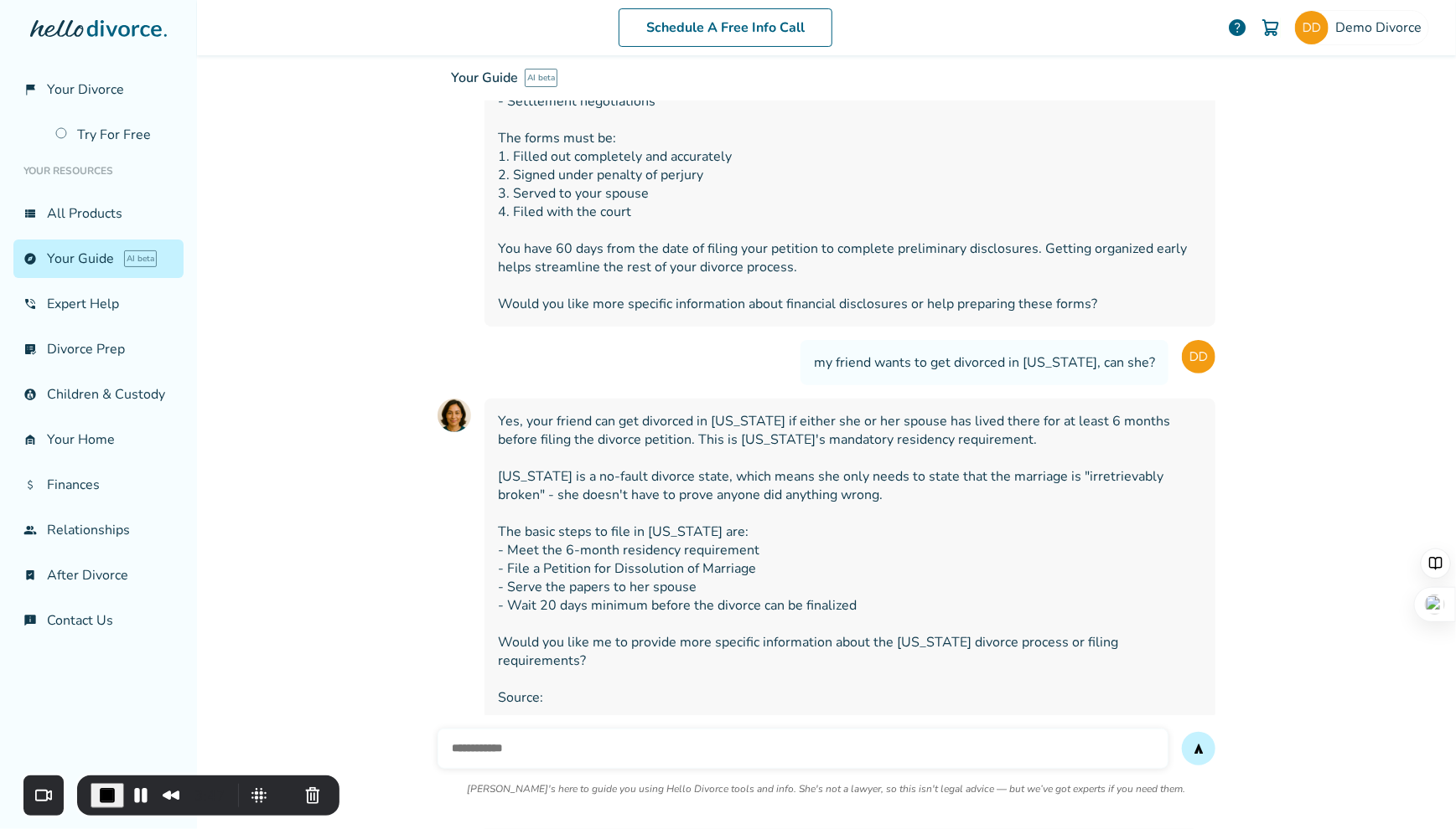
scroll to position [34982, 0]
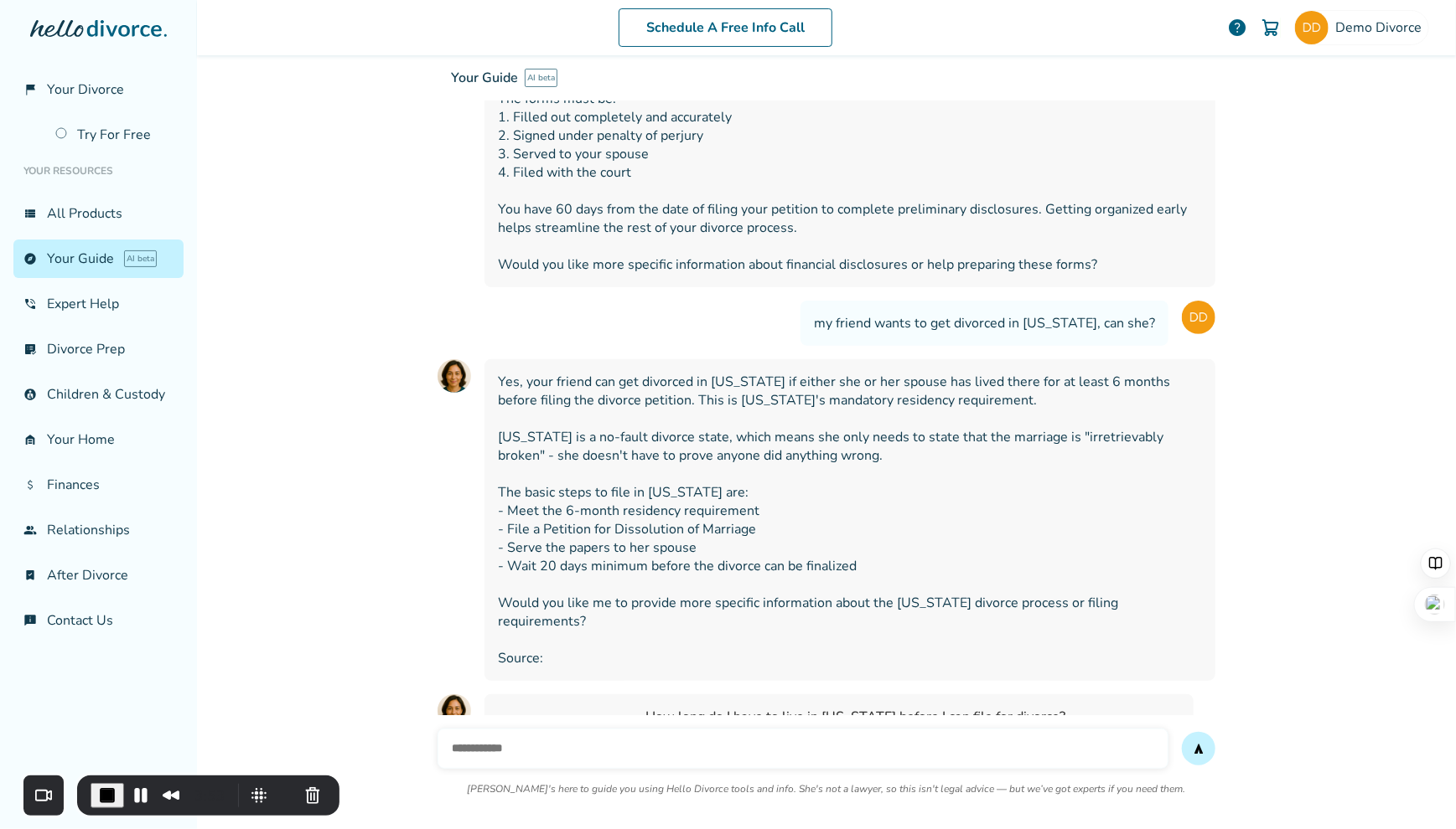
click at [668, 729] on input "text" at bounding box center [803, 748] width 731 height 40
type input "**********"
click at [1182, 733] on button "send" at bounding box center [1198, 749] width 33 height 33
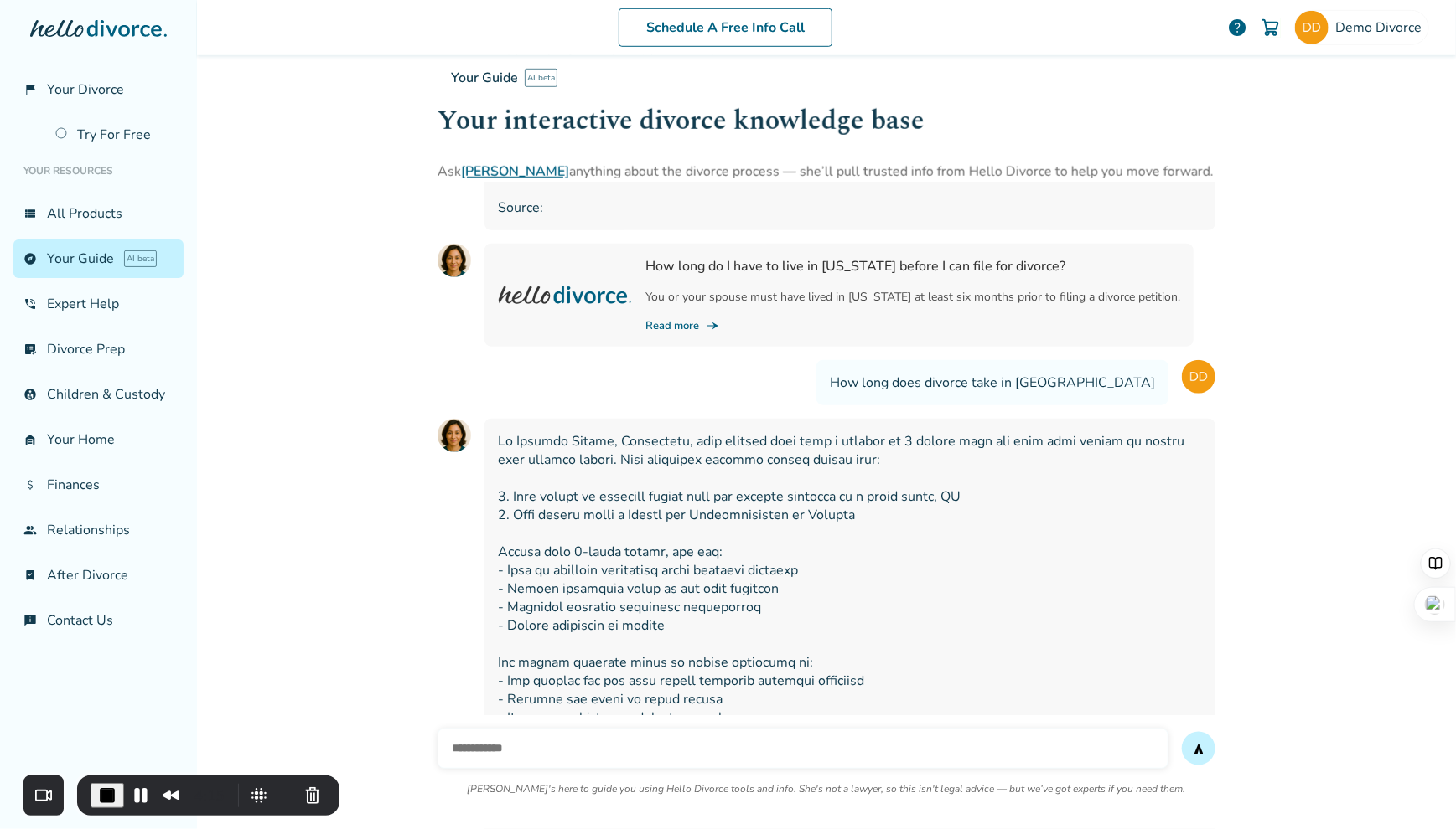
scroll to position [35414, 0]
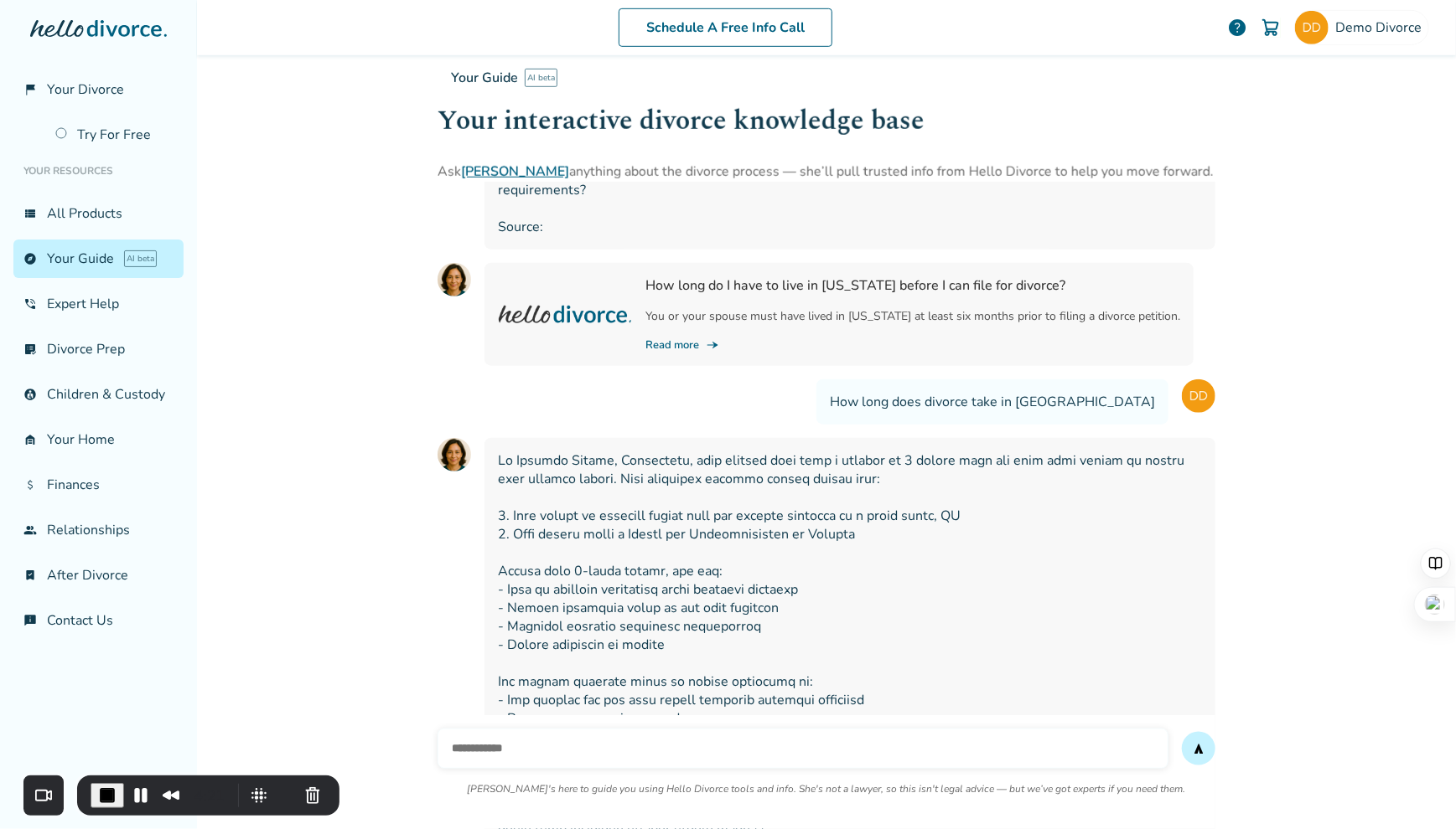
click at [658, 729] on input "text" at bounding box center [803, 748] width 731 height 40
type input "**********"
click at [1182, 733] on button "send" at bounding box center [1198, 749] width 33 height 33
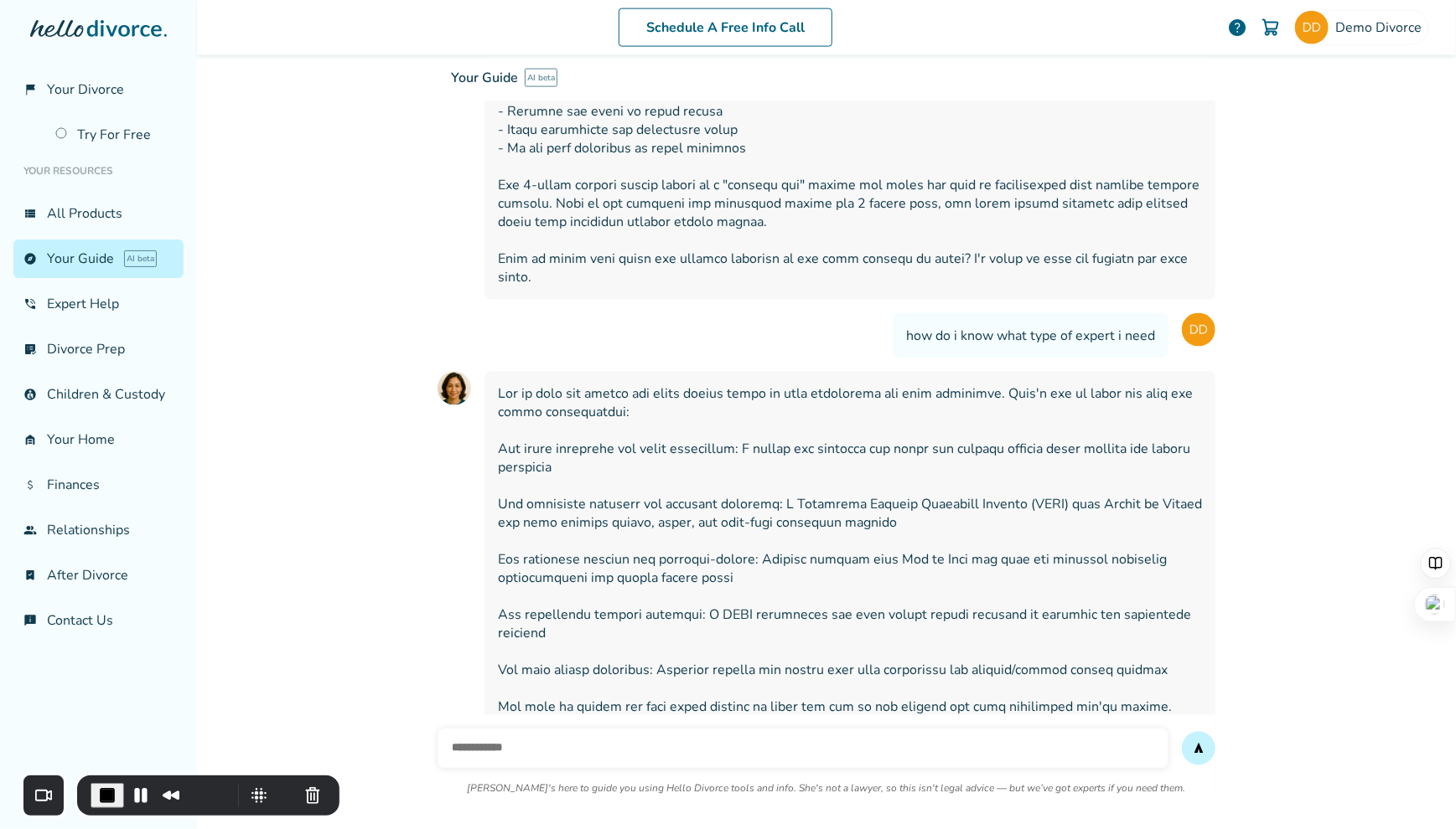
scroll to position [36022, 0]
click at [673, 729] on input "text" at bounding box center [803, 748] width 731 height 40
type input "**********"
click at [1182, 733] on button "send" at bounding box center [1198, 749] width 33 height 33
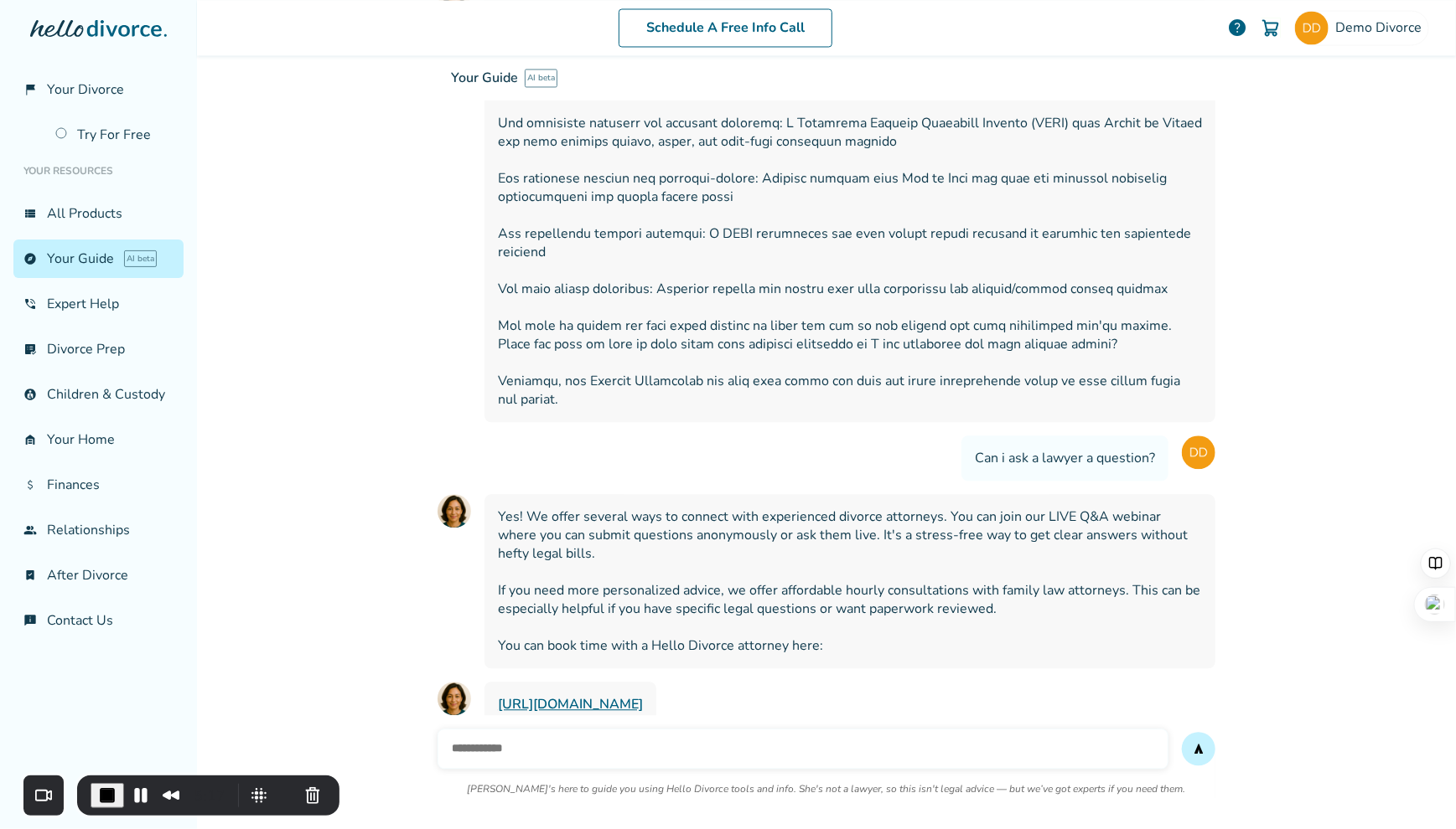
scroll to position [36404, 0]
click at [662, 729] on input "text" at bounding box center [803, 748] width 731 height 40
click at [131, 796] on span "Play Recording" at bounding box center [137, 796] width 20 height 20
click at [577, 729] on input "text" at bounding box center [803, 748] width 731 height 40
type input "**********"
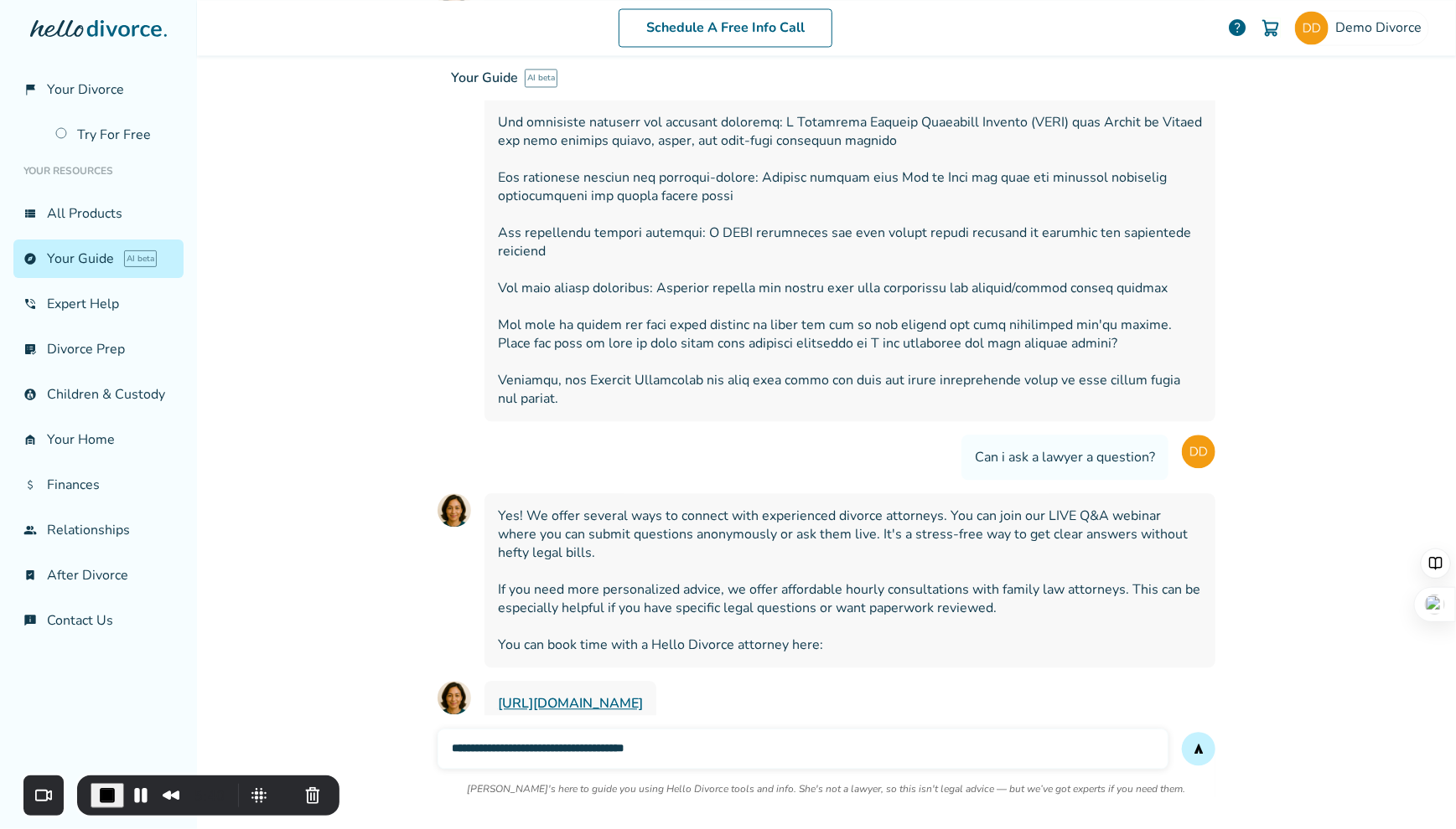
click at [1182, 733] on button "send" at bounding box center [1198, 749] width 33 height 33
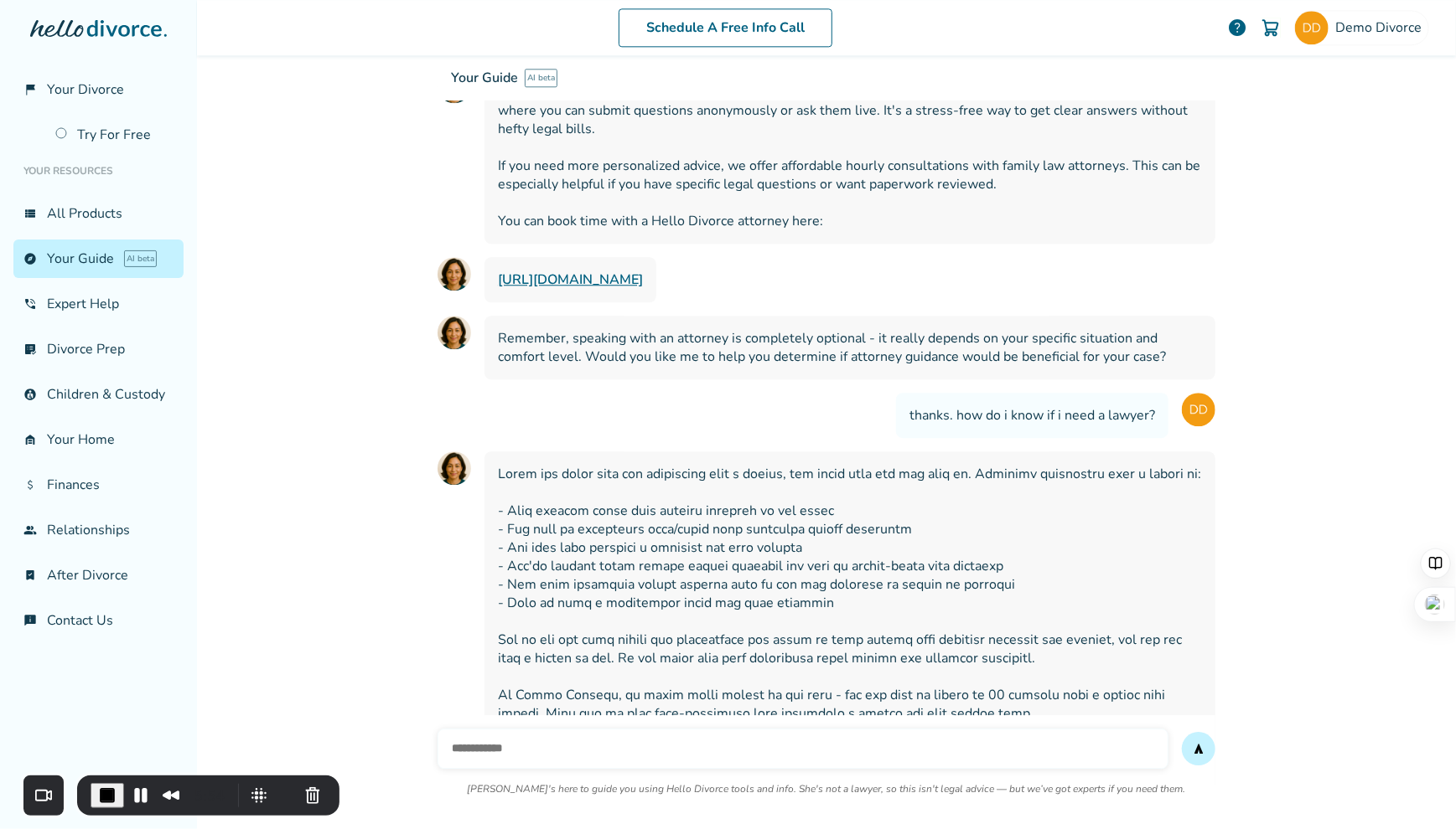
scroll to position [36832, 0]
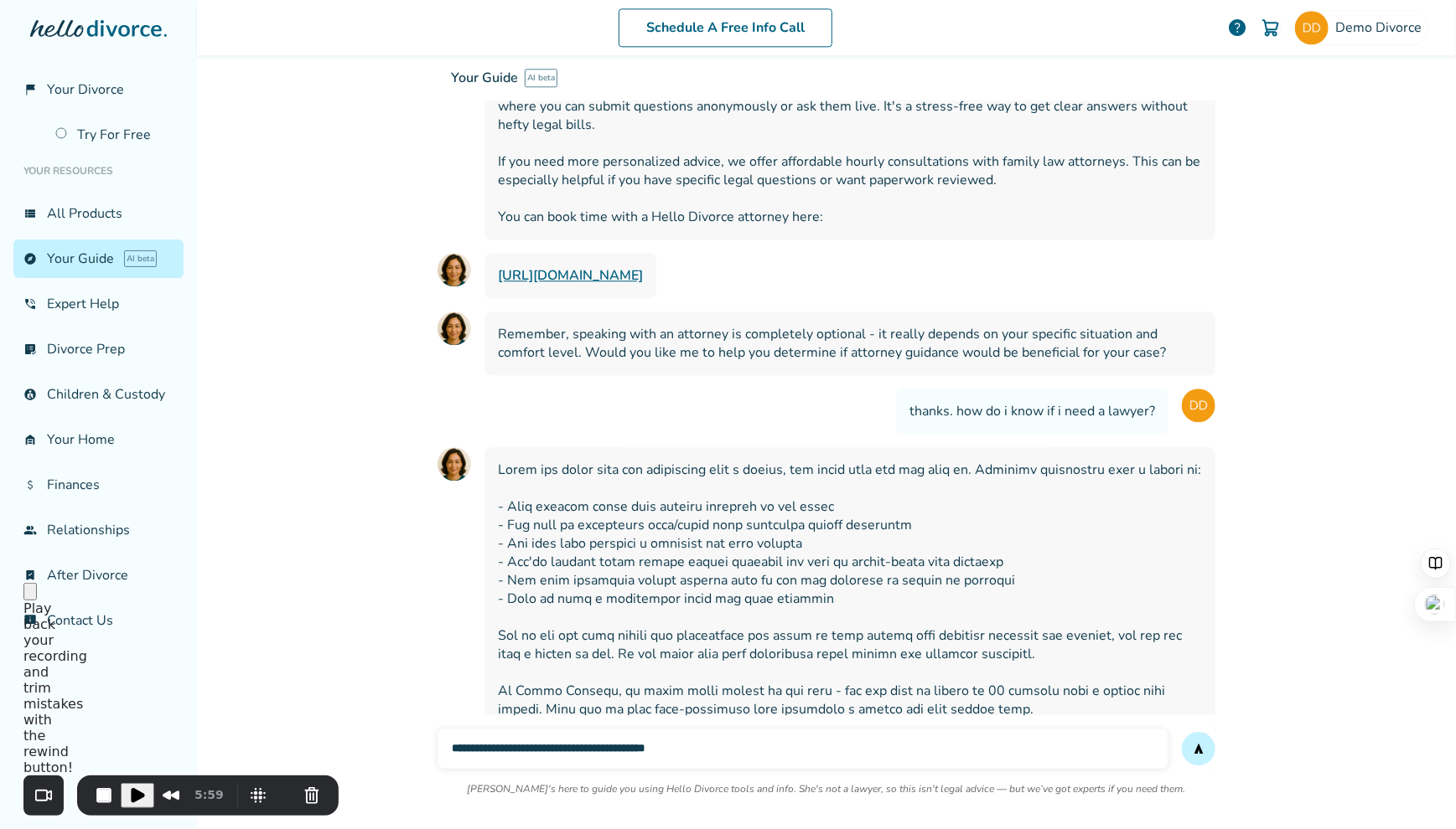
type input "**********"
click at [1182, 733] on button "send" at bounding box center [1198, 749] width 33 height 33
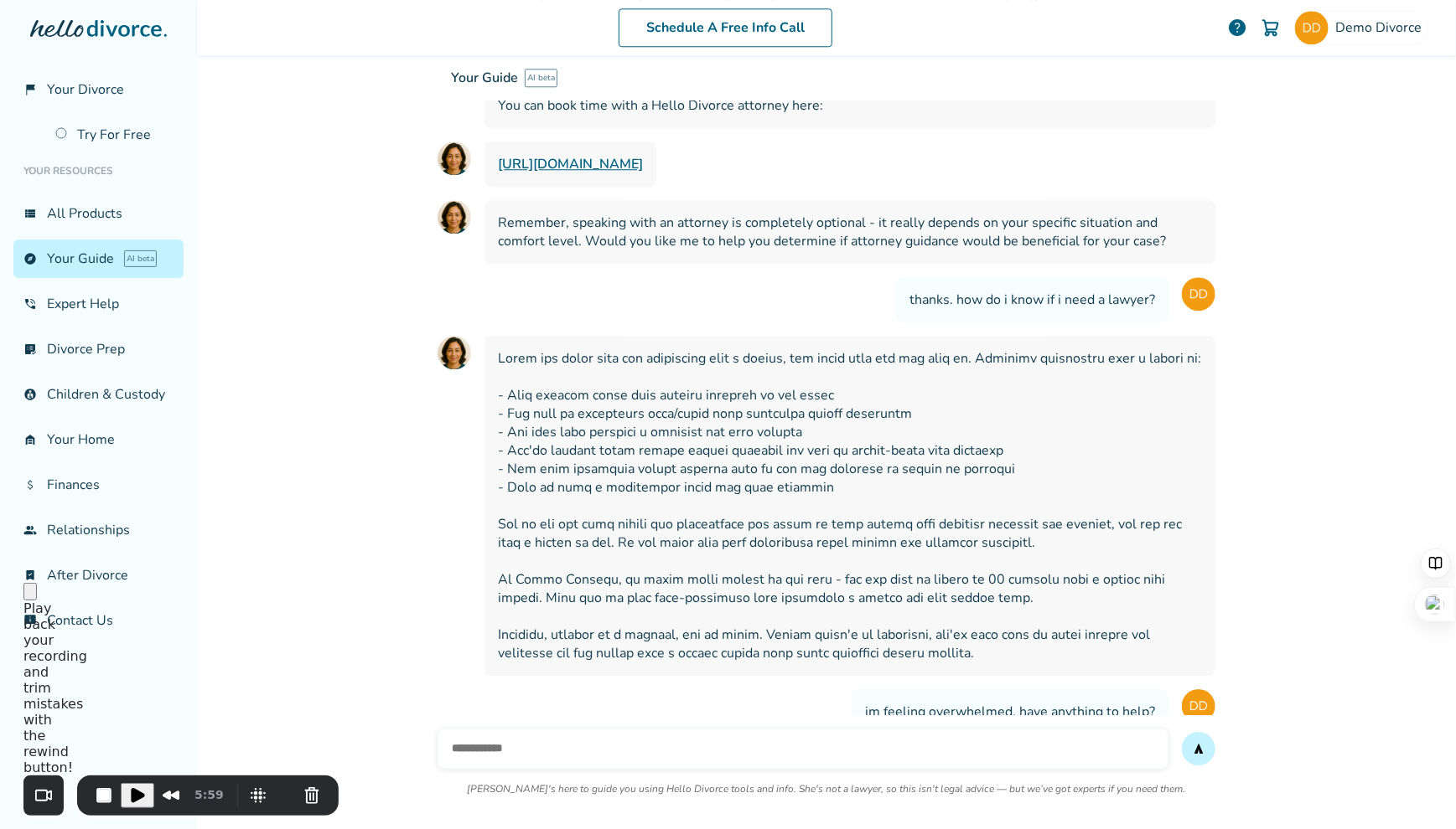
scroll to position [36949, 0]
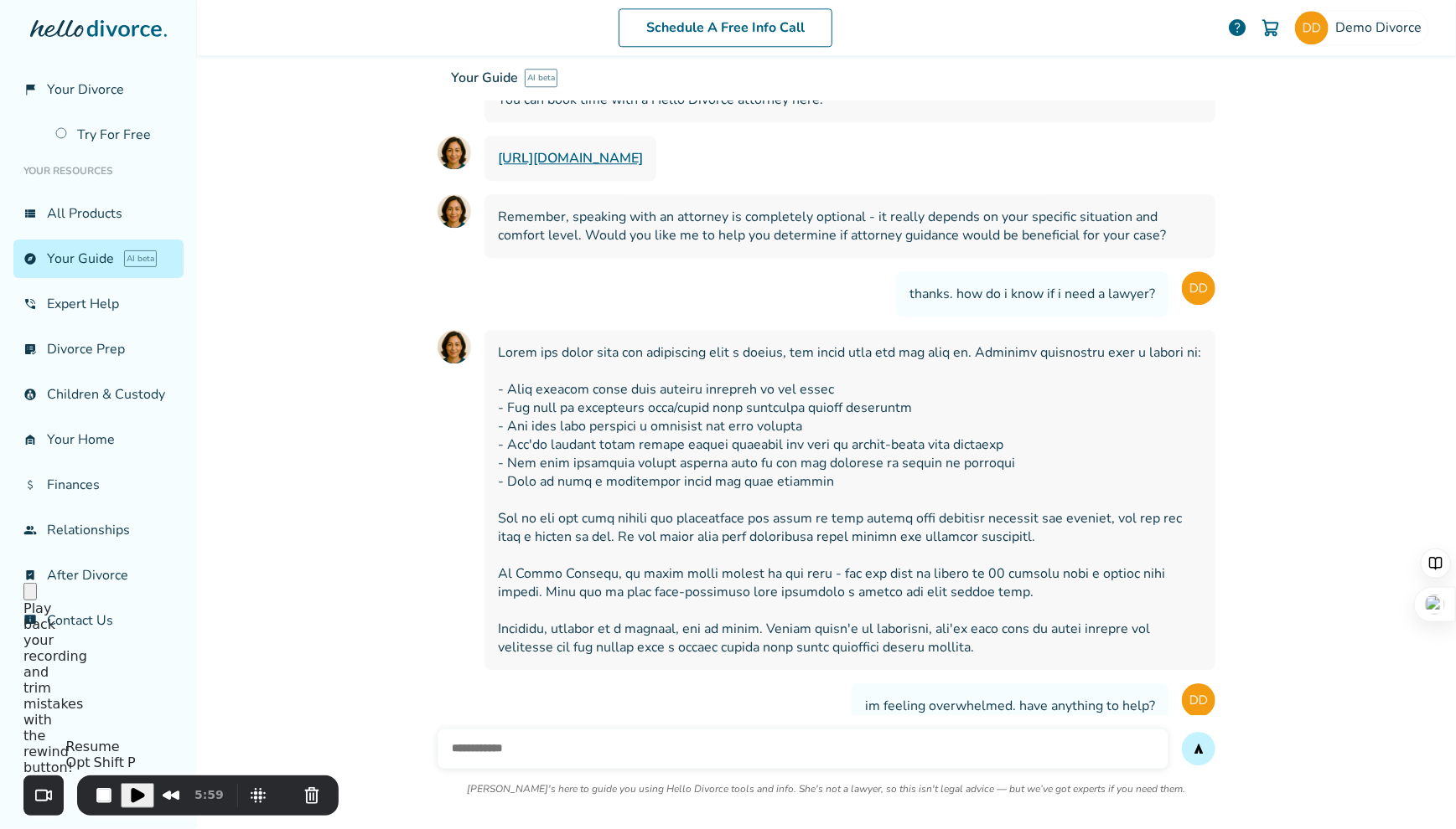
click at [133, 795] on span "Play Recording" at bounding box center [137, 796] width 20 height 20
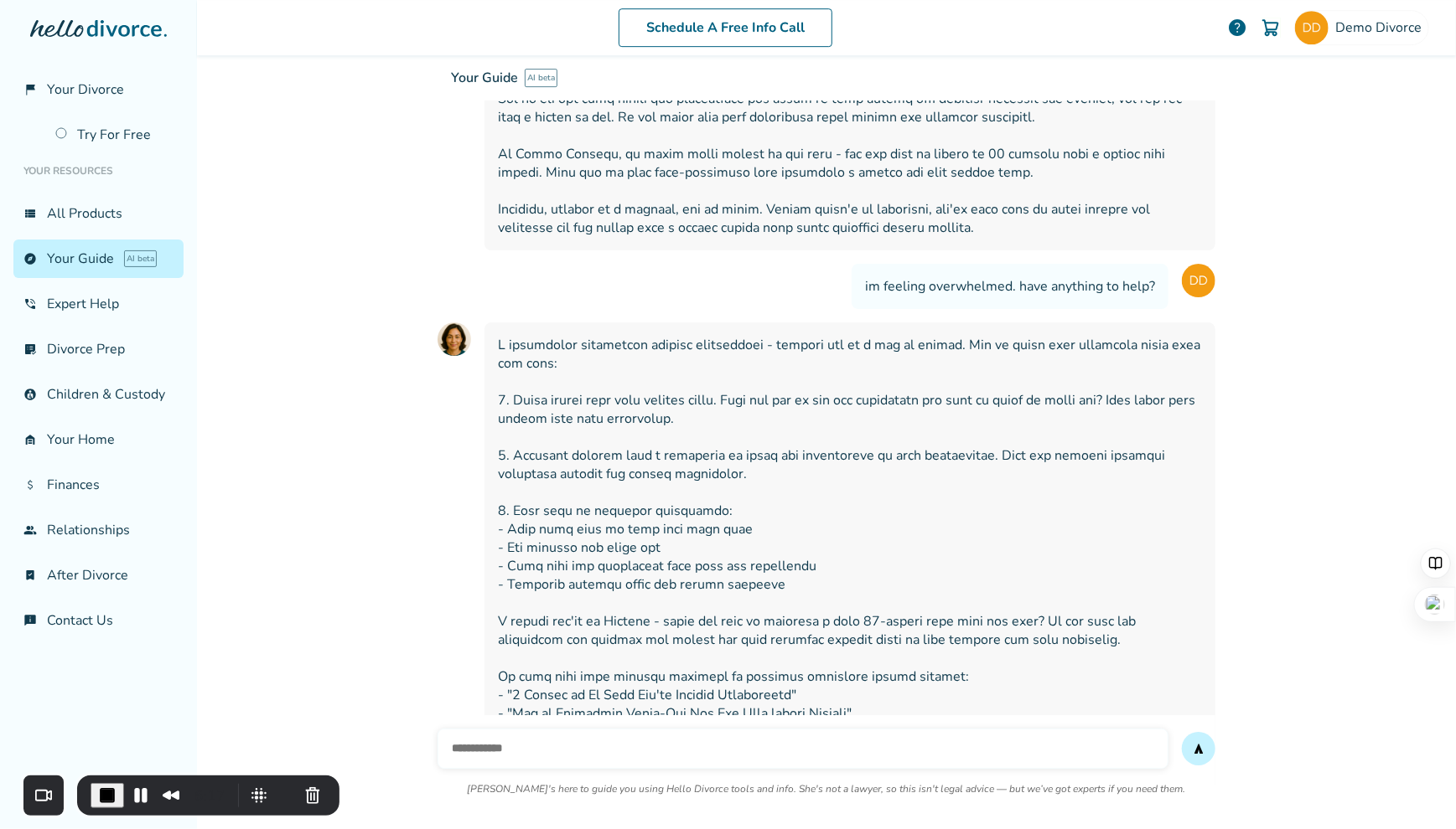
scroll to position [37371, 0]
click at [528, 729] on input "text" at bounding box center [803, 748] width 731 height 40
type input "**********"
click at [1182, 733] on button "send" at bounding box center [1198, 749] width 33 height 33
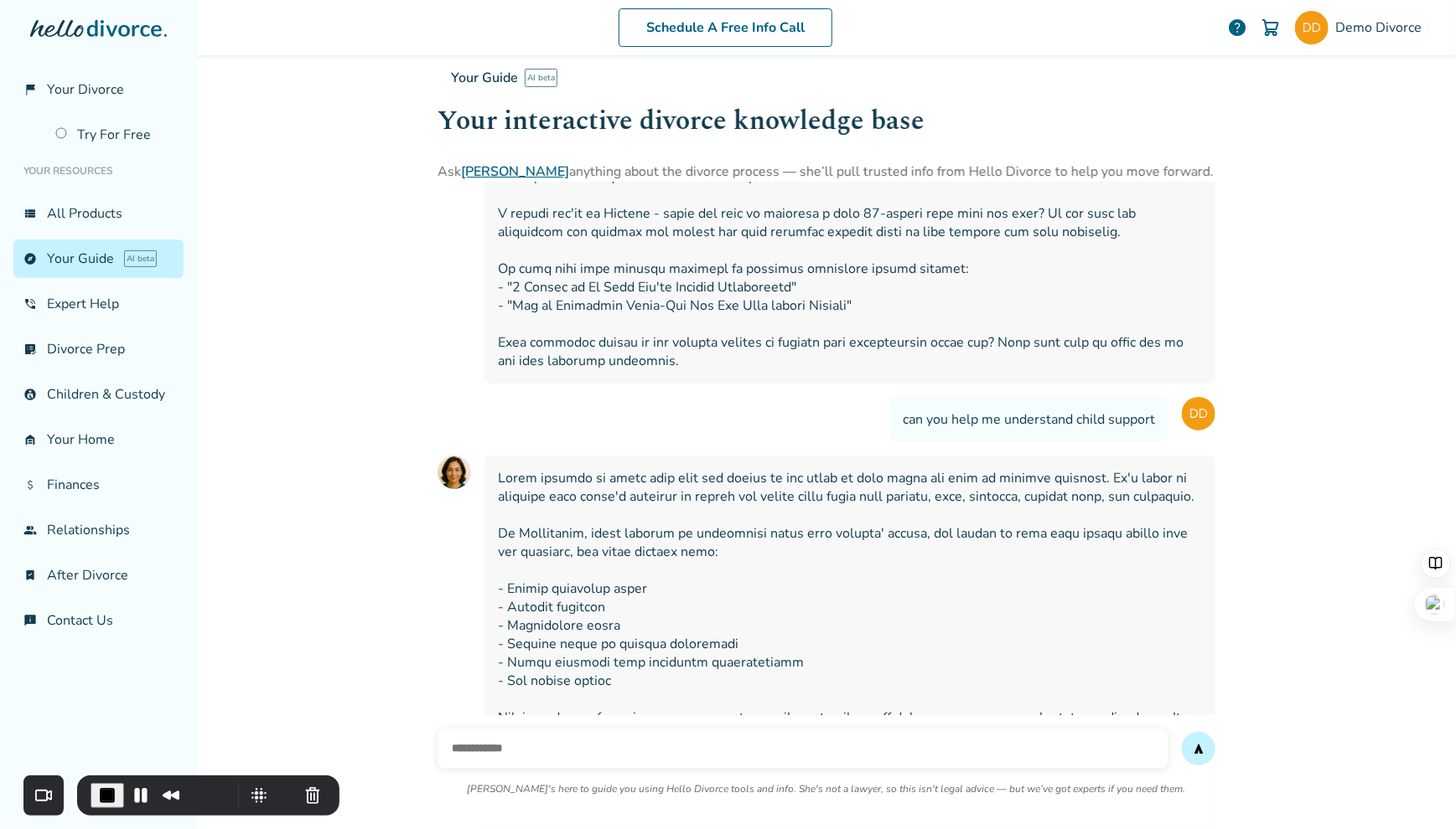
scroll to position [37743, 0]
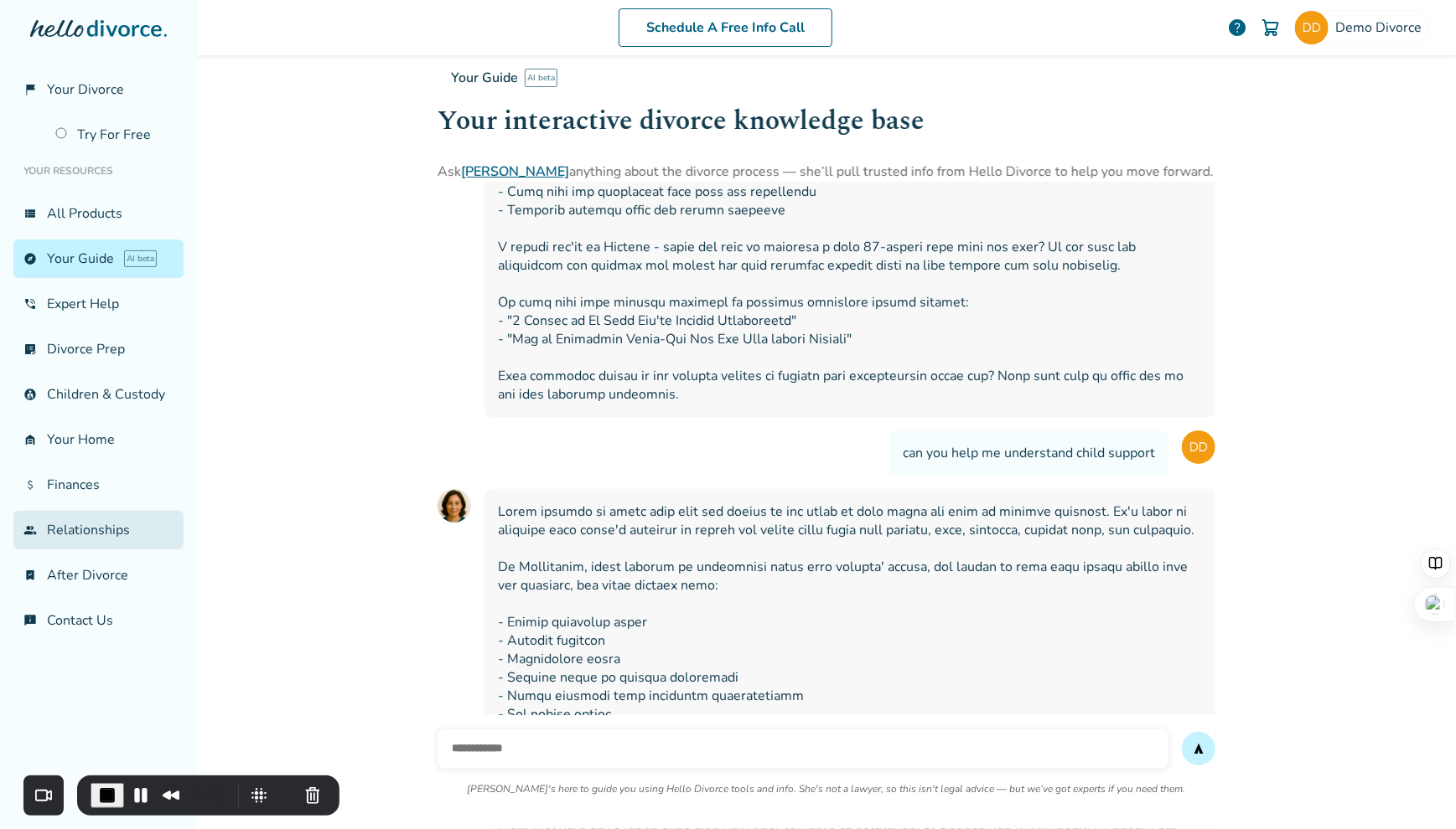
click at [101, 520] on link "group Relationships" at bounding box center [98, 531] width 171 height 39
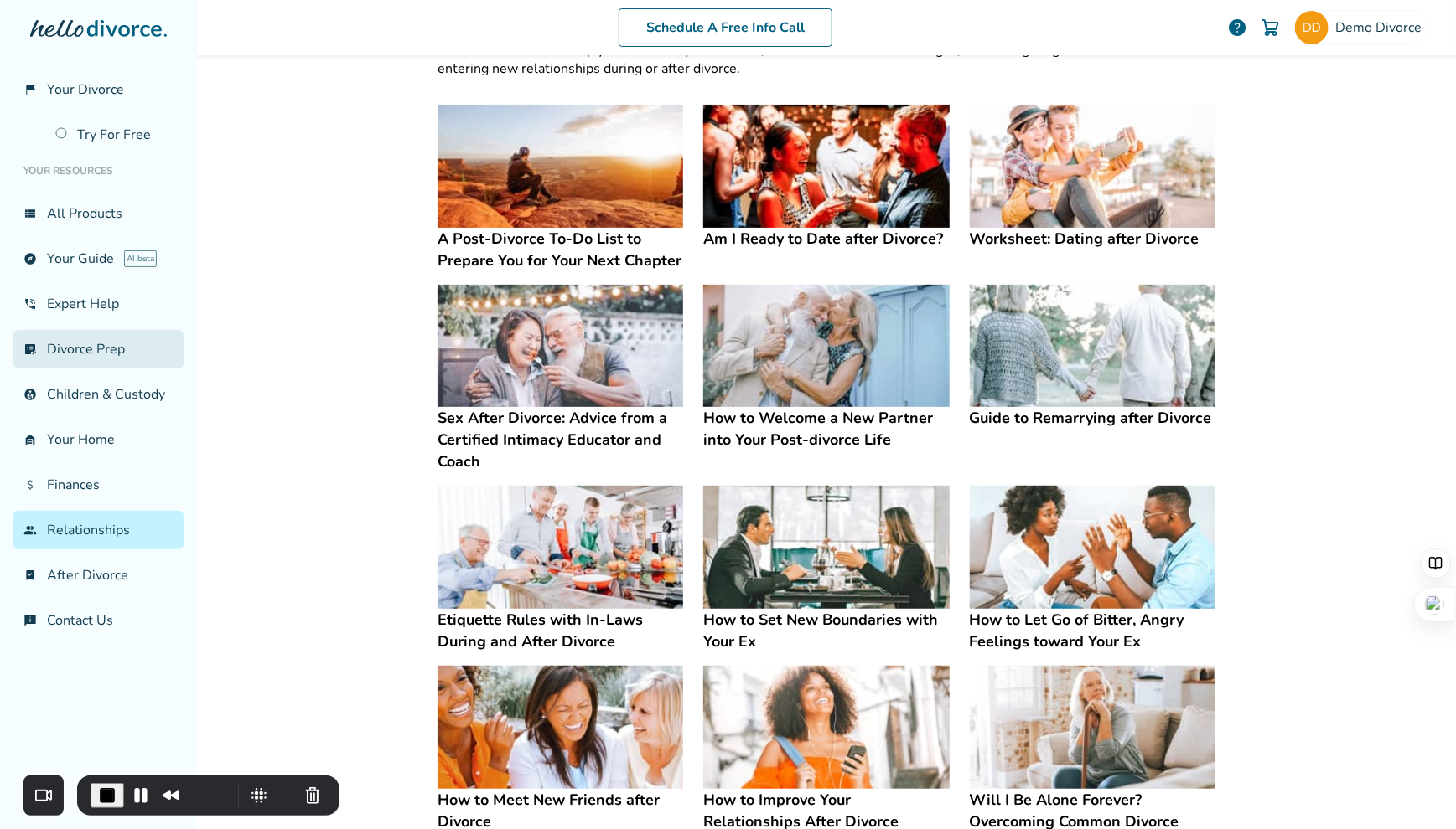
click at [98, 340] on link "list_alt_check Divorce Prep" at bounding box center [98, 349] width 171 height 39
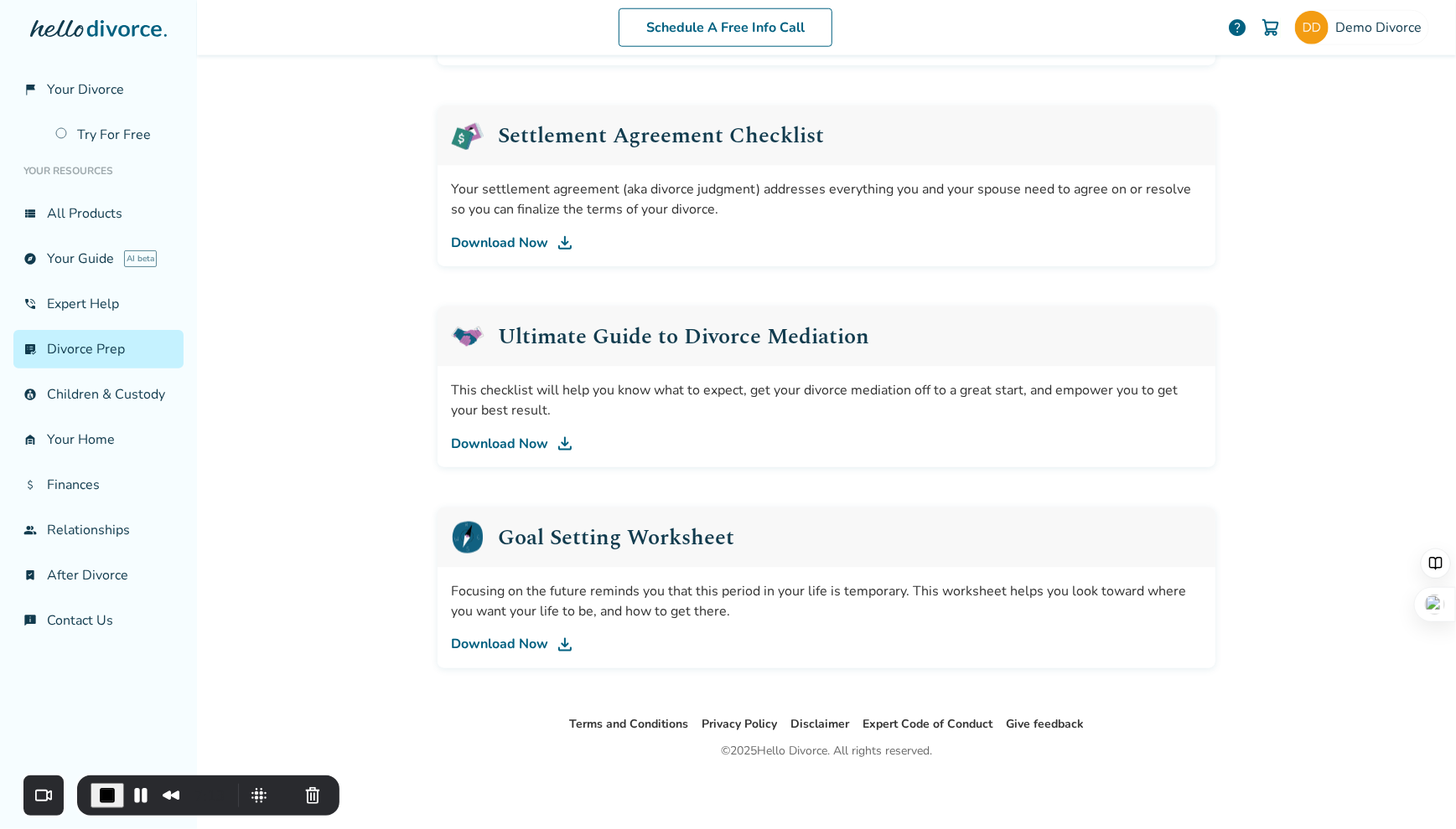
scroll to position [809, 0]
click at [520, 237] on link "Download Now" at bounding box center [827, 242] width 751 height 20
click at [97, 785] on span "End Recording" at bounding box center [106, 795] width 20 height 20
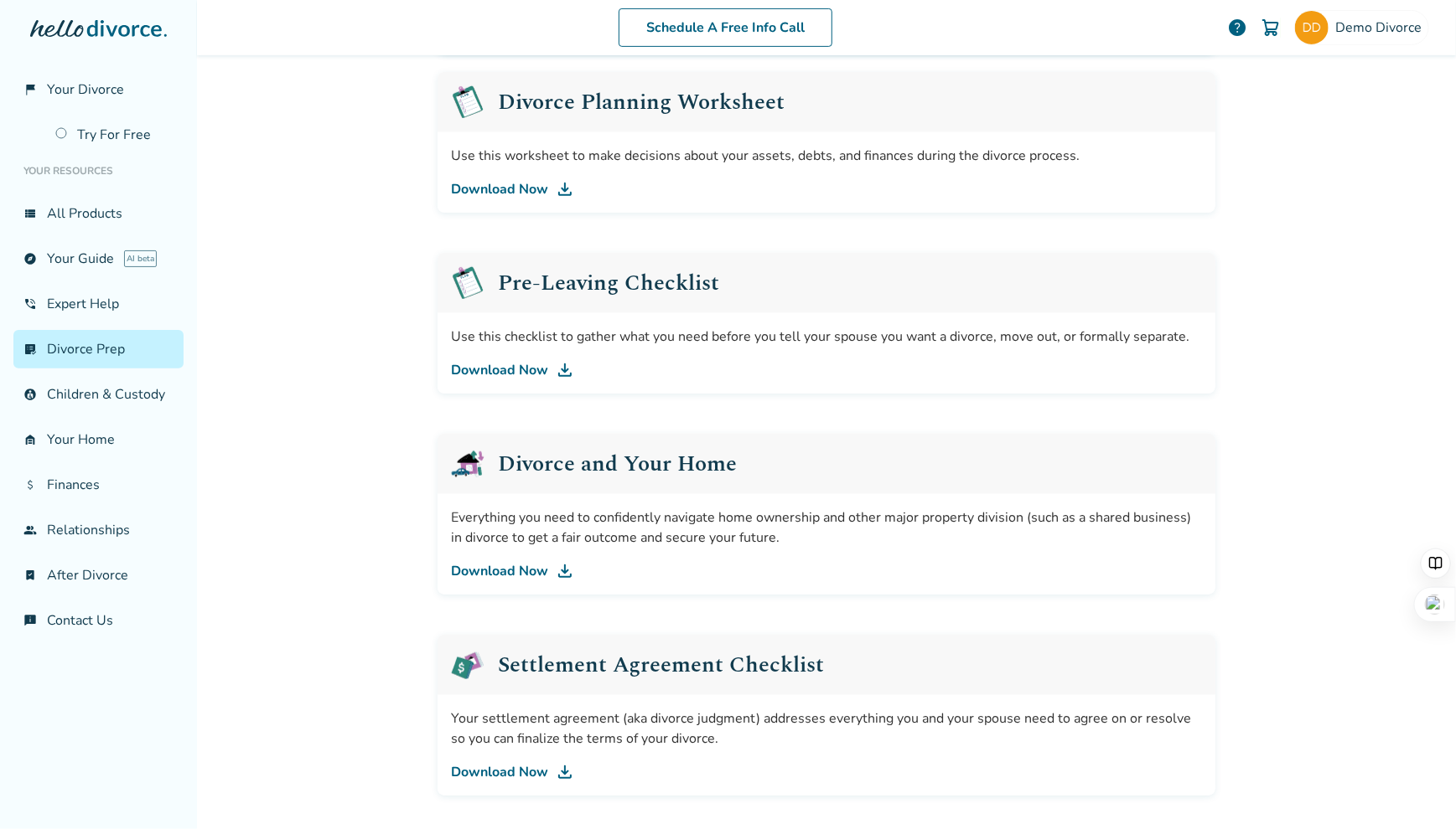
scroll to position [279, 0]
click at [102, 430] on link "garage_home Your Home" at bounding box center [98, 440] width 171 height 39
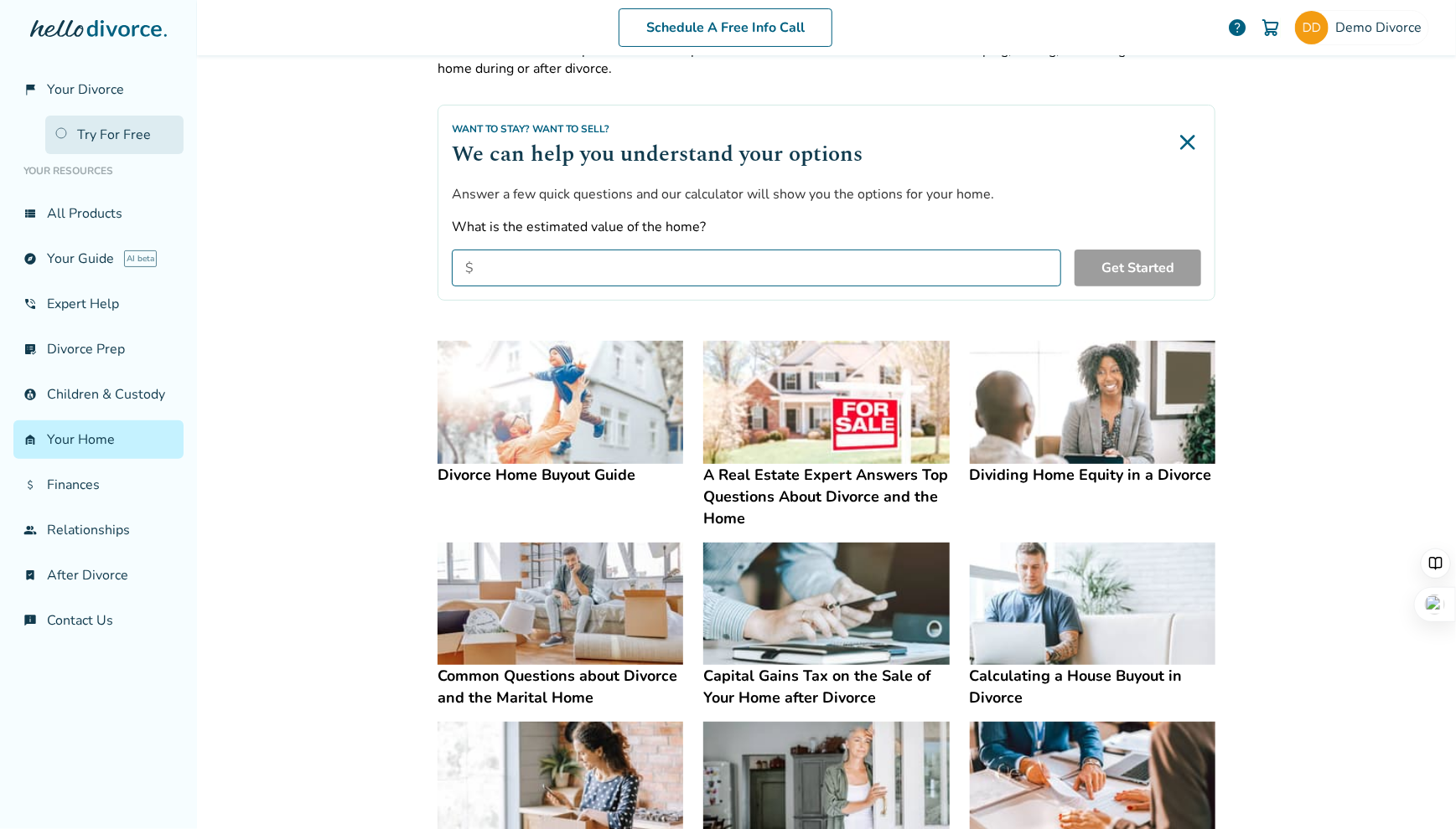
click at [131, 144] on link "Try For Free" at bounding box center [114, 135] width 138 height 39
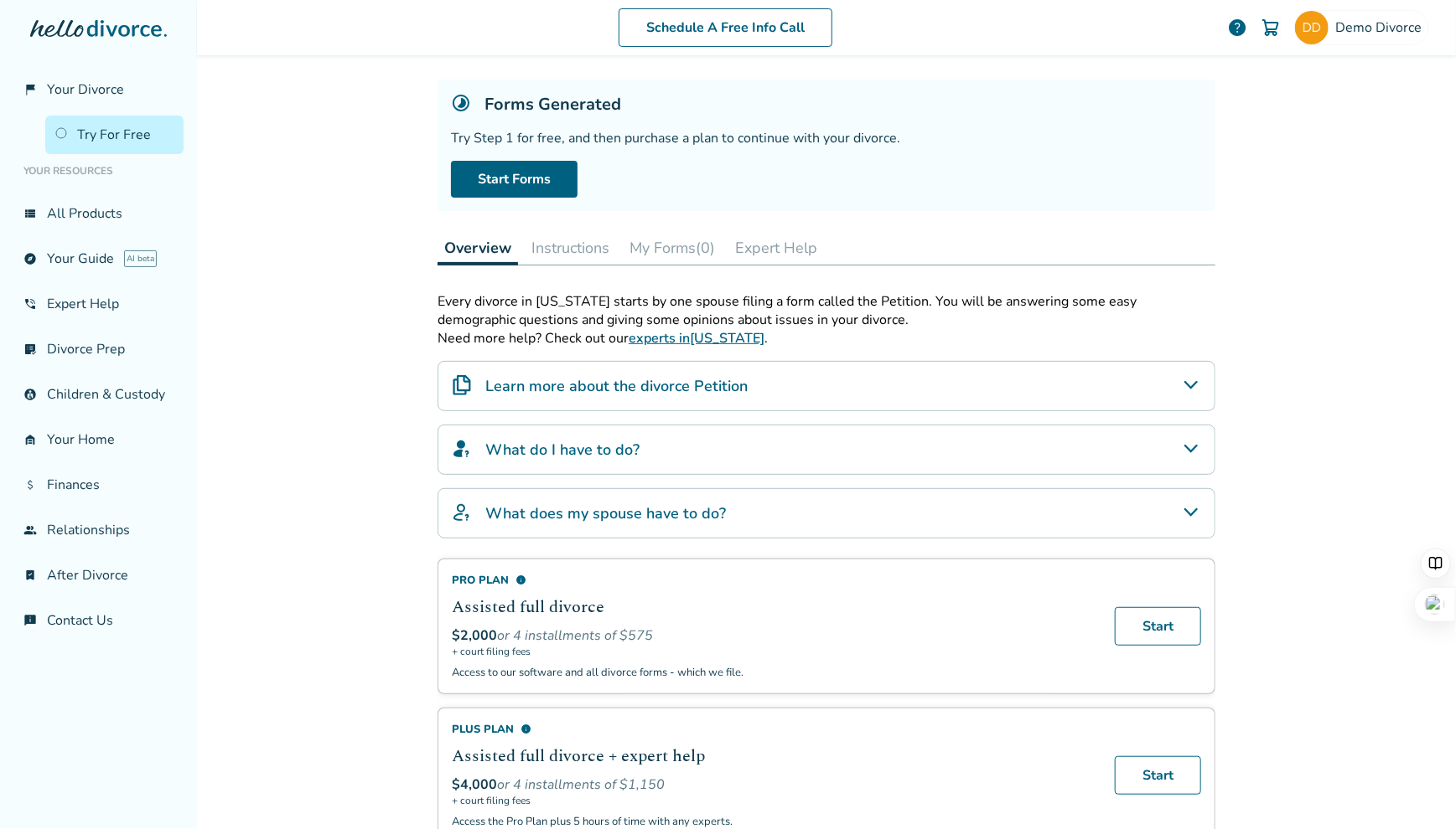
click at [533, 383] on h4 "Learn more about the divorce Petition" at bounding box center [616, 386] width 262 height 22
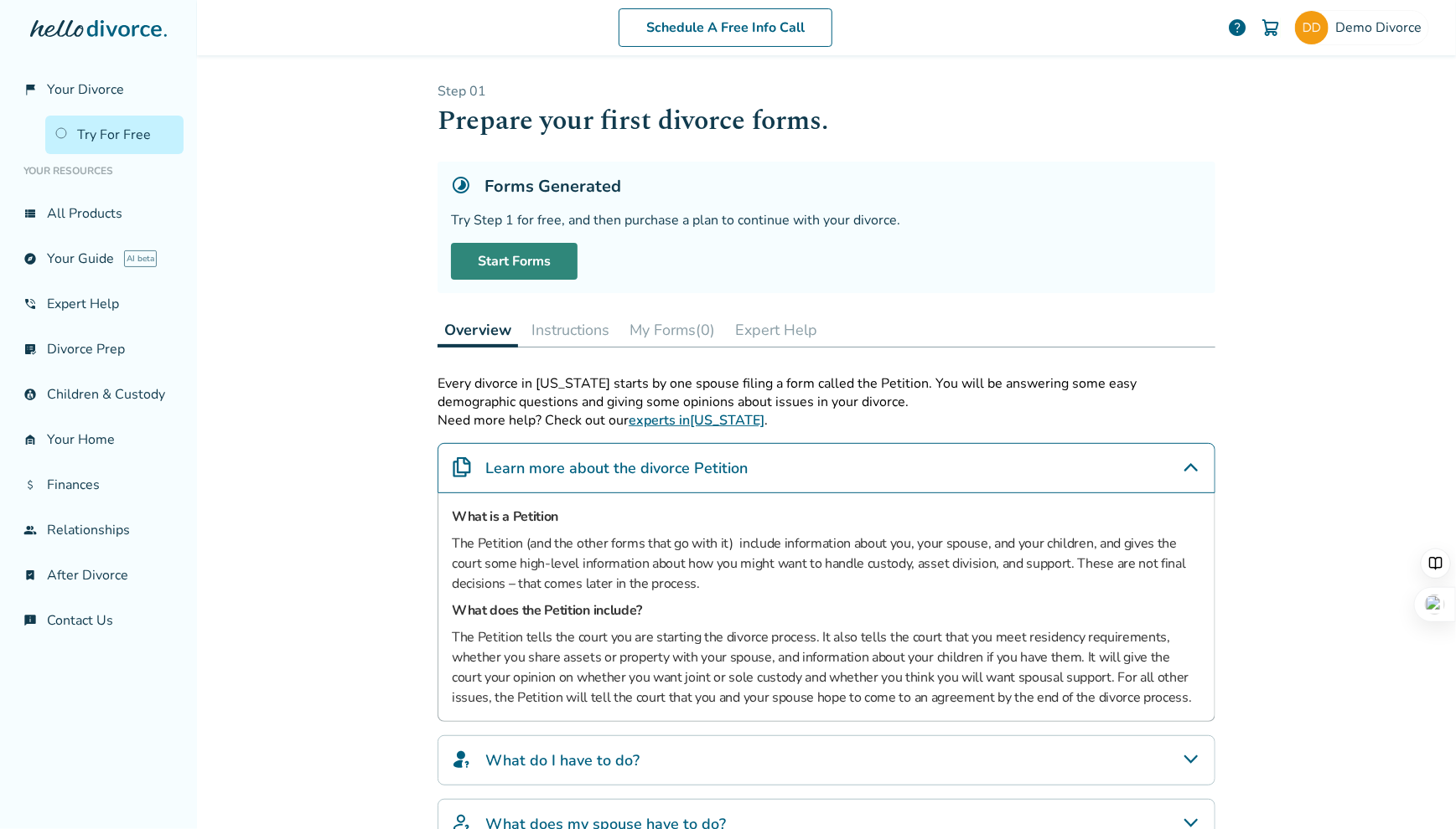
click at [524, 270] on link "Start Forms" at bounding box center [514, 261] width 127 height 37
